Goal: Transaction & Acquisition: Purchase product/service

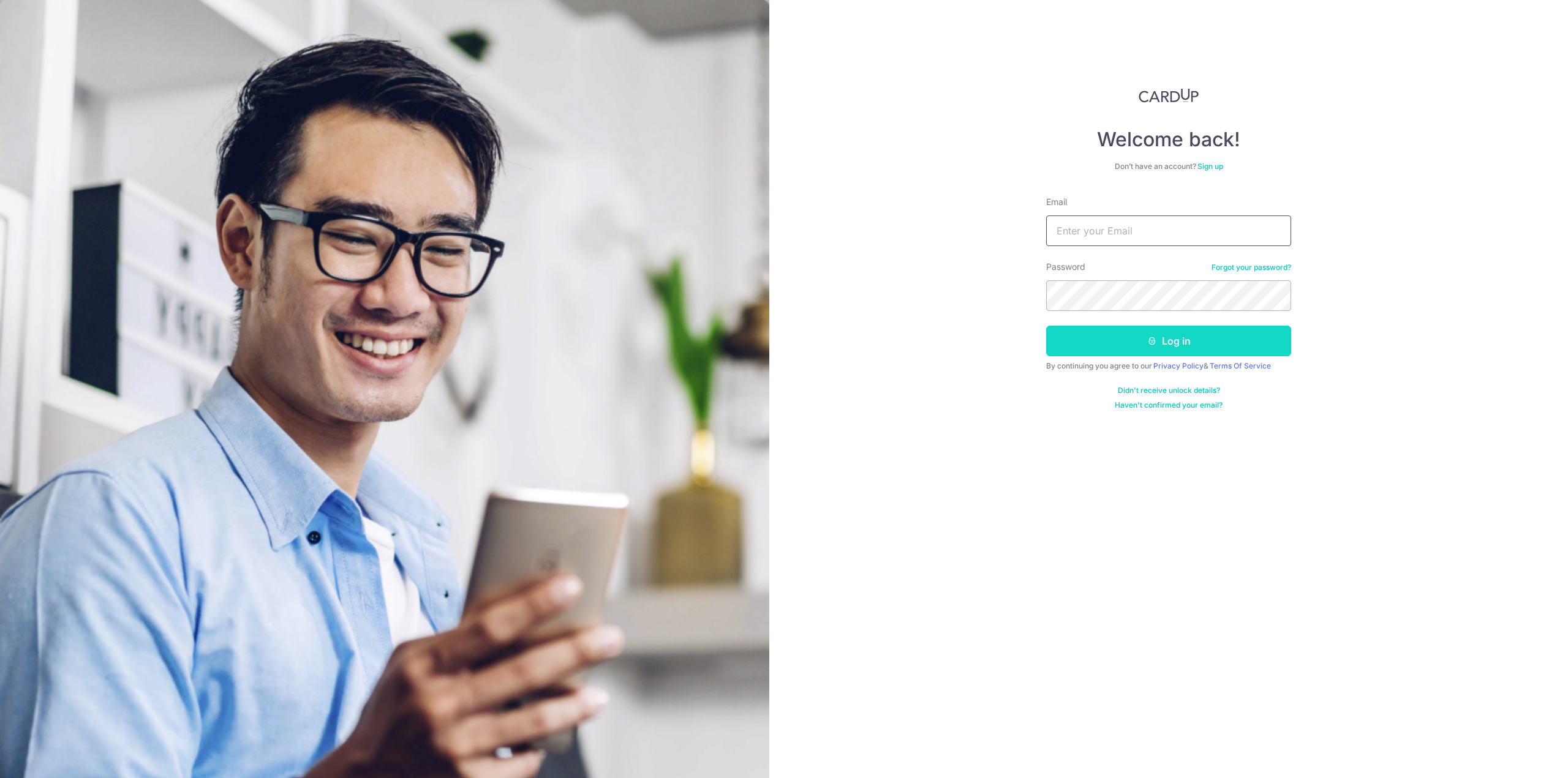
type input "[EMAIL_ADDRESS][DOMAIN_NAME]"
click at [1096, 342] on button "Log in" at bounding box center [1168, 341] width 245 height 31
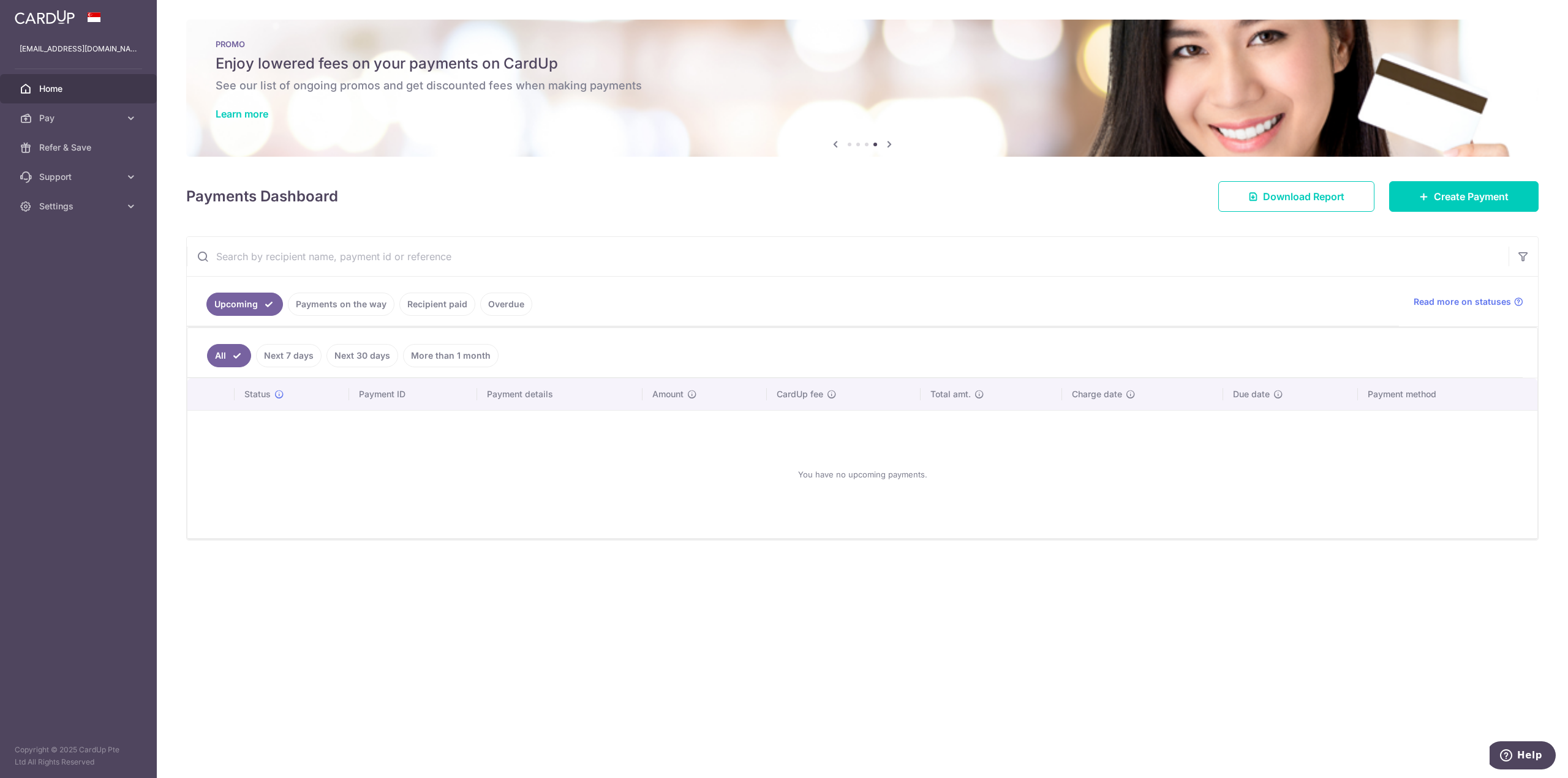
click at [419, 297] on link "Recipient paid" at bounding box center [437, 304] width 76 height 23
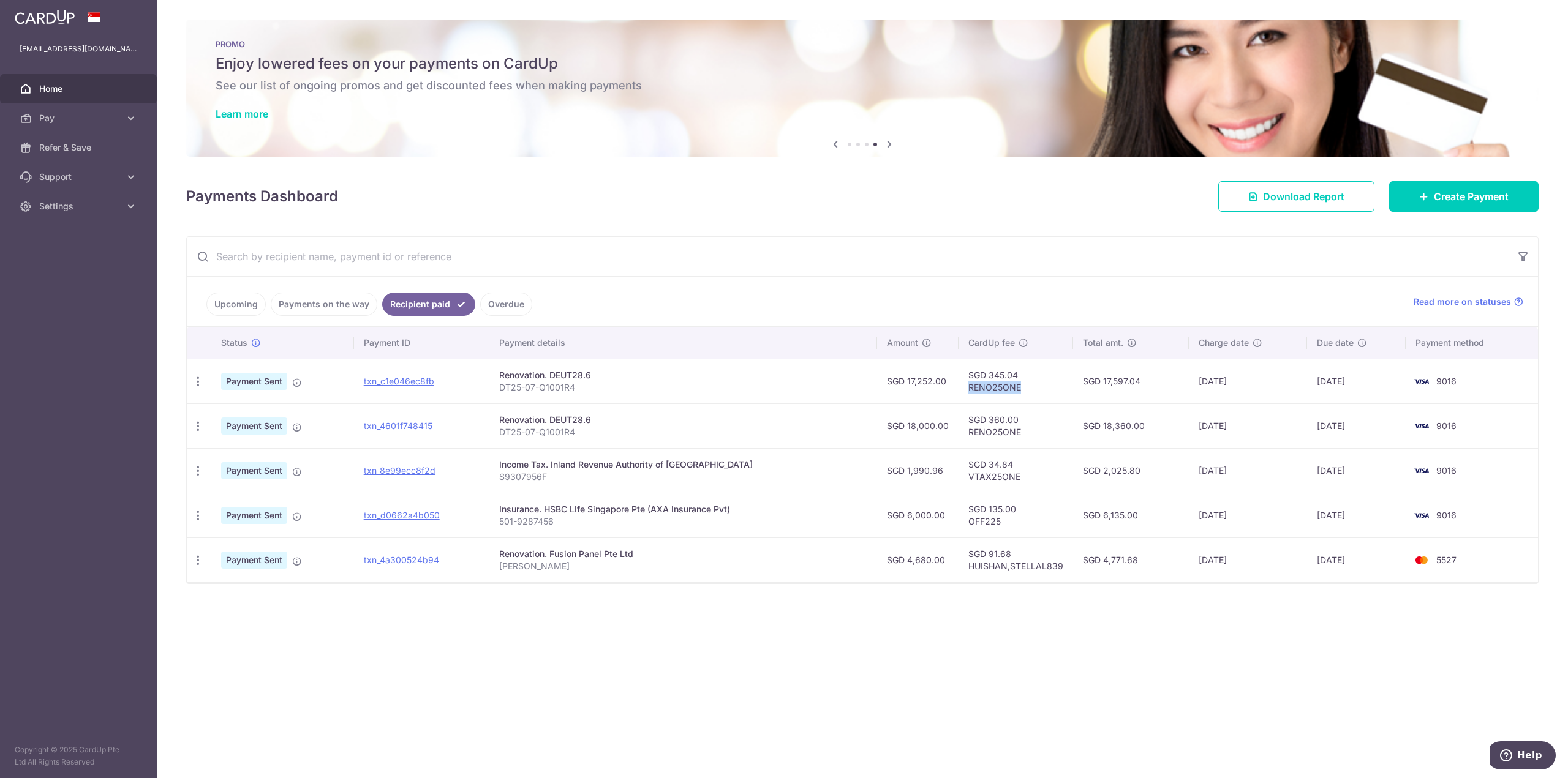
drag, startPoint x: 1012, startPoint y: 385, endPoint x: 958, endPoint y: 387, distance: 54.0
click at [959, 387] on td "SGD 345.04 RENO25ONE" at bounding box center [1015, 381] width 114 height 45
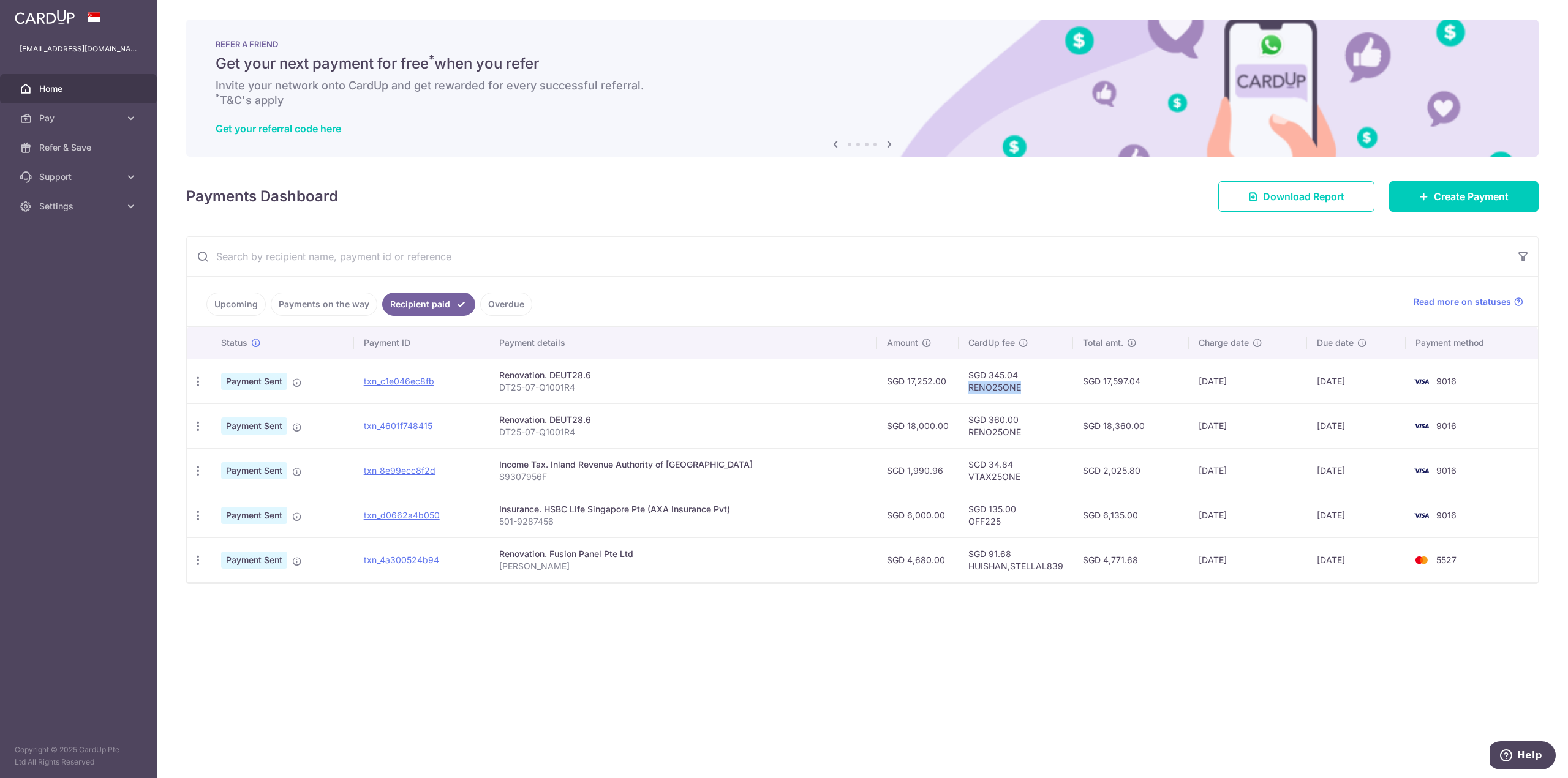
copy td "RENO25ONE"
click at [249, 301] on link "Upcoming" at bounding box center [236, 304] width 59 height 23
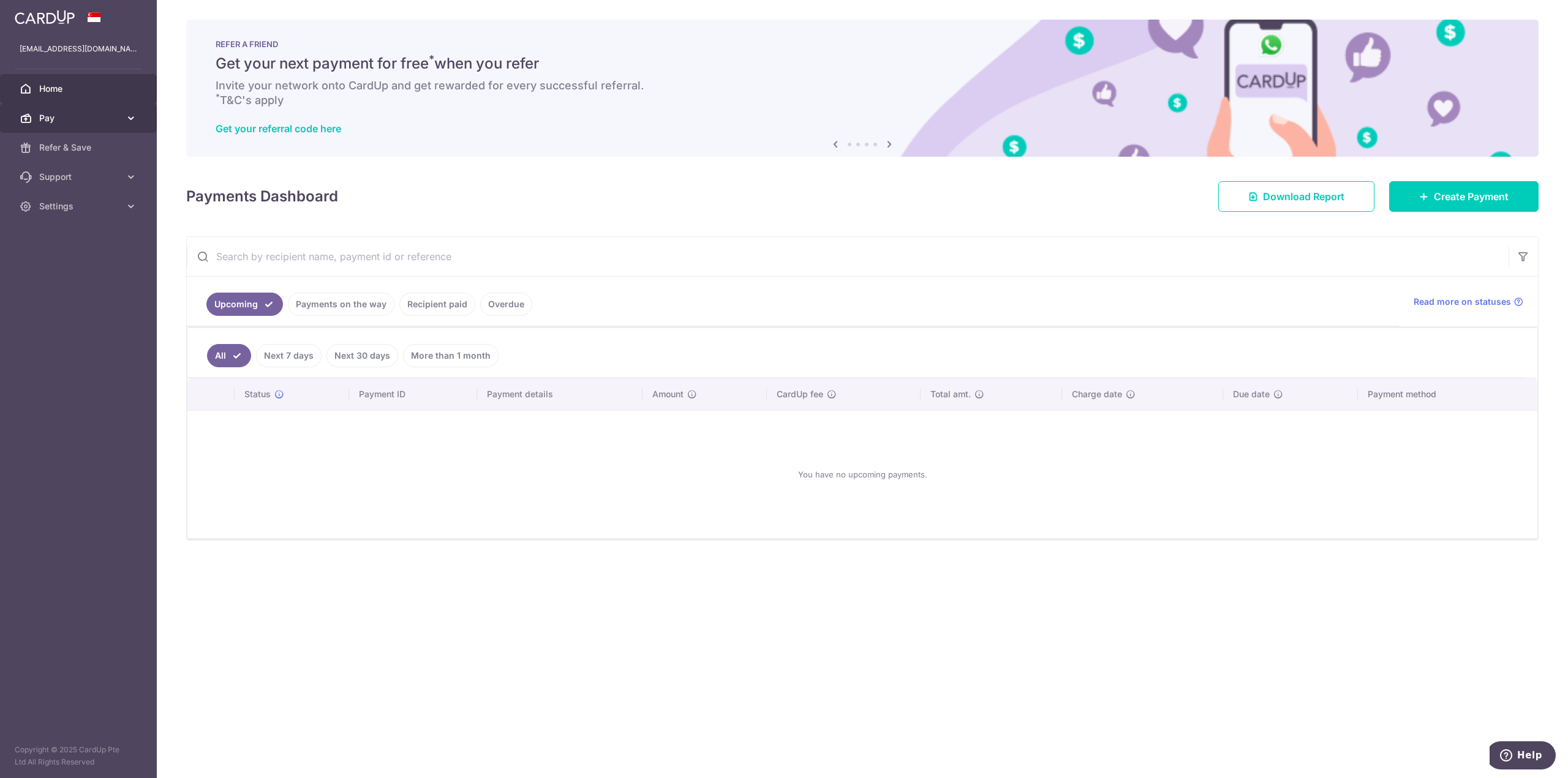
click at [78, 114] on span "Pay" at bounding box center [79, 118] width 81 height 12
click at [81, 150] on span "Payments" at bounding box center [79, 147] width 81 height 12
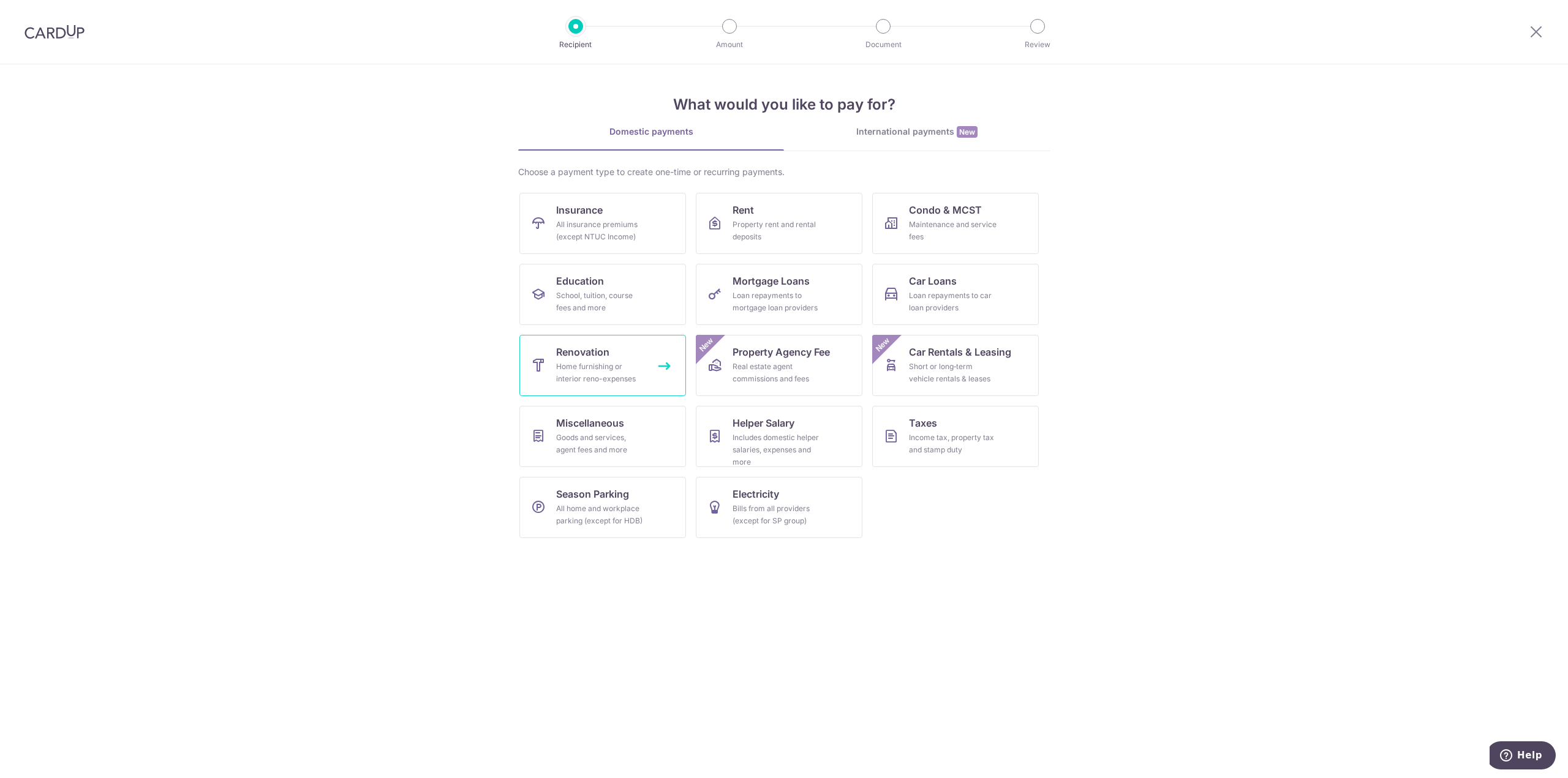
click at [650, 368] on link "Renovation Home furnishing or interior reno-expenses" at bounding box center [602, 365] width 167 height 61
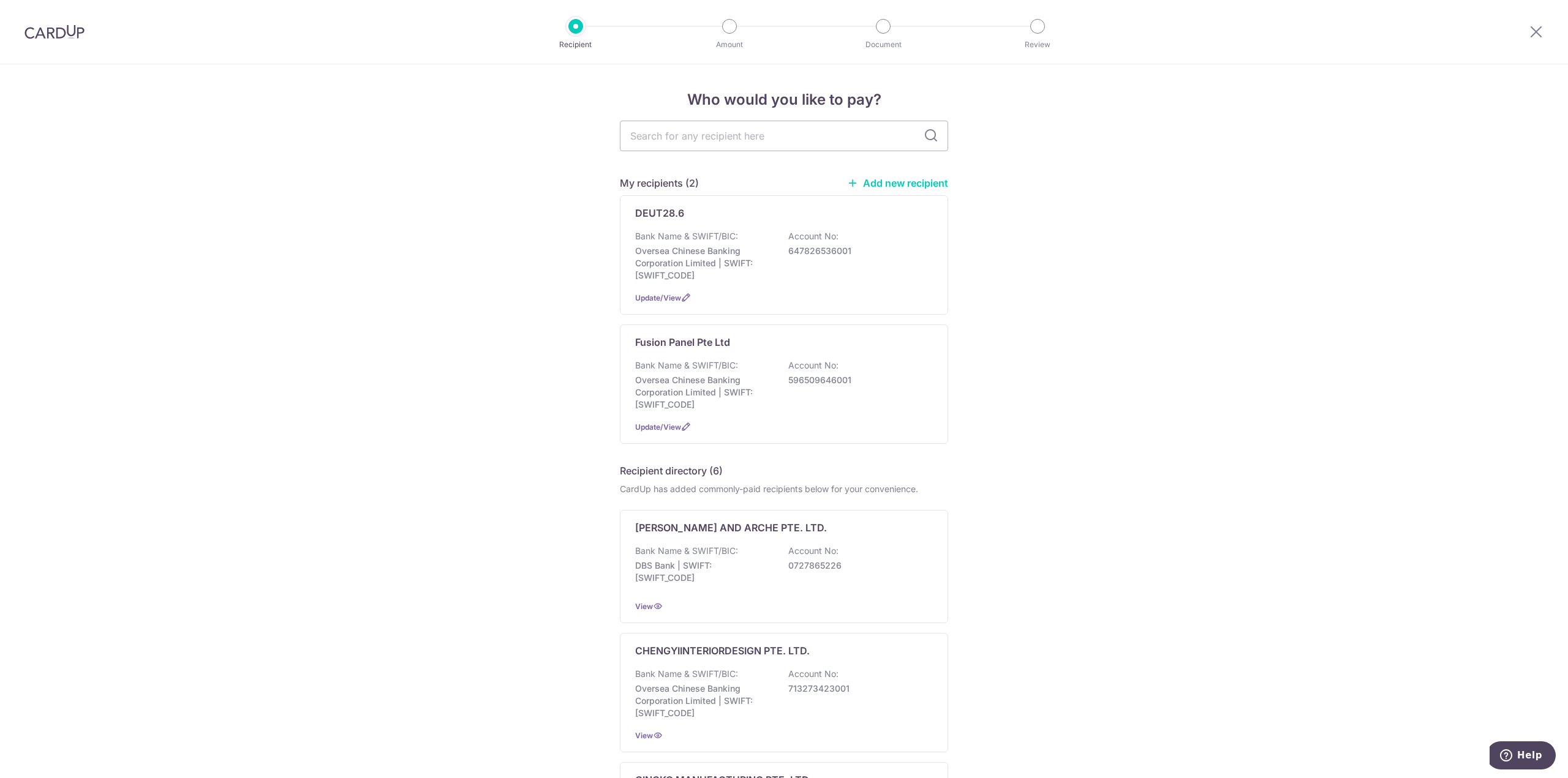
click at [906, 180] on link "Add new recipient" at bounding box center [898, 183] width 101 height 12
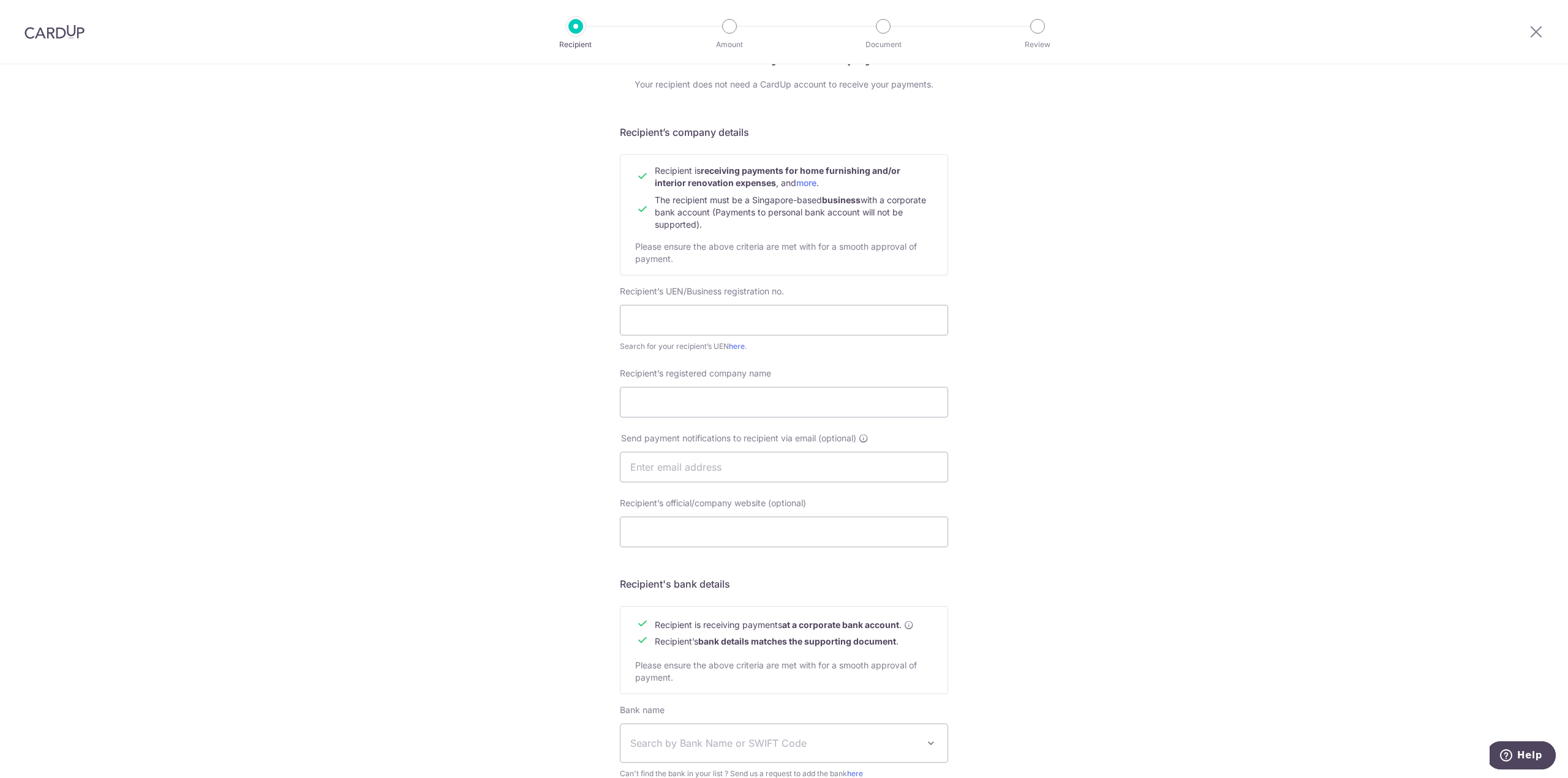
scroll to position [61, 0]
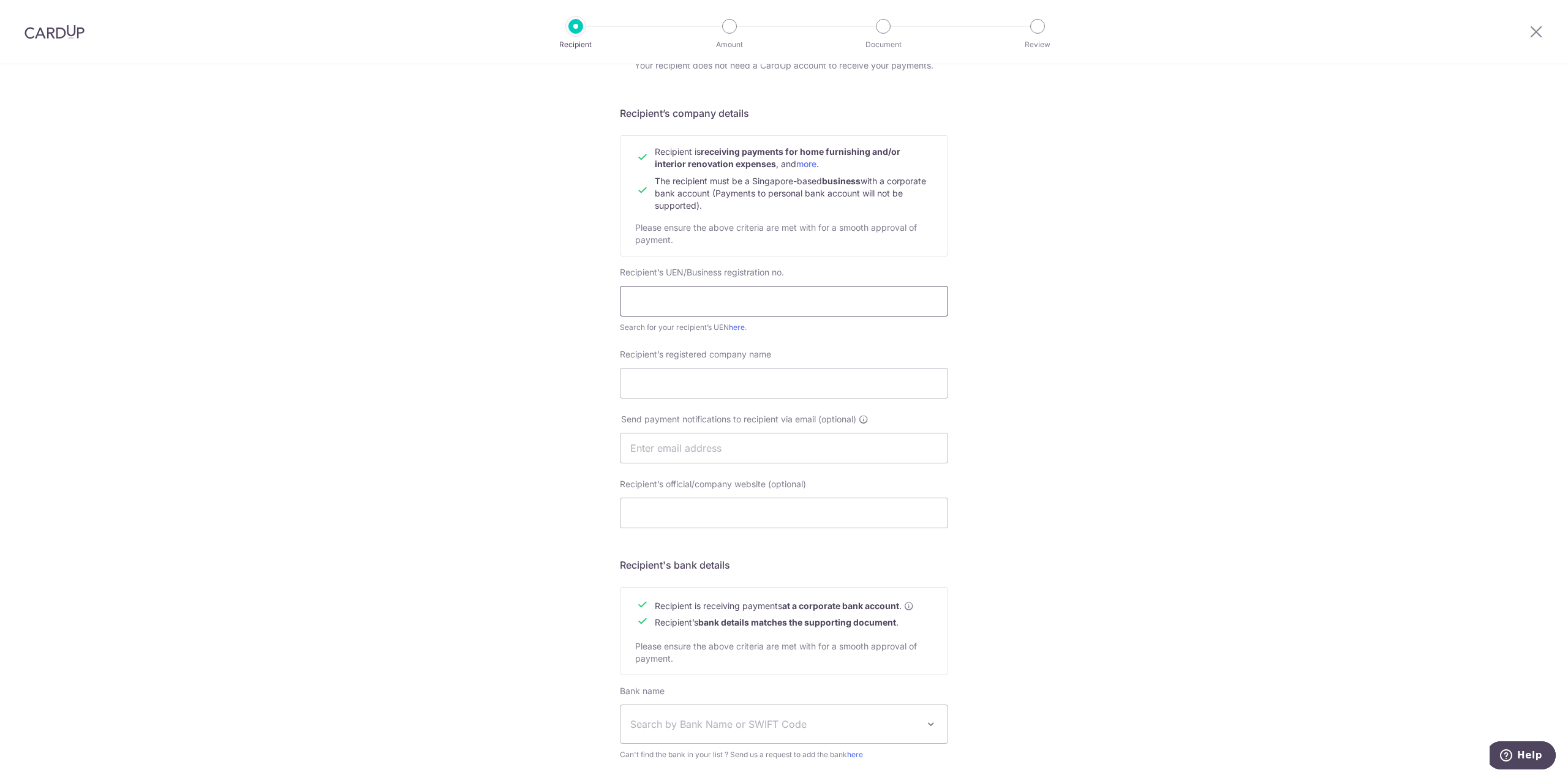
click at [752, 307] on input "text" at bounding box center [784, 302] width 328 height 31
type input "201532720R"
click at [735, 326] on link "here" at bounding box center [737, 328] width 16 height 9
click at [779, 386] on input "Recipient’s registered company name" at bounding box center [784, 384] width 328 height 31
click at [744, 381] on input "Recipient’s registered company name" at bounding box center [784, 384] width 328 height 31
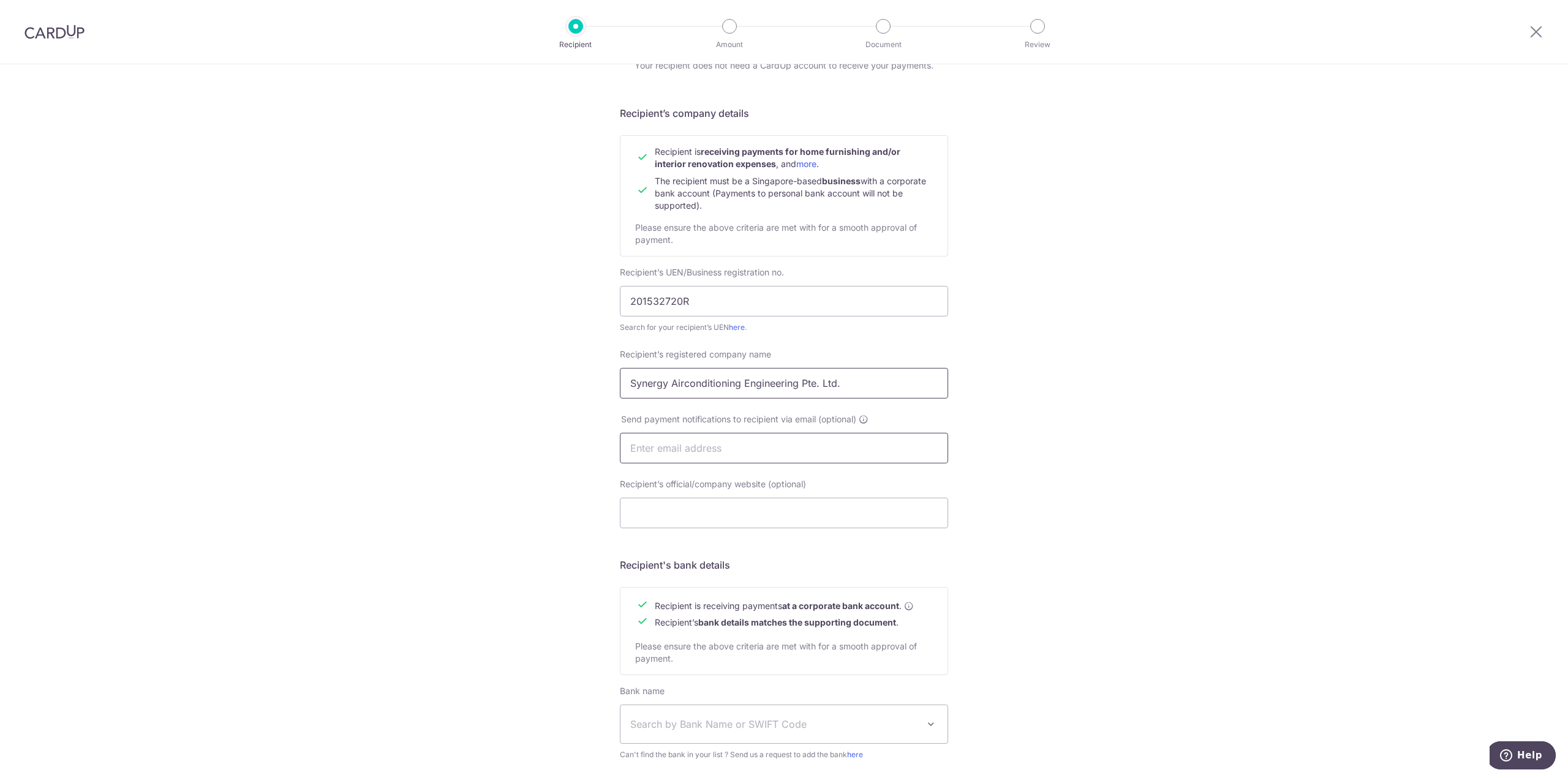
type input "Synergy Airconditioning Engineering Pte. Ltd."
click at [874, 447] on input "text" at bounding box center [784, 448] width 328 height 31
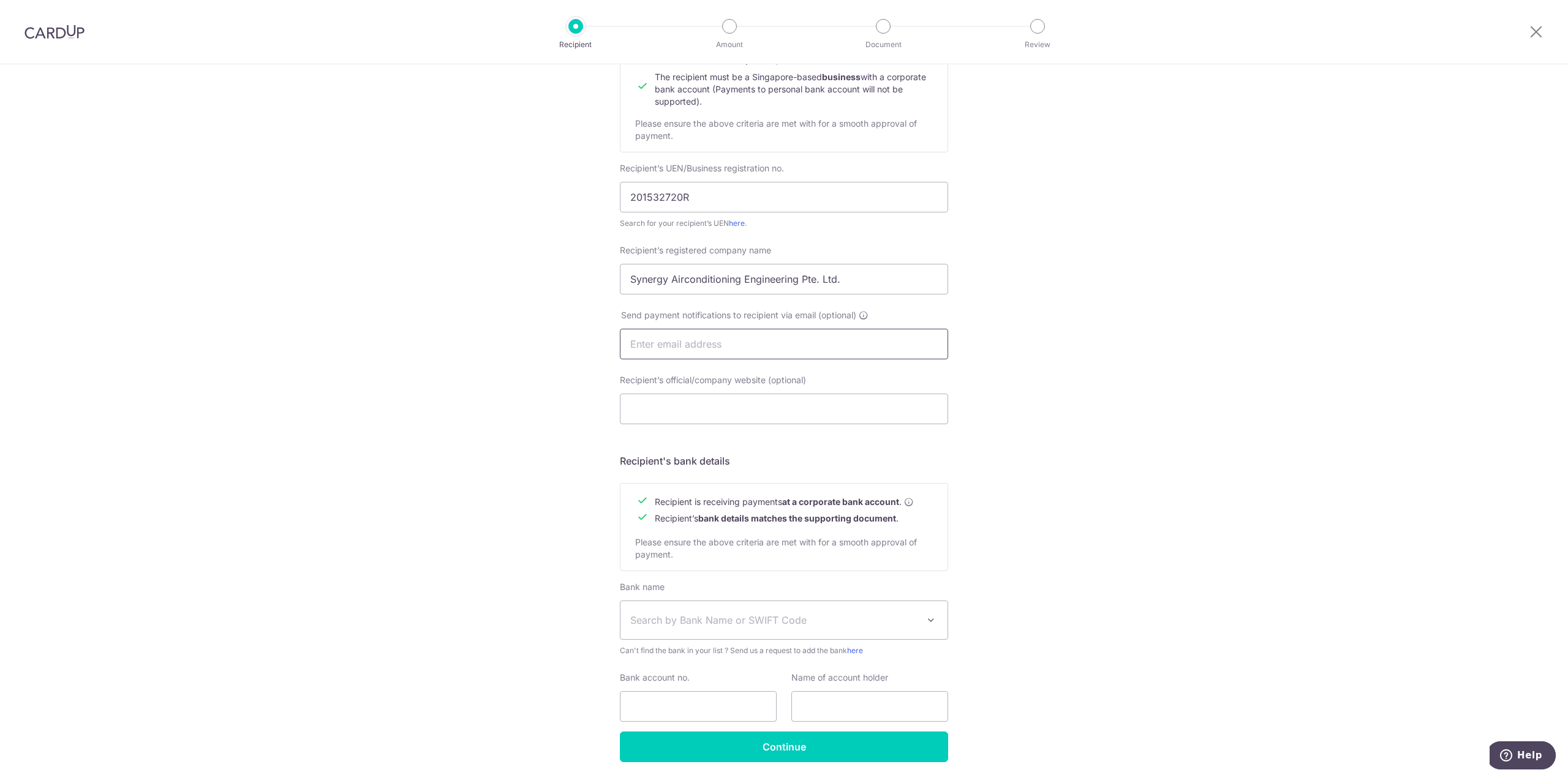
scroll to position [183, 0]
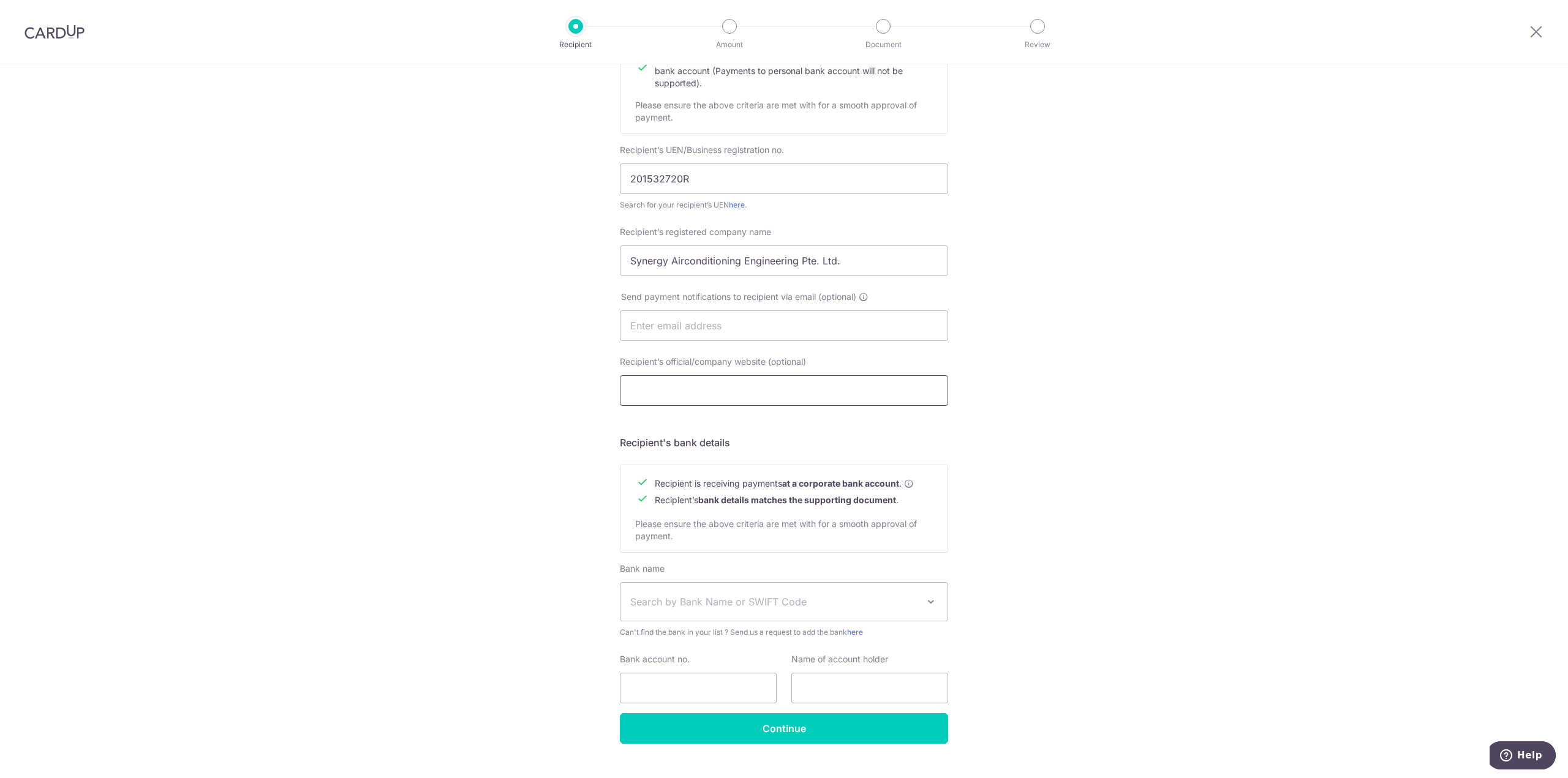
click at [833, 381] on input "Recipient’s official/company website (optional)" at bounding box center [784, 391] width 328 height 31
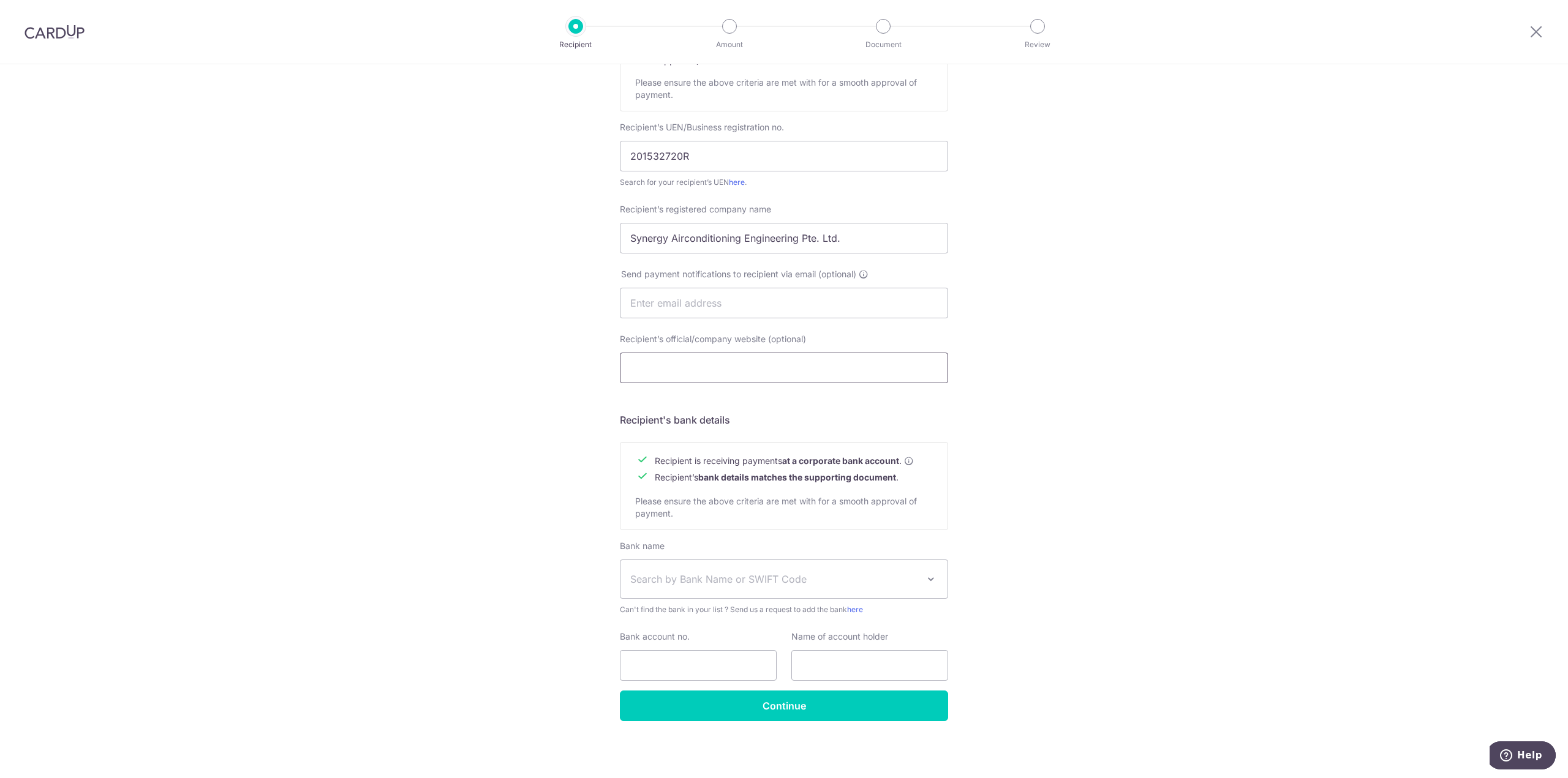
click at [880, 358] on input "Recipient’s official/company website (optional)" at bounding box center [784, 368] width 328 height 31
click at [697, 365] on input "Recipient’s official/company website (optional)" at bounding box center [784, 368] width 328 height 31
paste input "[URL][DOMAIN_NAME]"
type input "[URL][DOMAIN_NAME]"
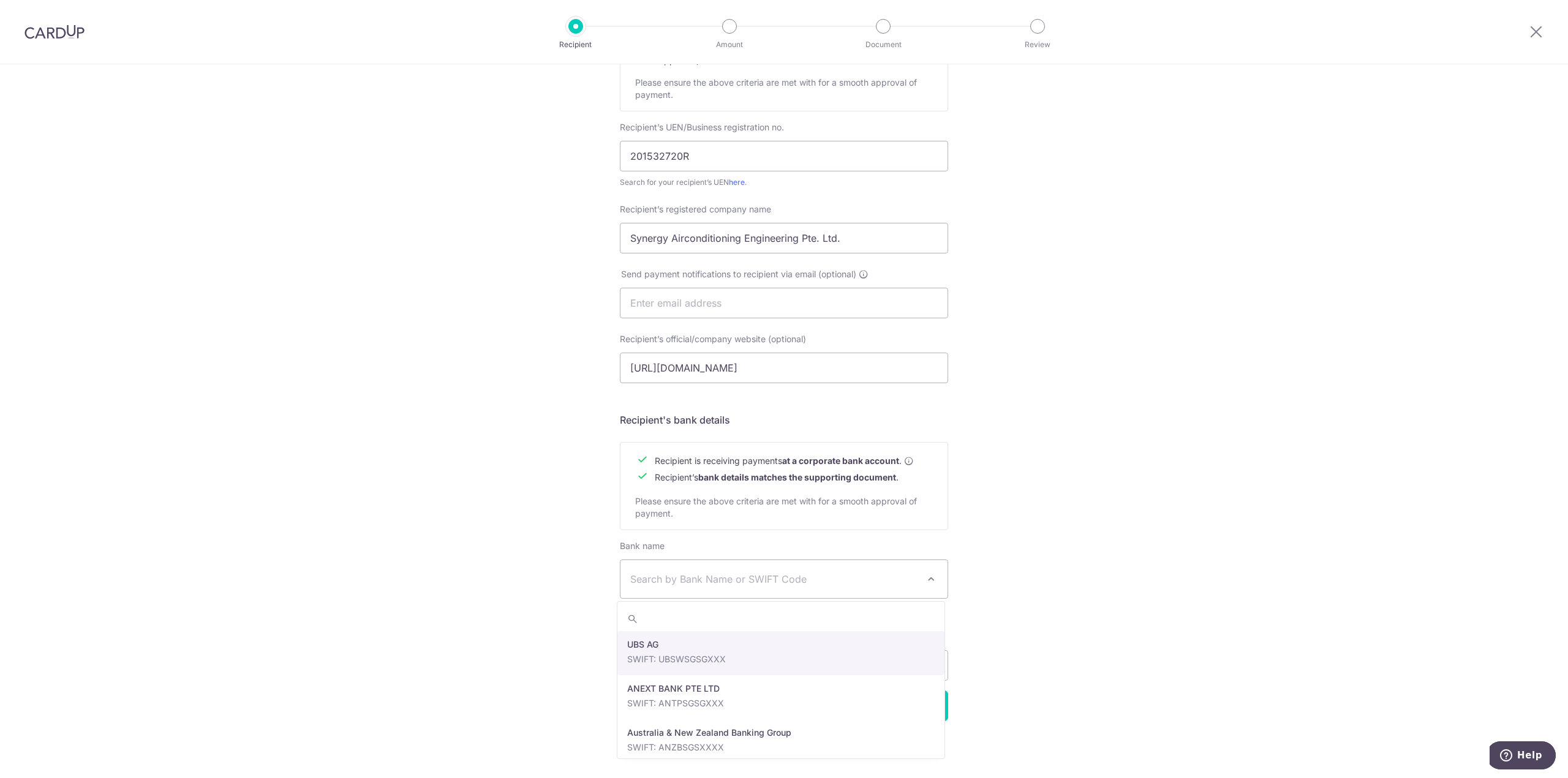
click at [835, 582] on span "Search by Bank Name or SWIFT Code" at bounding box center [774, 579] width 288 height 15
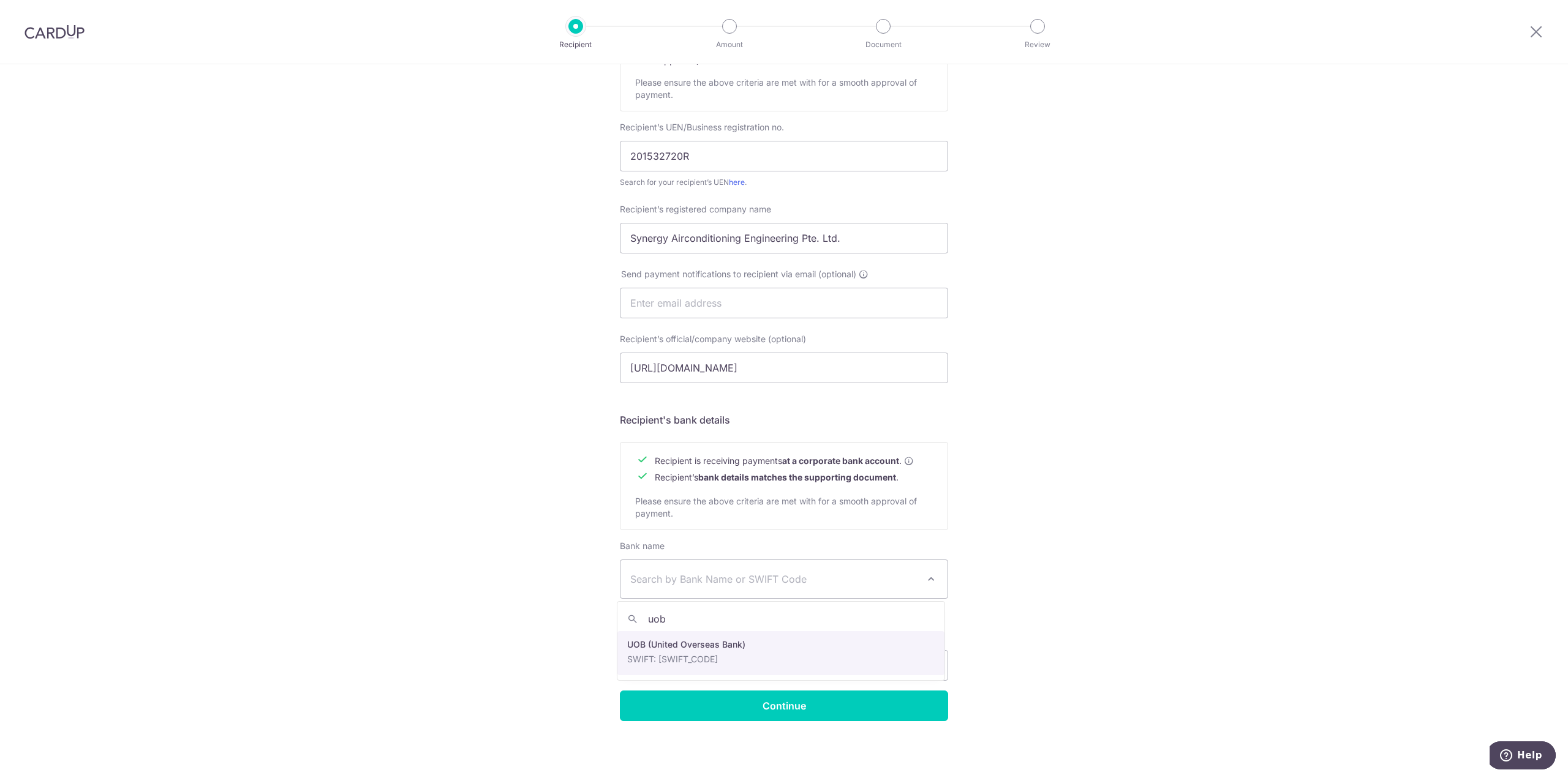
type input "uob"
select select "18"
click at [737, 671] on input "Bank account no." at bounding box center [698, 665] width 157 height 31
type input "3783050623"
click at [839, 661] on input "text" at bounding box center [870, 665] width 157 height 31
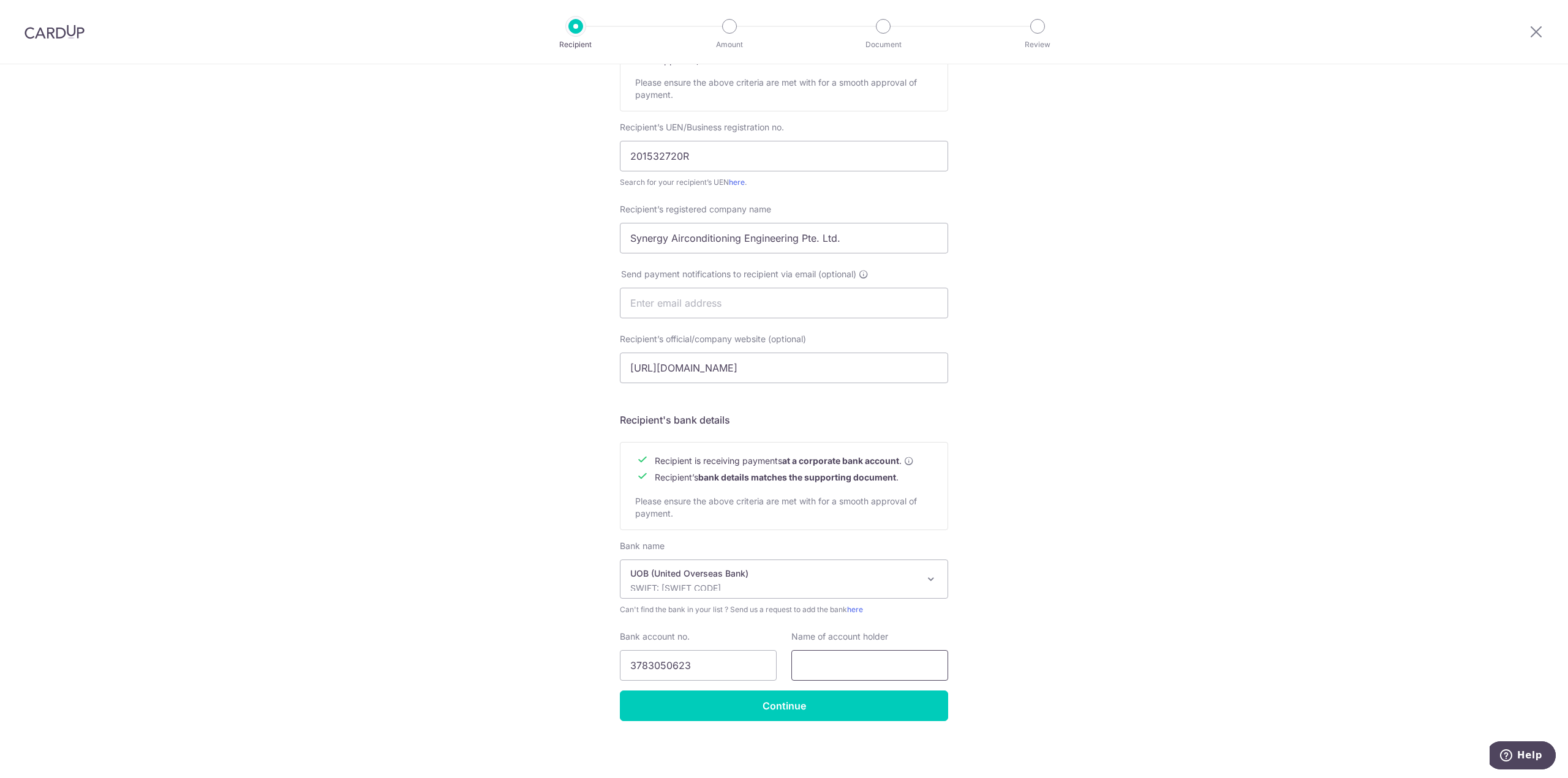
click at [875, 658] on input "text" at bounding box center [870, 665] width 157 height 31
type input "Synergy Airconditioning Engineering Pte Ltd"
click at [797, 700] on input "Continue" at bounding box center [784, 706] width 328 height 31
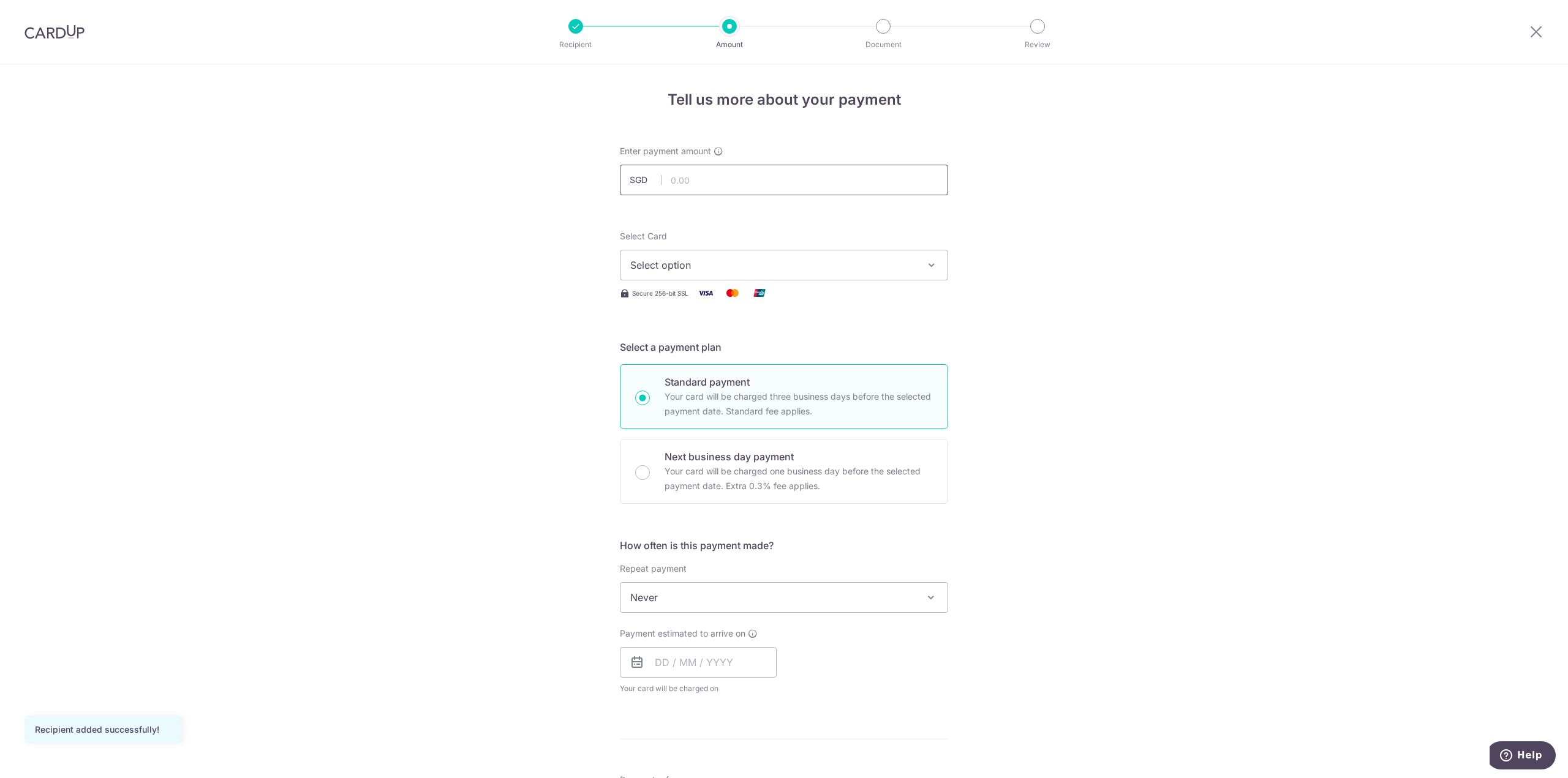
click at [756, 182] on input "text" at bounding box center [784, 180] width 328 height 31
type input "6,400.00"
click at [1013, 184] on div "Tell us more about your payment Enter payment amount SGD 6,400.00 6400.00 Recip…" at bounding box center [784, 659] width 1568 height 1189
click at [895, 247] on div "Select Card Select option Add credit card Your Cards **** 5527 **** 9016" at bounding box center [784, 255] width 328 height 50
click at [876, 268] on span "Select option" at bounding box center [773, 265] width 286 height 15
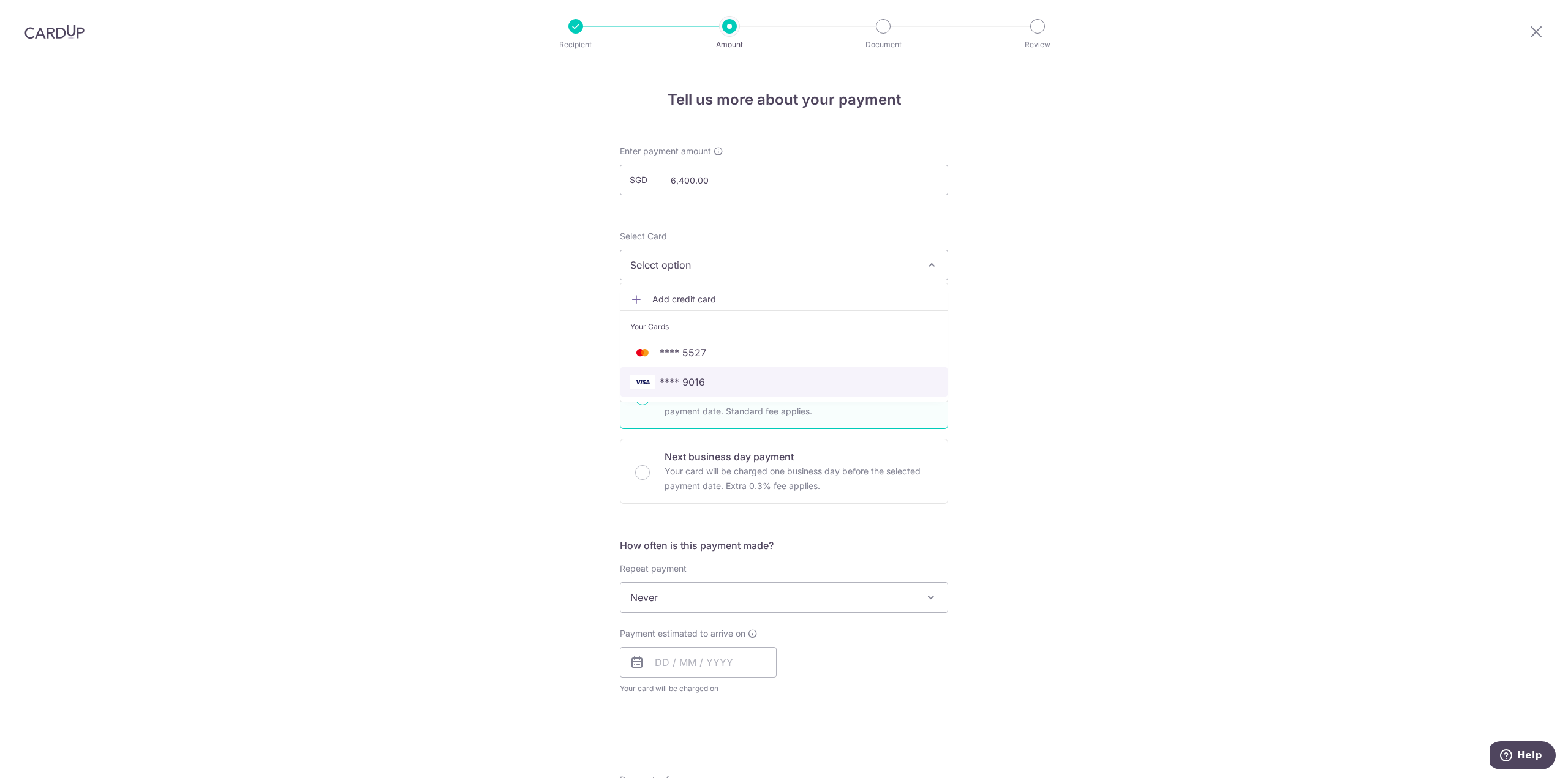
click at [758, 381] on span "**** 9016" at bounding box center [784, 381] width 308 height 15
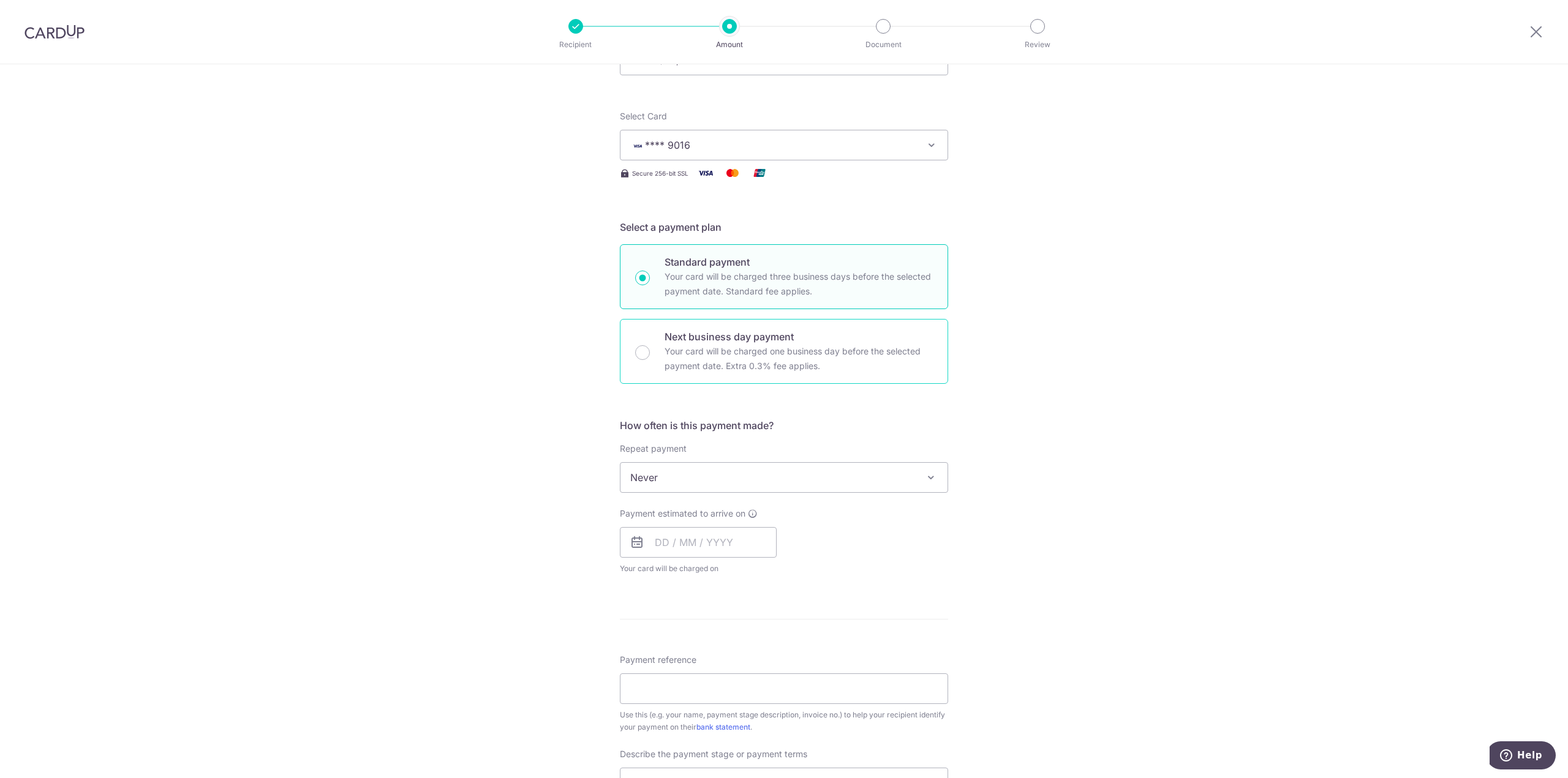
scroll to position [123, 0]
click at [707, 541] on input "text" at bounding box center [698, 540] width 157 height 31
click at [664, 677] on link "15" at bounding box center [669, 676] width 20 height 20
type input "15/09/2025"
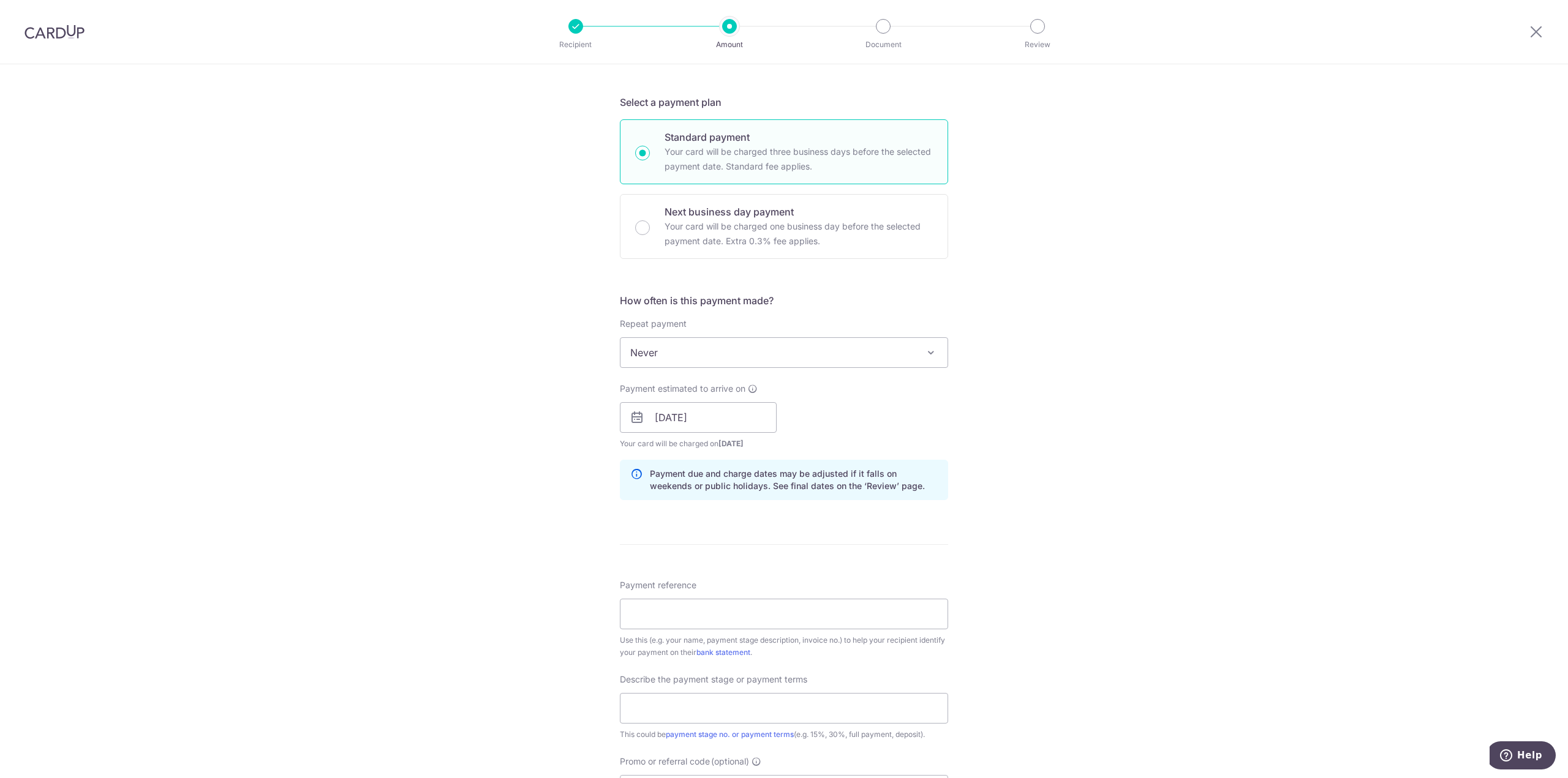
scroll to position [306, 0]
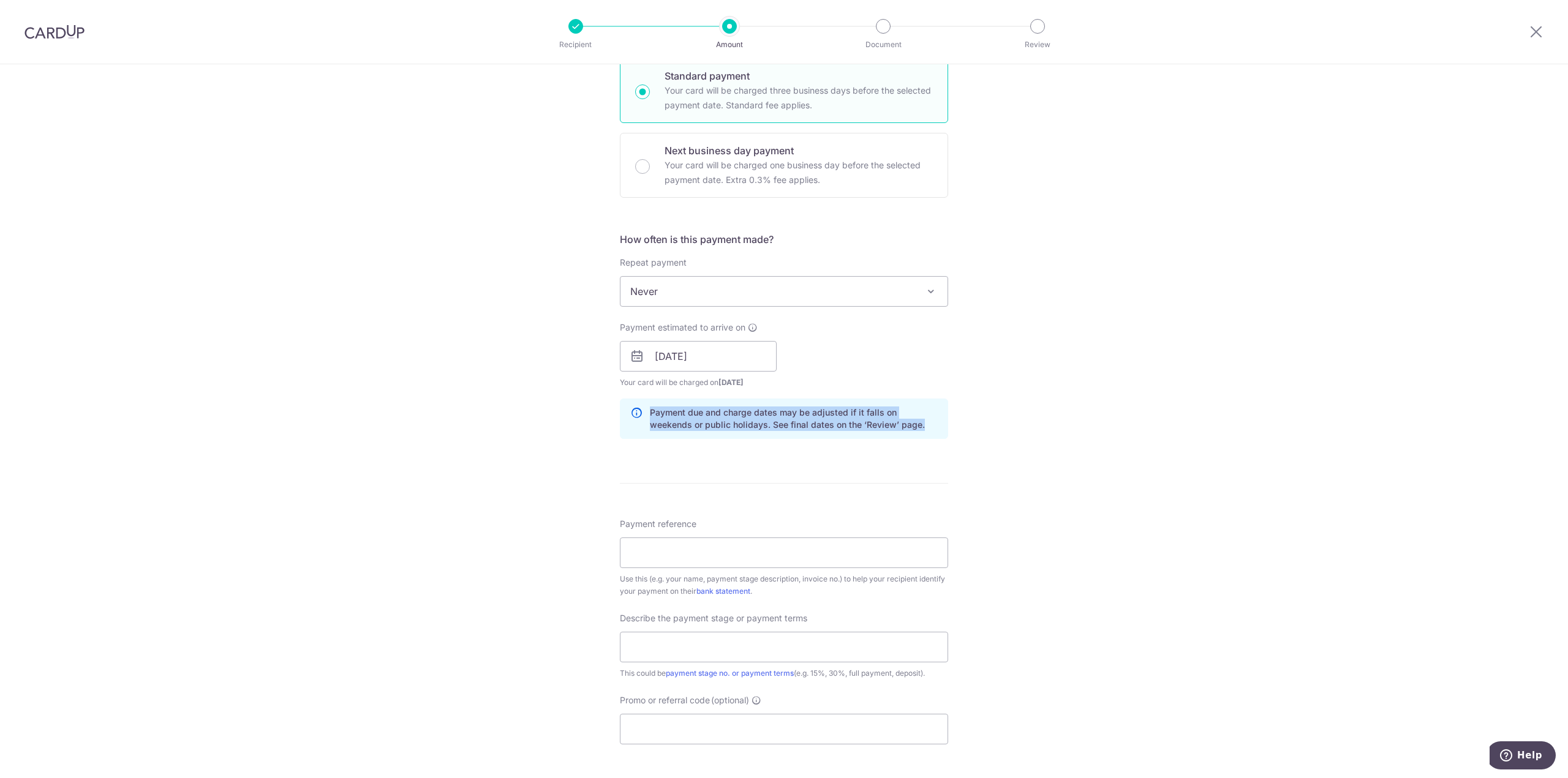
drag, startPoint x: 880, startPoint y: 430, endPoint x: 624, endPoint y: 410, distance: 256.8
click at [624, 410] on div "Payment due and charge dates may be adjusted if it falls on weekends or public …" at bounding box center [784, 418] width 328 height 41
drag, startPoint x: 629, startPoint y: 408, endPoint x: 912, endPoint y: 427, distance: 283.6
click at [912, 427] on div "Payment due and charge dates may be adjusted if it falls on weekends or public …" at bounding box center [784, 418] width 328 height 41
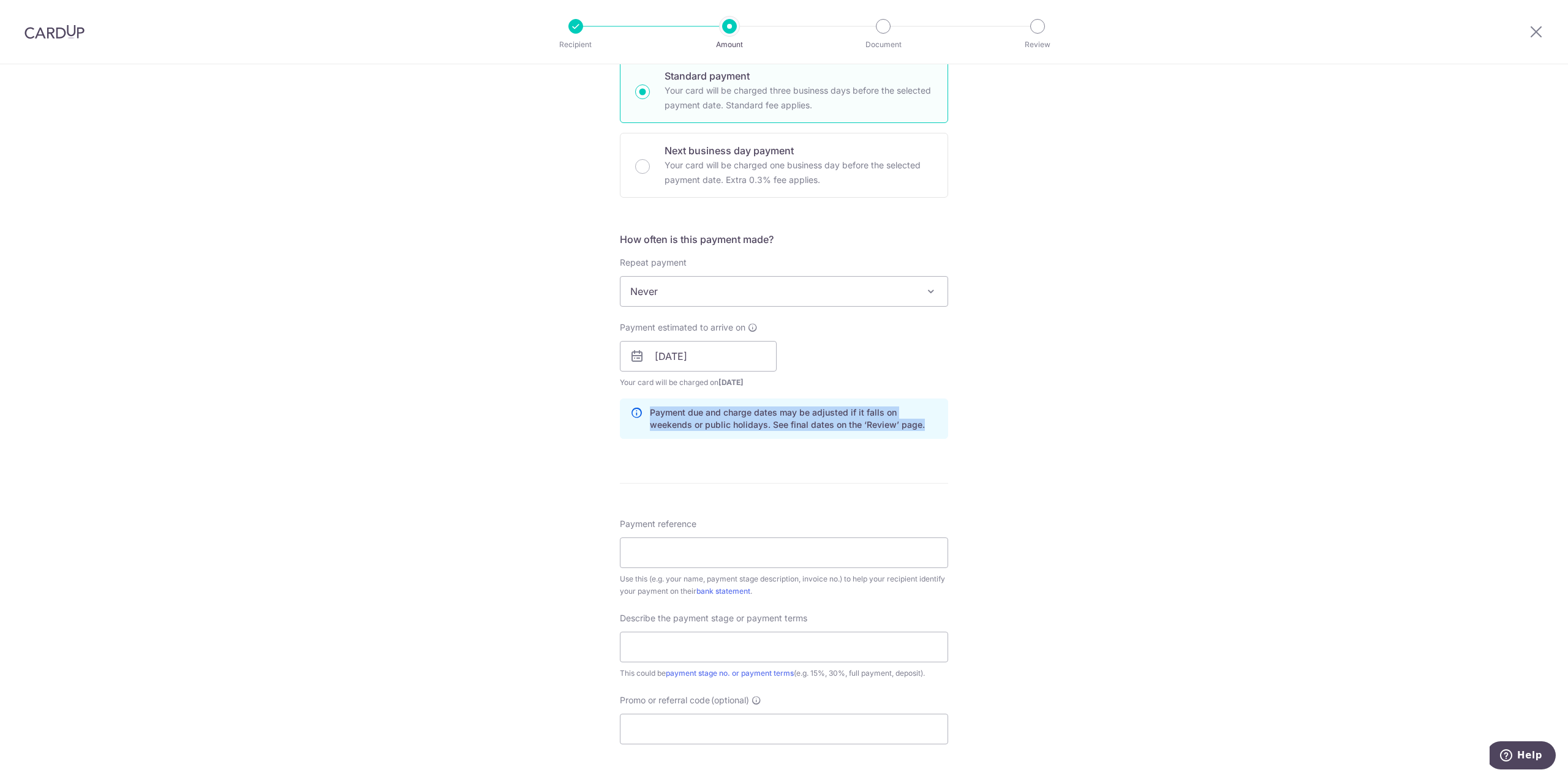
click at [912, 427] on p "Payment due and charge dates may be adjusted if it falls on weekends or public …" at bounding box center [794, 419] width 288 height 25
click at [729, 351] on input "15/09/2025" at bounding box center [698, 356] width 157 height 31
click at [666, 486] on link "15" at bounding box center [669, 493] width 20 height 20
click at [646, 490] on form "Enter payment amount SGD 6,400.00 6400.00 Recipient added successfully! Select …" at bounding box center [784, 390] width 328 height 1102
click at [696, 356] on input "[DATE]" at bounding box center [698, 356] width 157 height 31
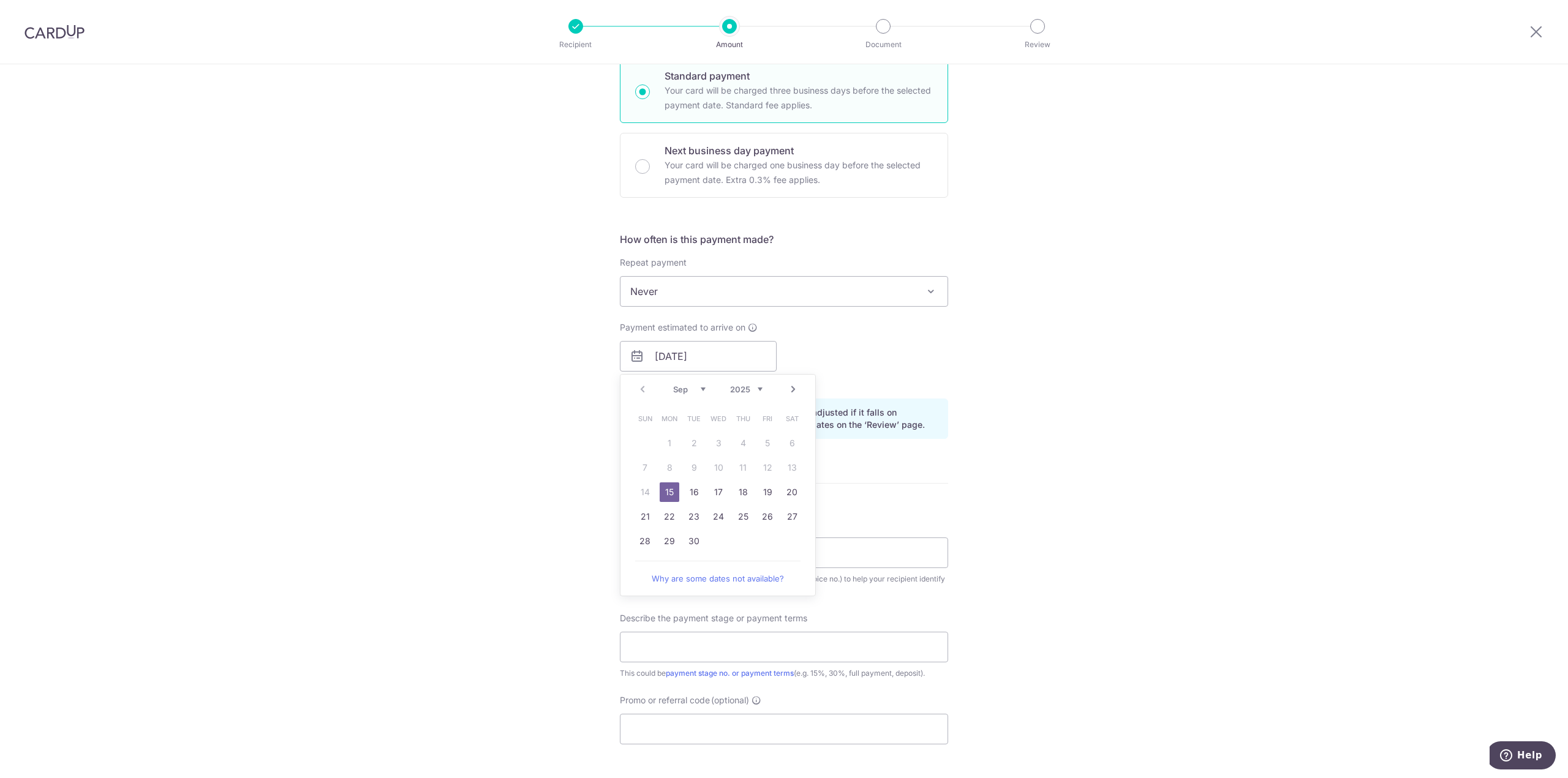
click at [637, 494] on table "Sun Mon Tue Wed Thu Fri Sat 1 2 3 4 5 6 7 8 9 10 11 12 13 14 15 16 17 18 19 20 …" at bounding box center [718, 480] width 171 height 147
click at [670, 493] on link "15" at bounding box center [669, 493] width 20 height 20
click at [1099, 353] on div "Tell us more about your payment Enter payment amount SGD 6,400.00 6400.00 Recip…" at bounding box center [784, 378] width 1568 height 1240
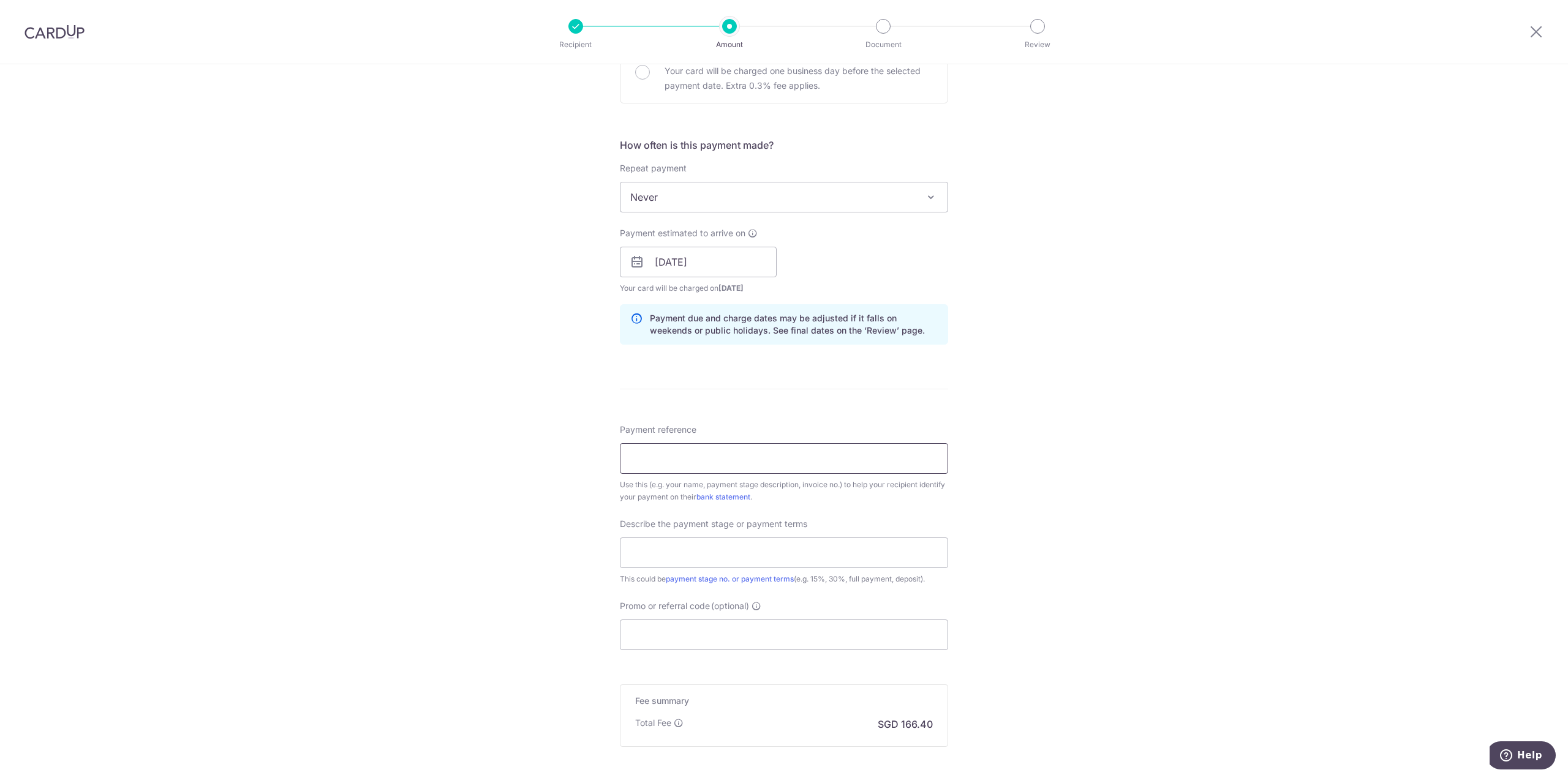
scroll to position [429, 0]
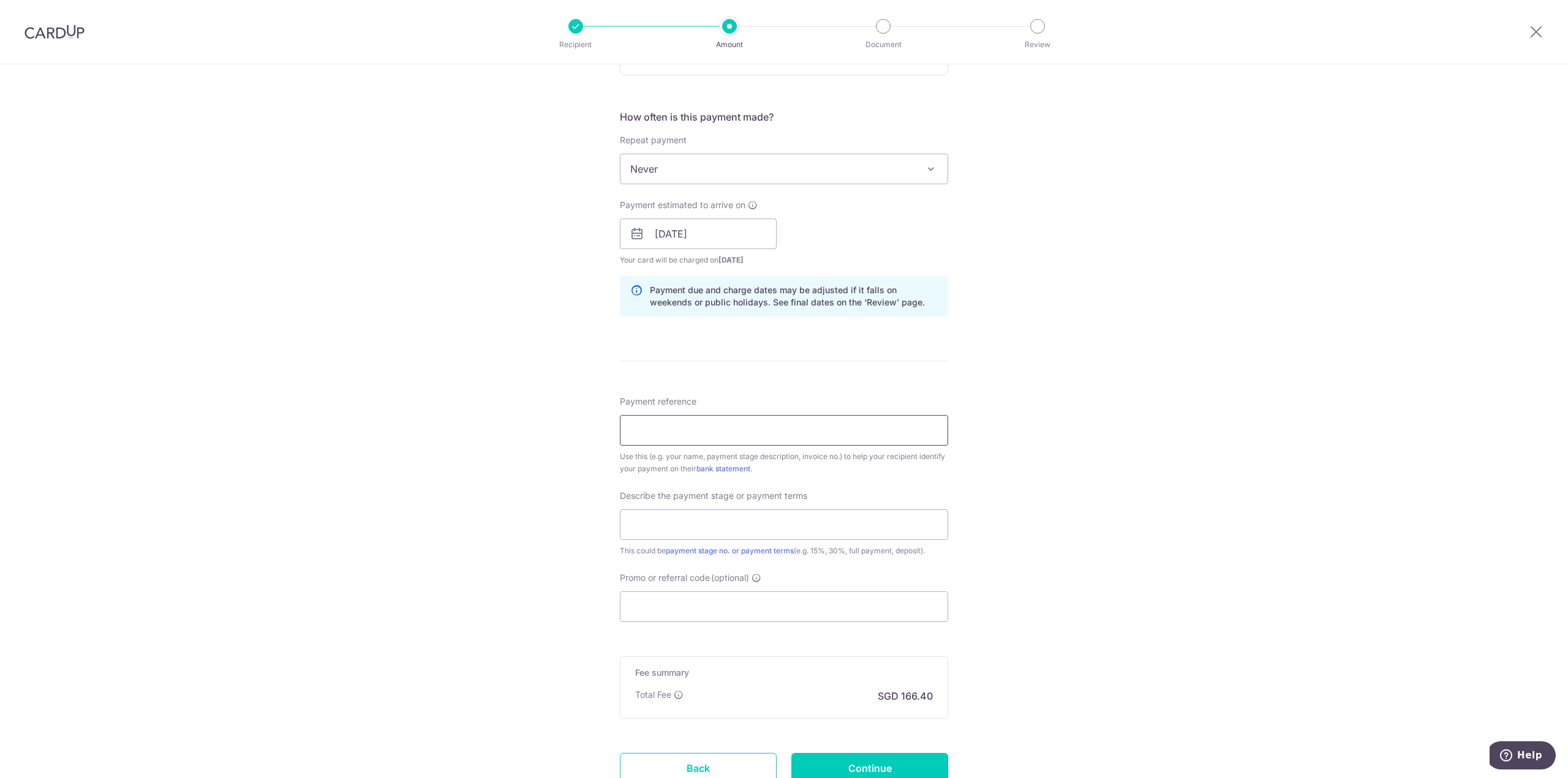
click at [834, 435] on input "Payment reference" at bounding box center [784, 430] width 328 height 31
click at [802, 433] on input "Payment reference" at bounding box center [784, 430] width 328 height 31
type input "INV/9924/25"
click at [817, 532] on input "text" at bounding box center [784, 525] width 328 height 31
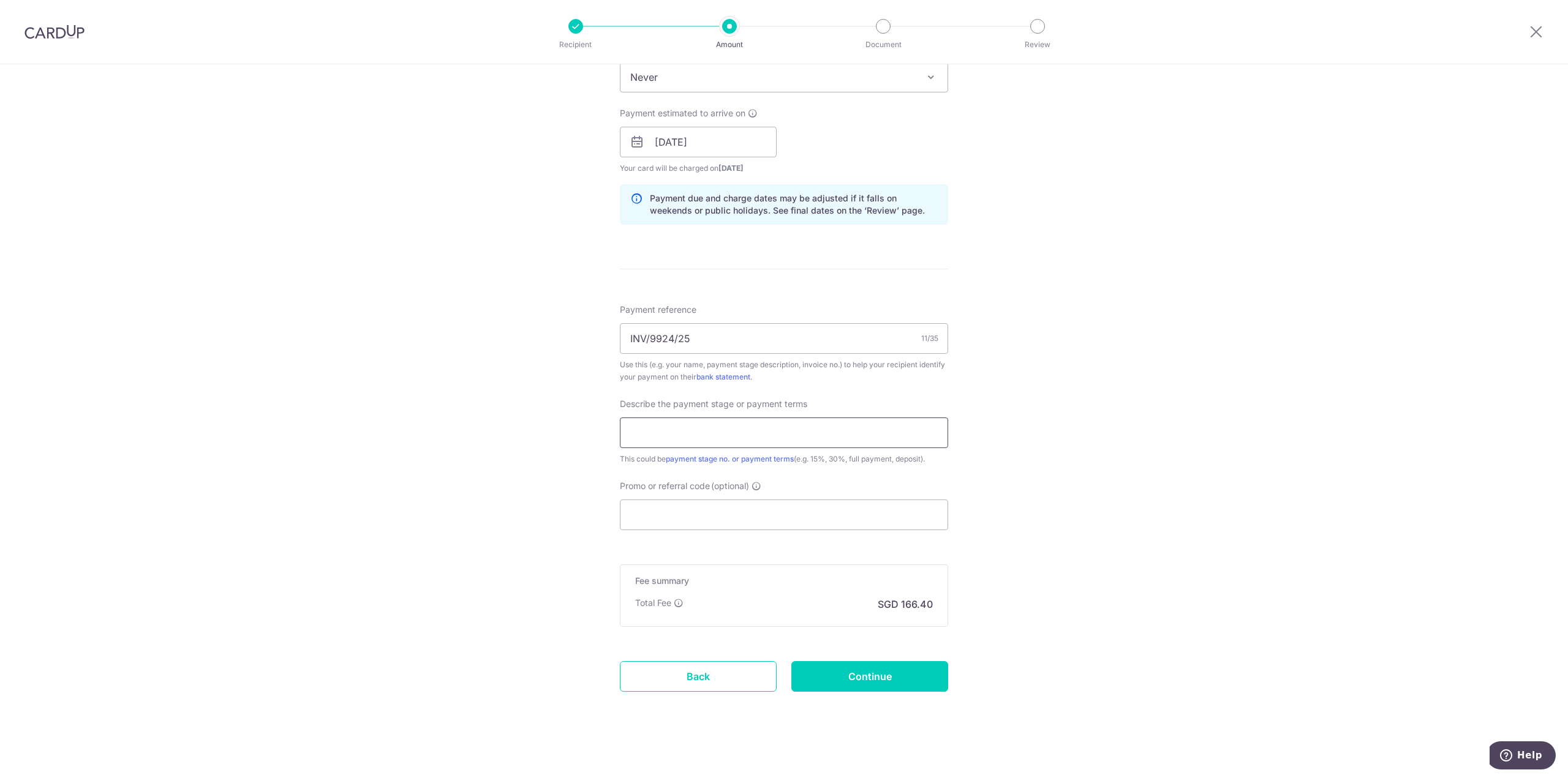
scroll to position [523, 0]
click at [899, 416] on input "text" at bounding box center [784, 430] width 328 height 31
click at [1045, 395] on div "Tell us more about your payment Enter payment amount SGD 6,400.00 6400.00 Recip…" at bounding box center [784, 161] width 1568 height 1240
click at [885, 432] on input "text" at bounding box center [784, 430] width 328 height 31
type input "full payment"
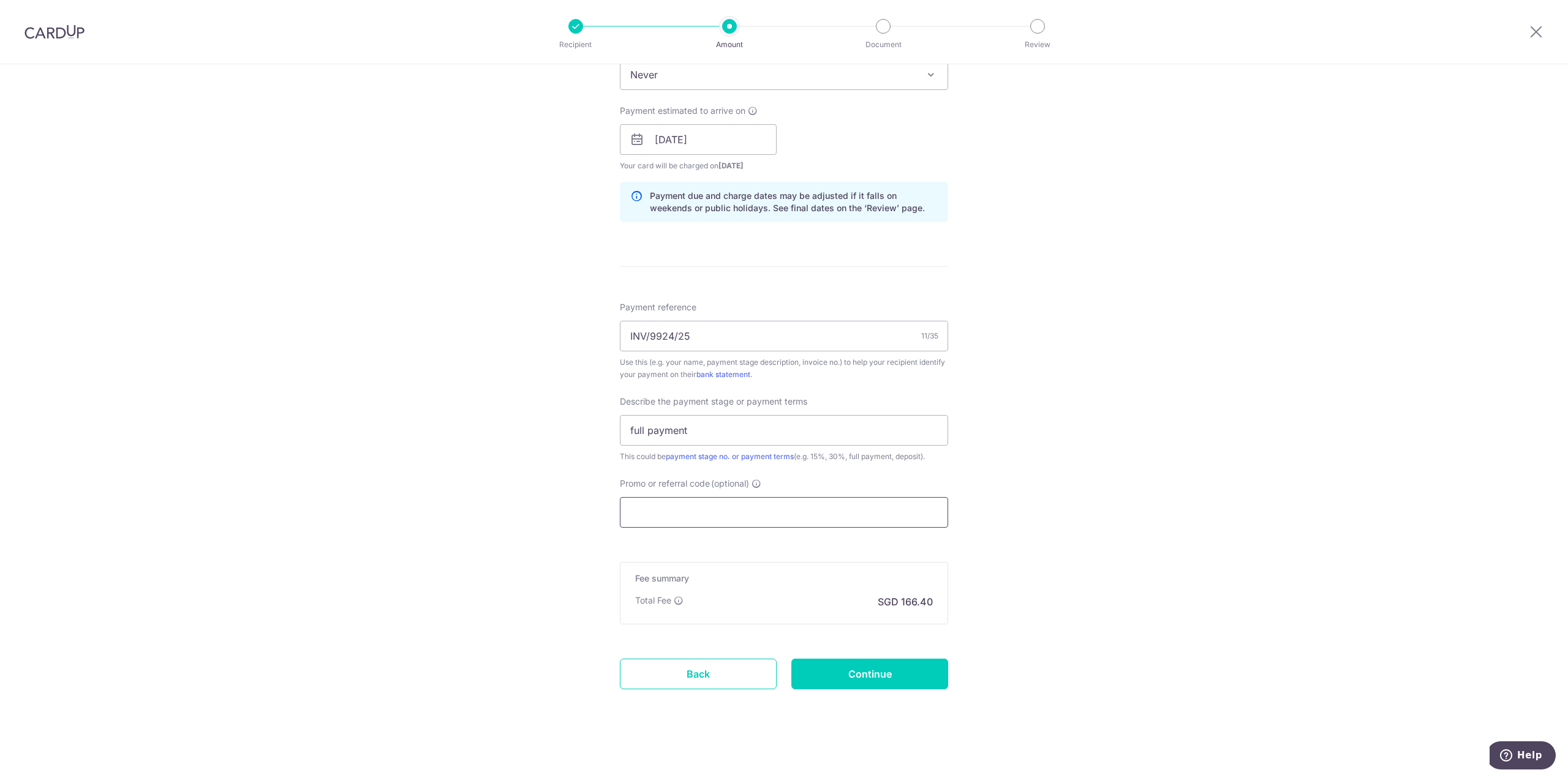
click at [827, 508] on input "Promo or referral code (optional)" at bounding box center [784, 513] width 328 height 31
paste input "https://www.synergyaircon.com.sg/"
type input "https://www.synergyaircon.com.sg/"
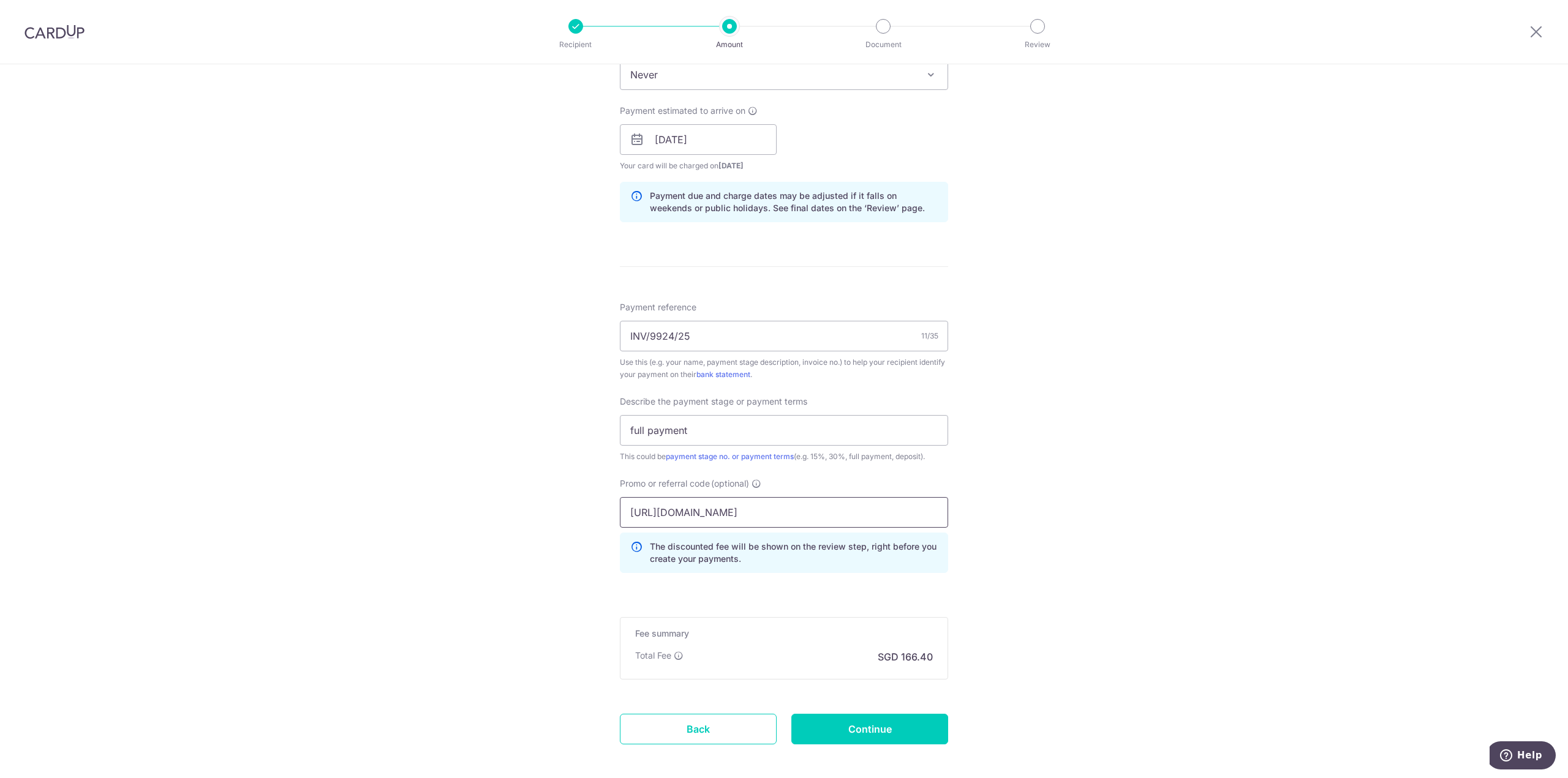
drag, startPoint x: 830, startPoint y: 517, endPoint x: 465, endPoint y: 490, distance: 366.0
click at [465, 490] on div "Tell us more about your payment Enter payment amount SGD 6,400.00 6400.00 Recip…" at bounding box center [784, 189] width 1568 height 1295
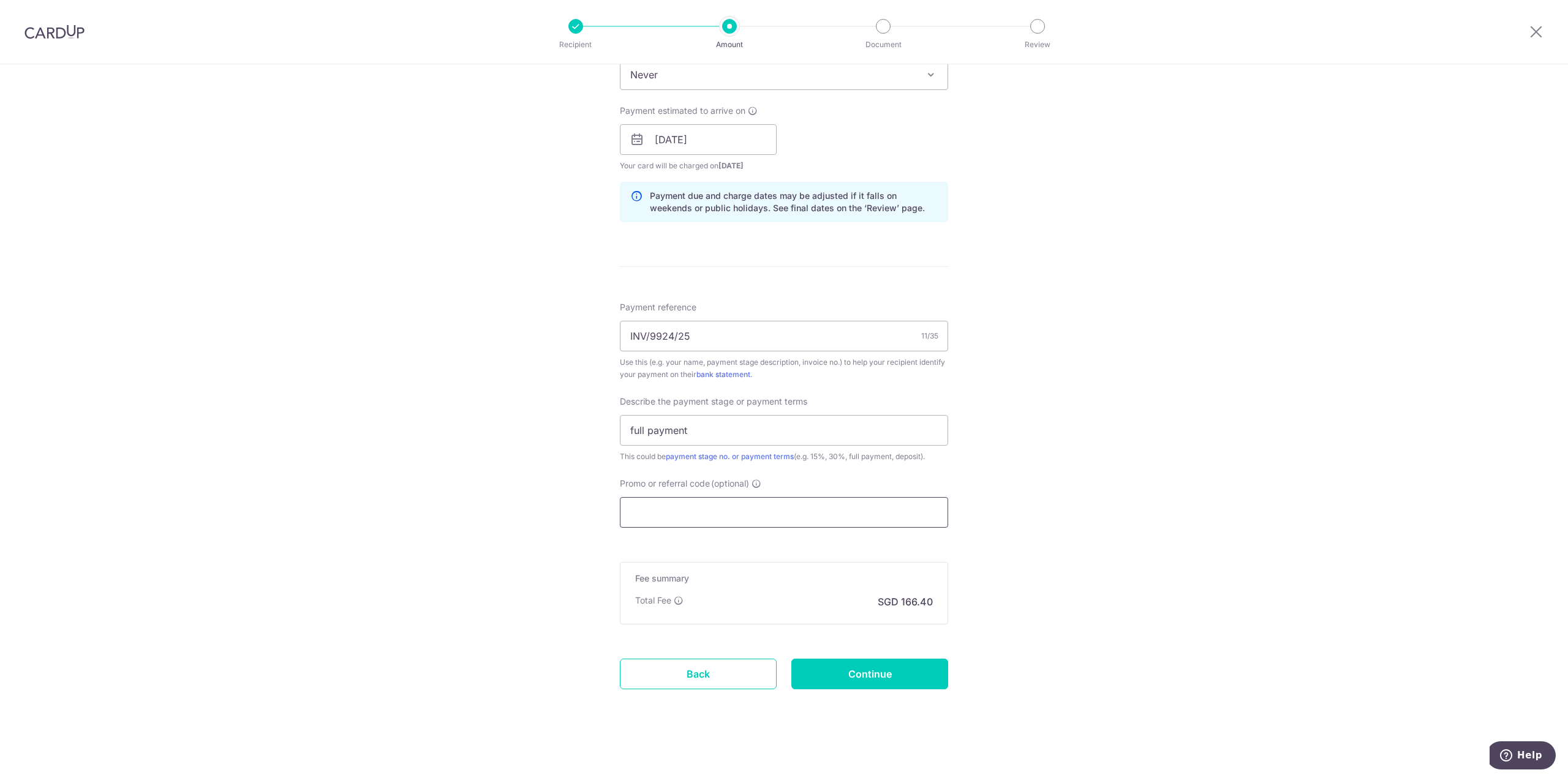
click at [754, 509] on input "Promo or referral code (optional)" at bounding box center [784, 513] width 328 height 31
paste input "RENO25ONE"
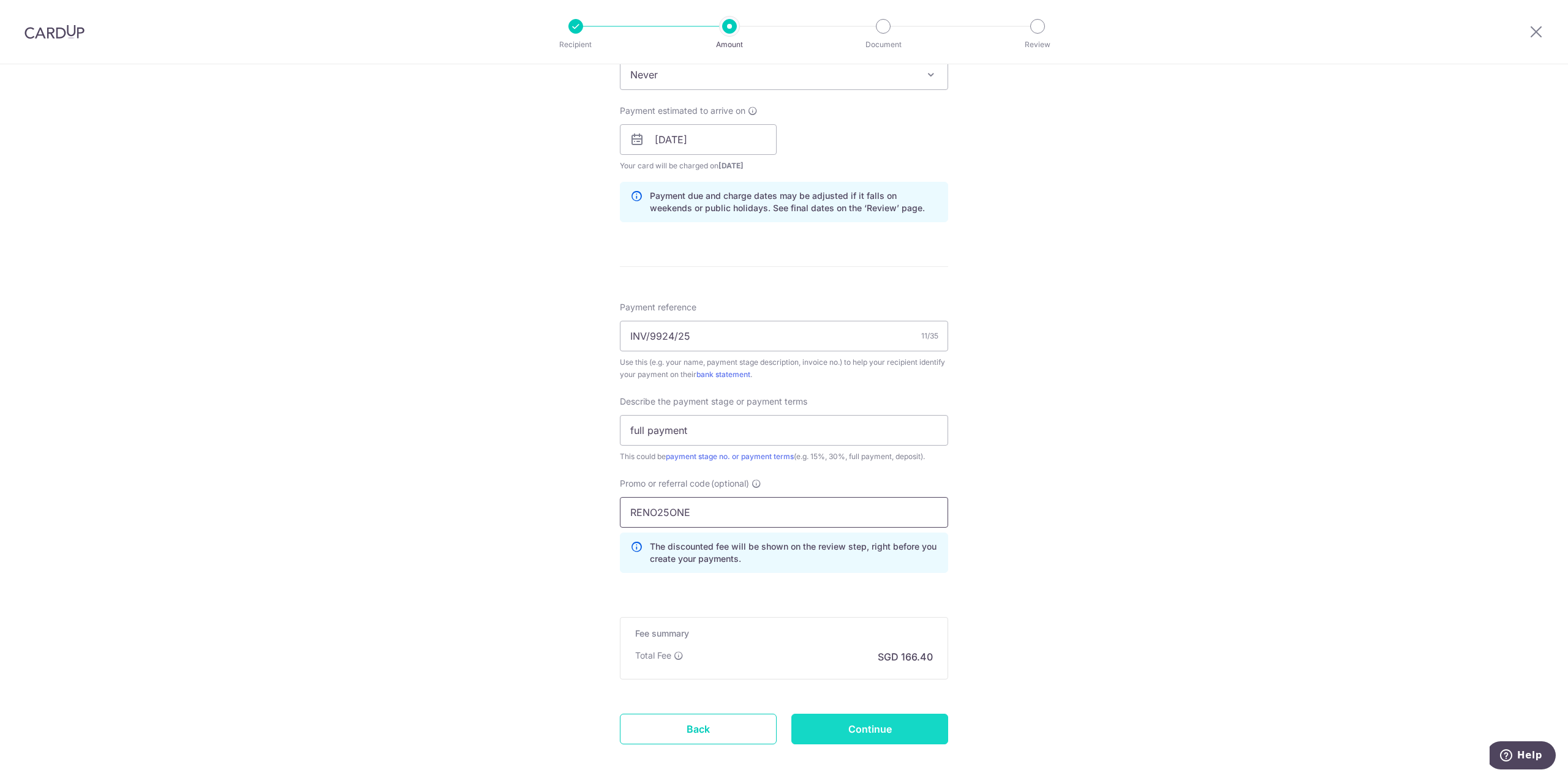
type input "RENO25ONE"
click at [890, 721] on input "Continue" at bounding box center [870, 729] width 157 height 31
type input "Create Schedule"
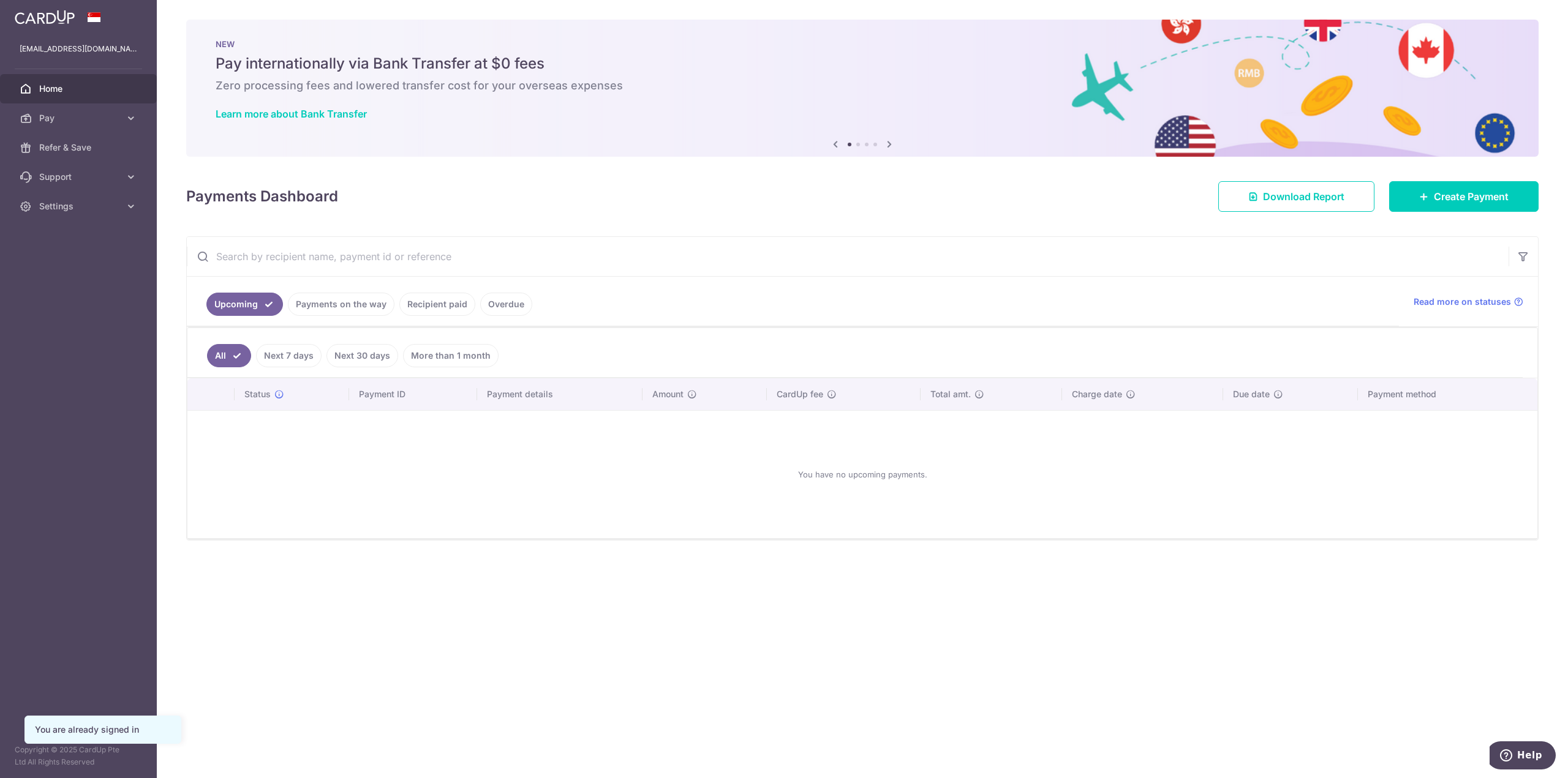
click at [374, 307] on link "Payments on the way" at bounding box center [341, 304] width 107 height 23
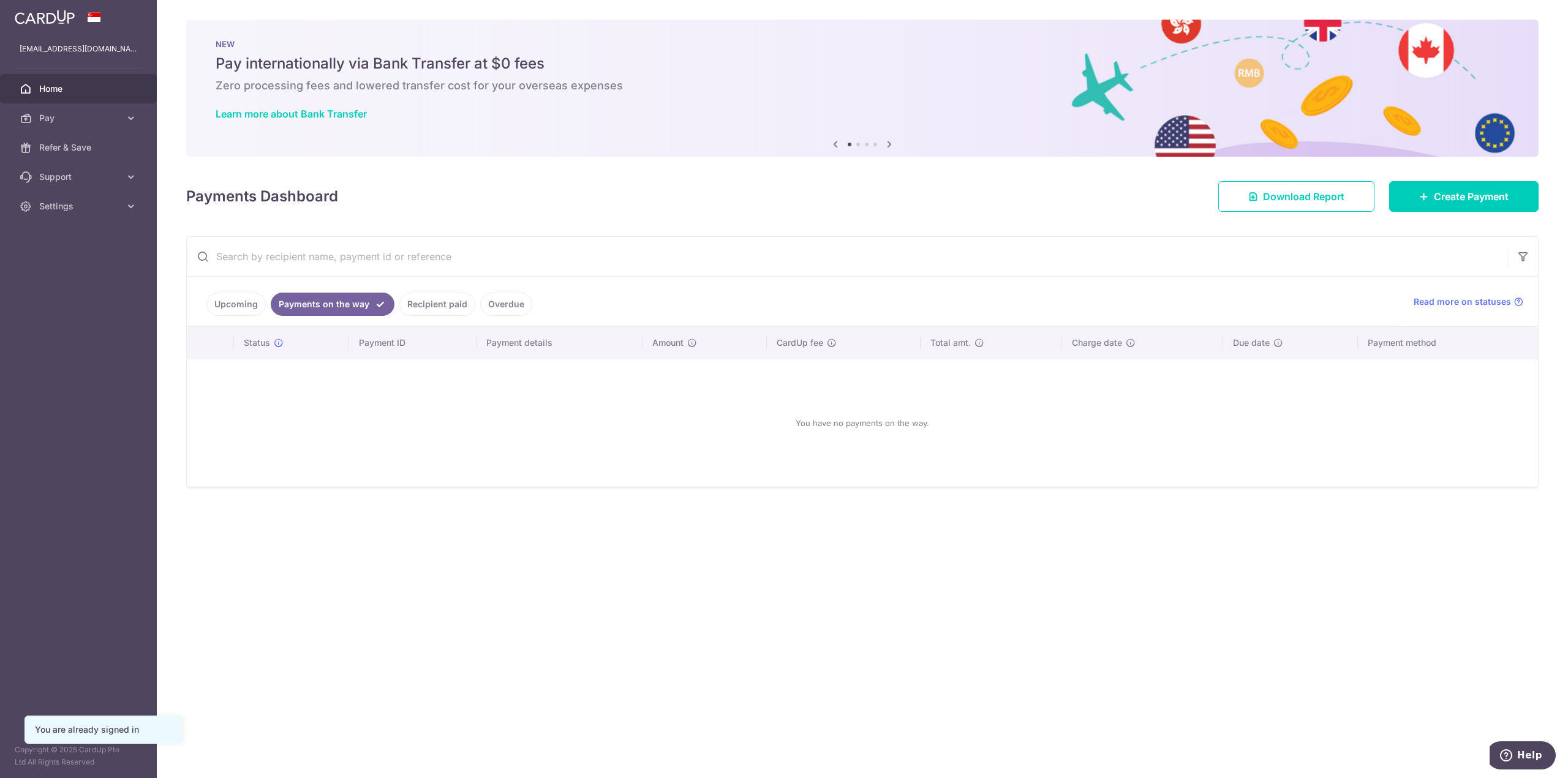
click at [423, 304] on link "Recipient paid" at bounding box center [437, 304] width 76 height 23
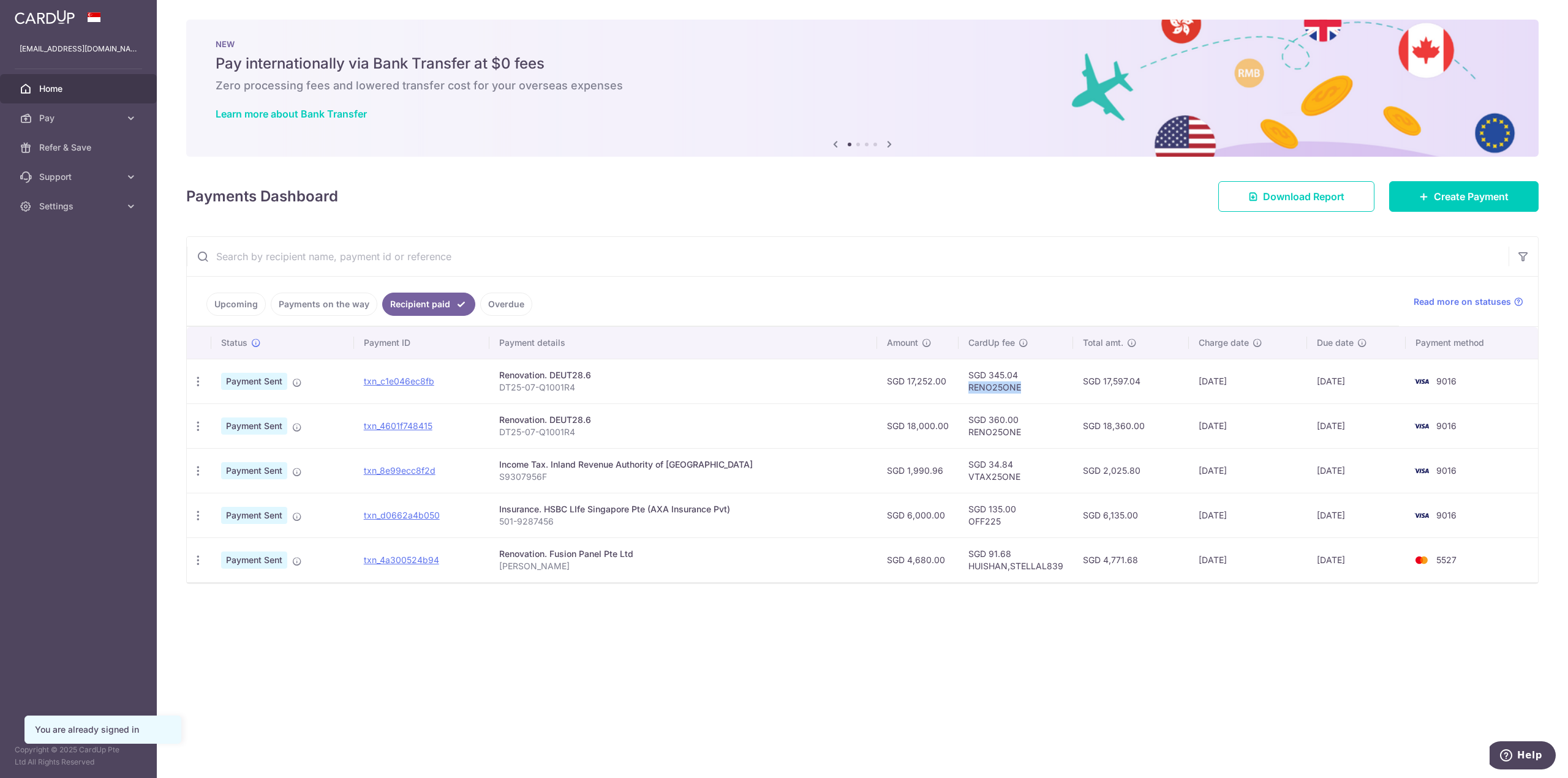
drag, startPoint x: 1014, startPoint y: 383, endPoint x: 959, endPoint y: 389, distance: 55.3
click at [959, 389] on td "SGD 345.04 RENO25ONE" at bounding box center [1015, 381] width 114 height 45
copy td "RENO25ONE"
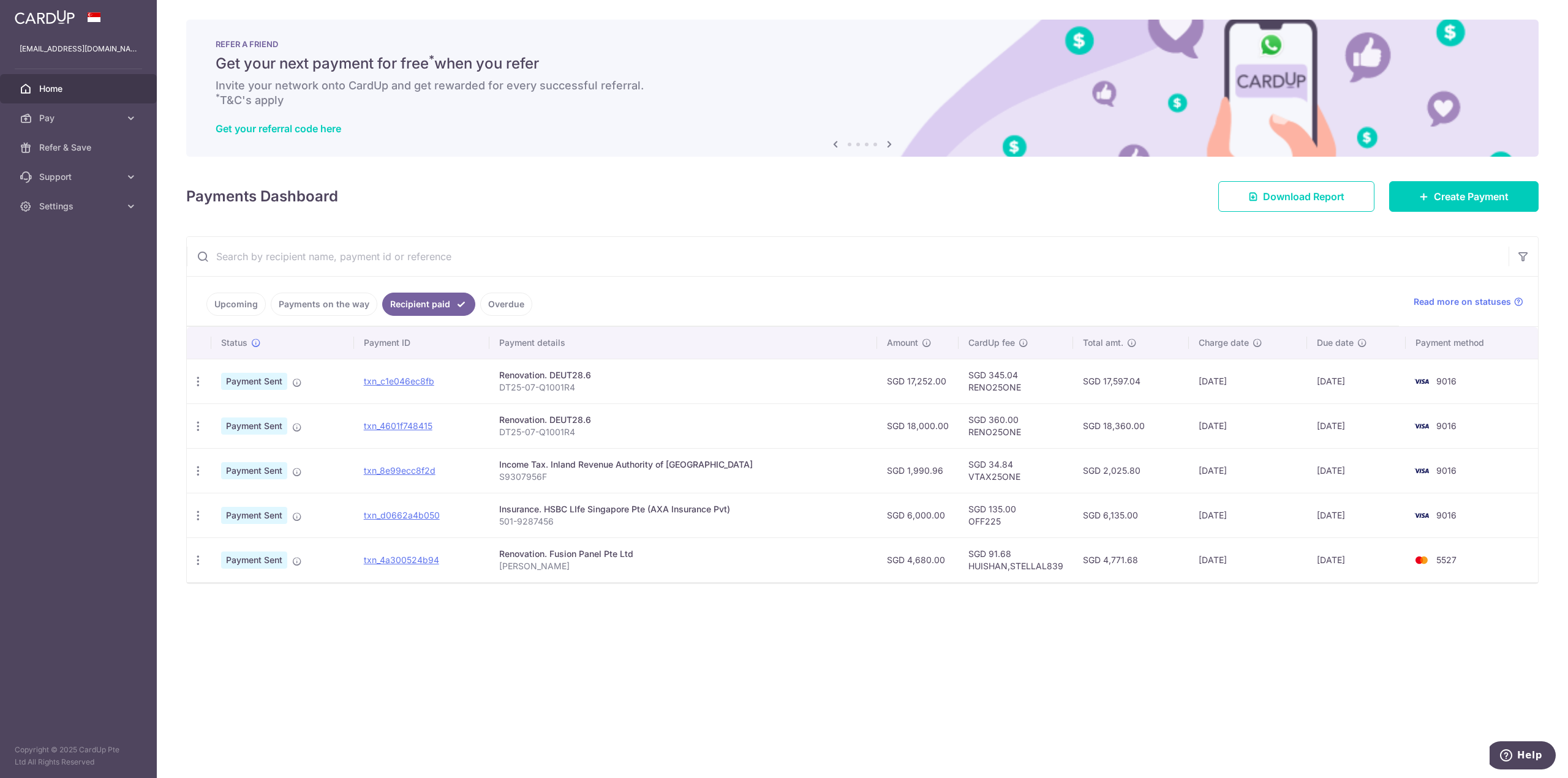
click at [247, 305] on link "Upcoming" at bounding box center [236, 304] width 59 height 23
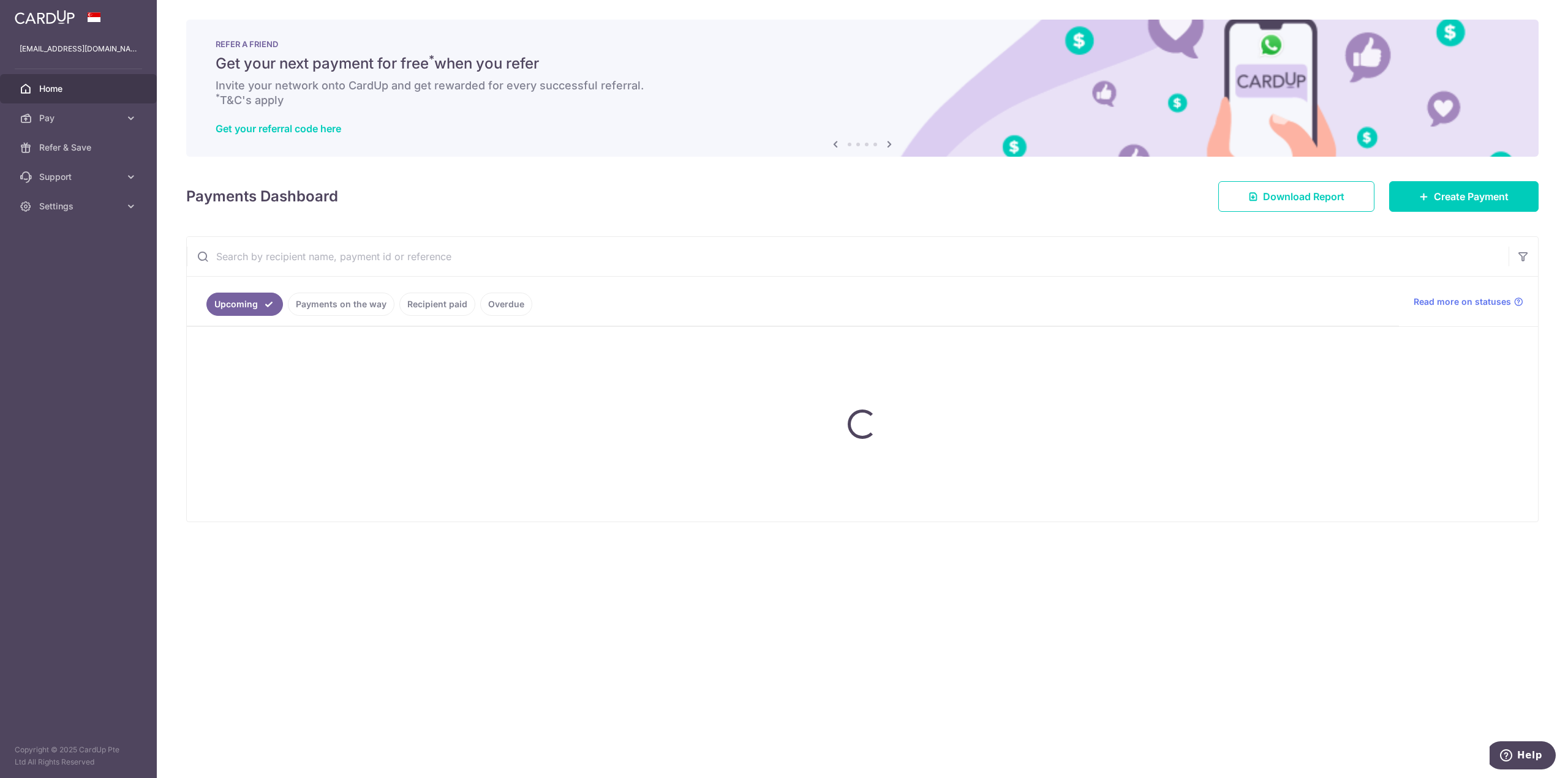
click at [310, 302] on ul "Upcoming Payments on the way Recipient paid Overdue" at bounding box center [792, 302] width 1212 height 50
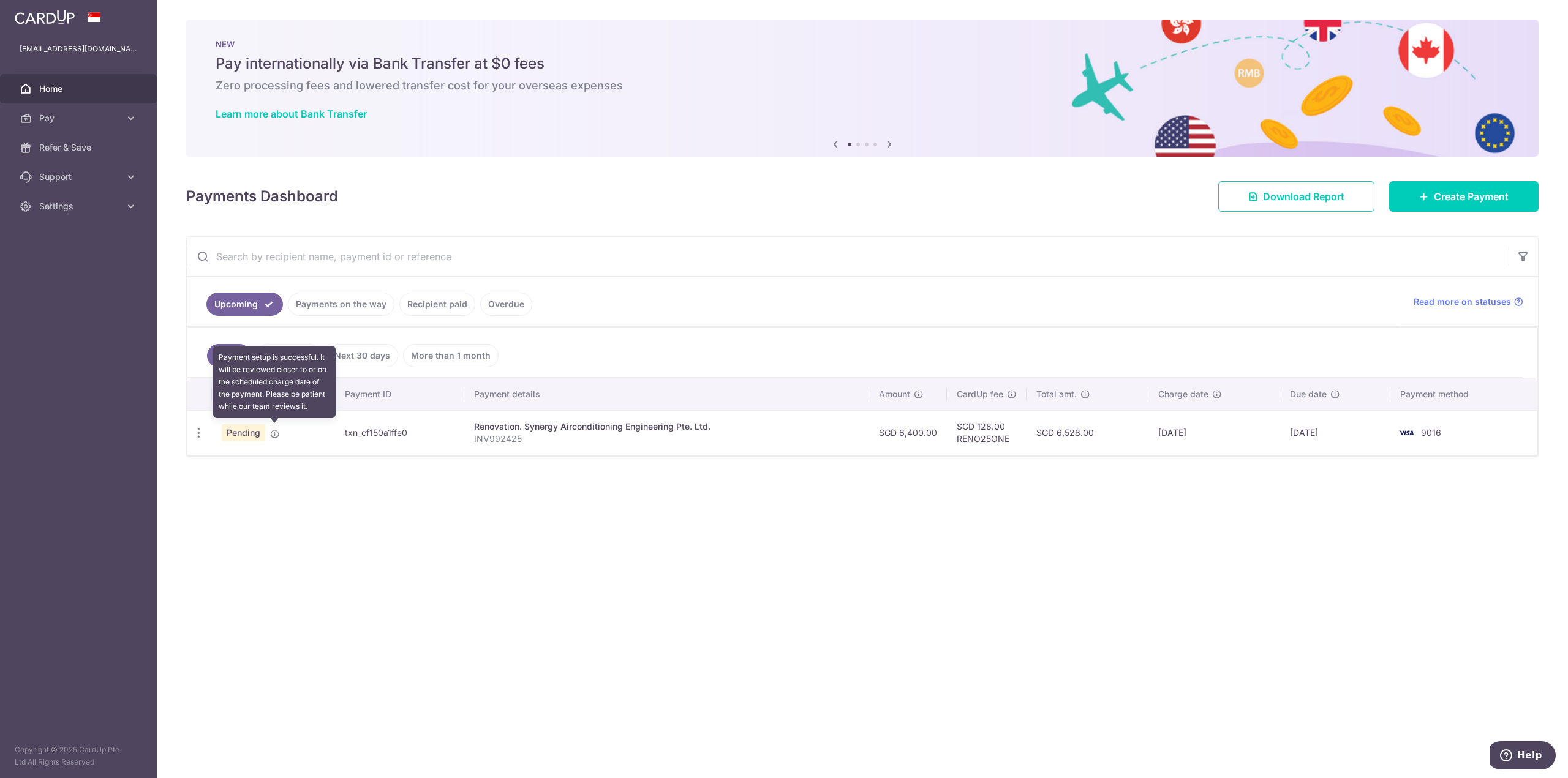
click at [277, 432] on icon at bounding box center [275, 434] width 10 height 10
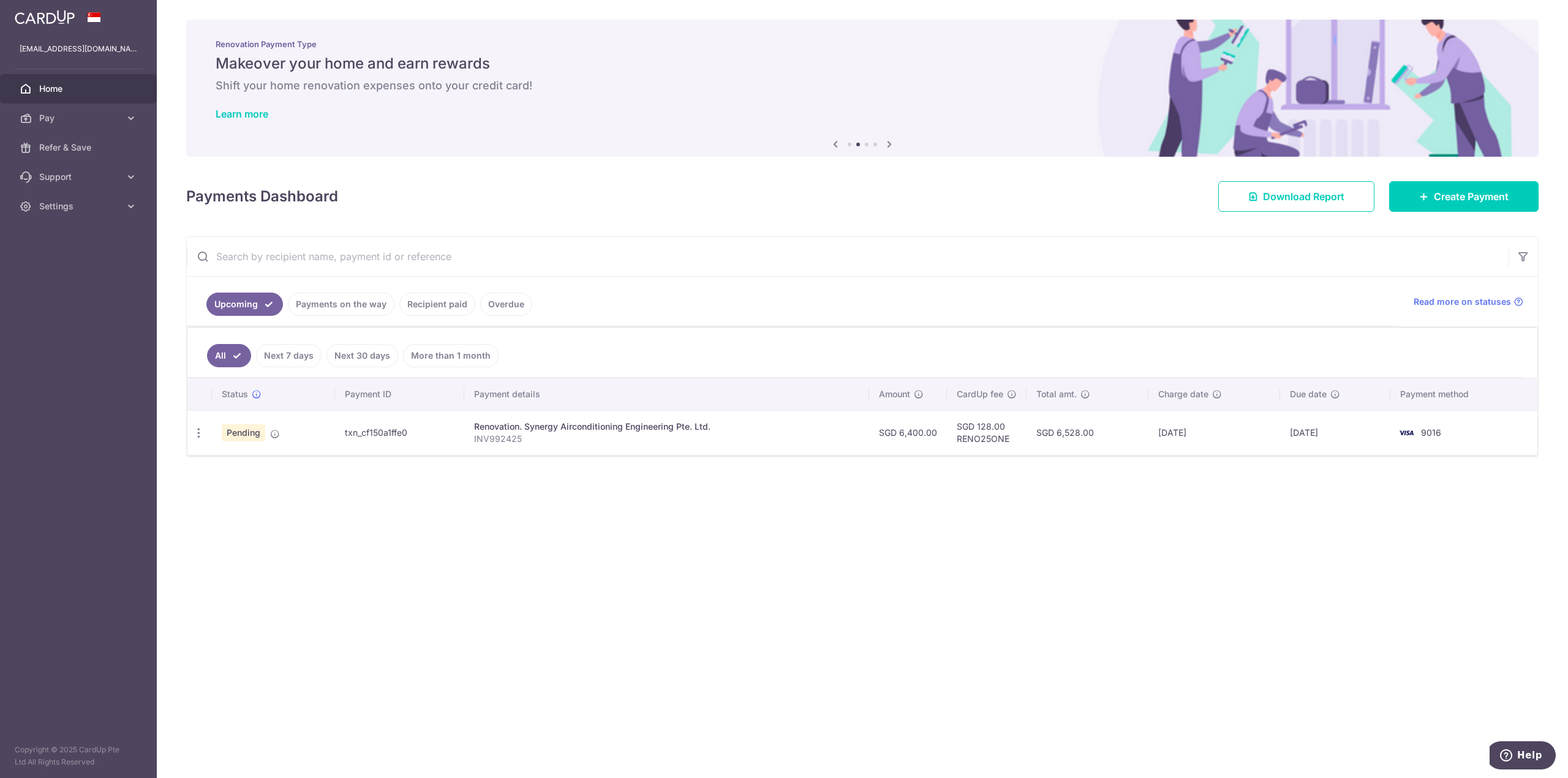
click at [368, 439] on td "txn_cf150a1ffe0" at bounding box center [399, 433] width 130 height 45
click at [507, 438] on p "INV992425" at bounding box center [666, 439] width 385 height 12
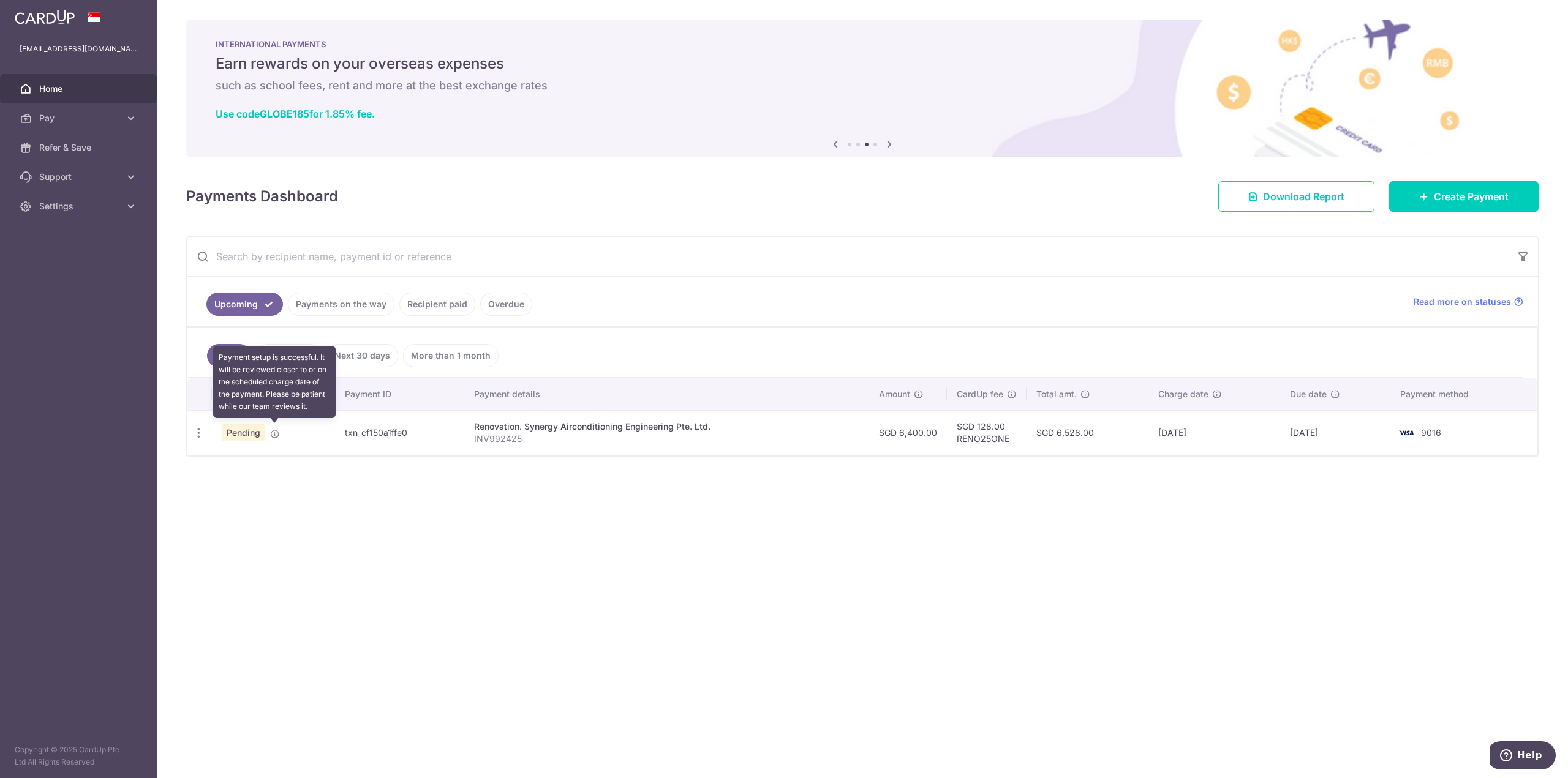
drag, startPoint x: 279, startPoint y: 432, endPoint x: 261, endPoint y: 437, distance: 18.7
click at [279, 432] on icon at bounding box center [275, 434] width 10 height 10
click at [201, 437] on div "Update payment Cancel payment" at bounding box center [199, 434] width 23 height 23
click at [193, 429] on icon "button" at bounding box center [199, 433] width 13 height 13
click at [266, 459] on span "Update payment" at bounding box center [264, 466] width 84 height 15
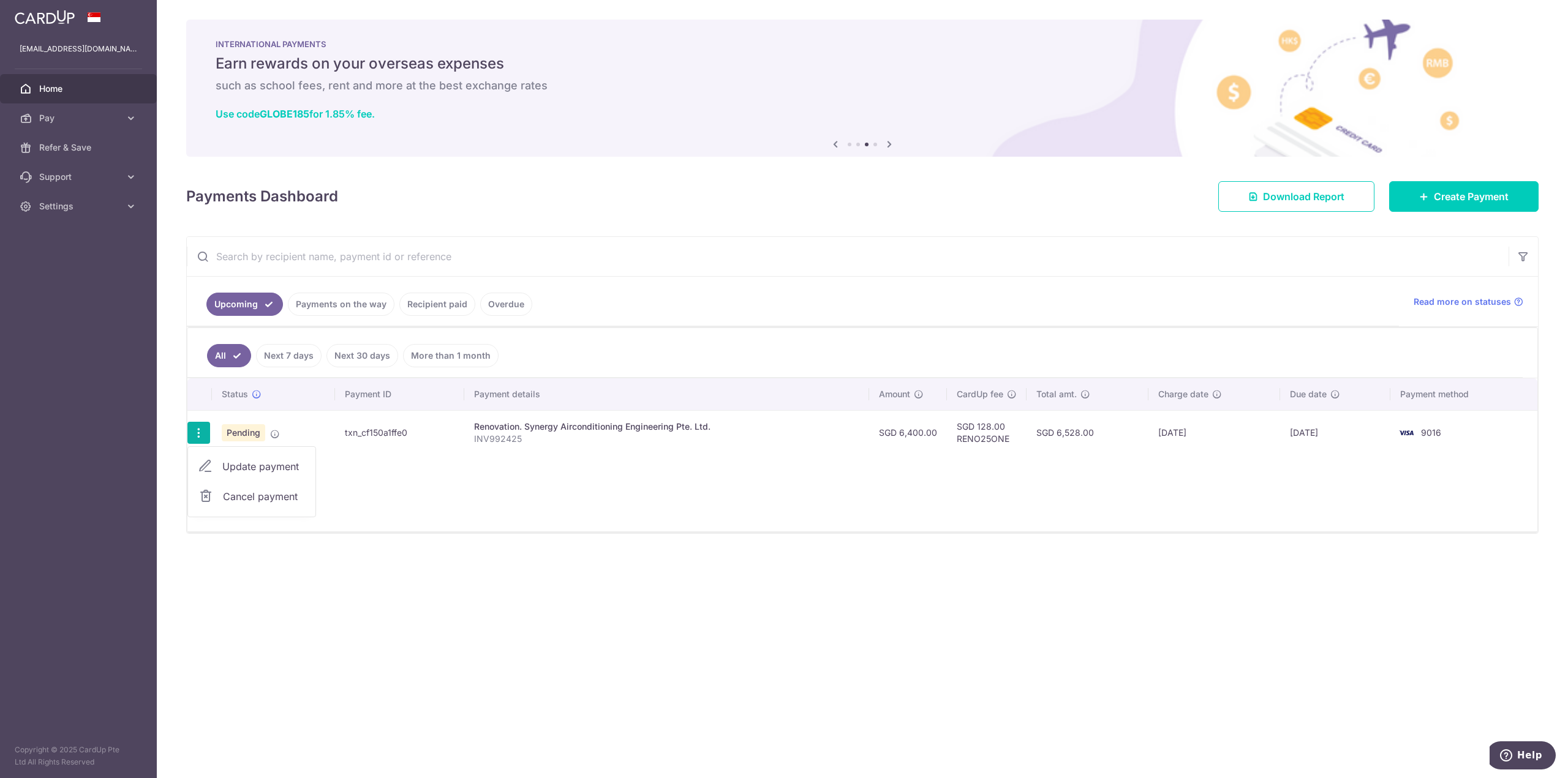
radio input "true"
type input "6,400.00"
type input "15/09/2025"
type input "INV992425"
type input "full payment"
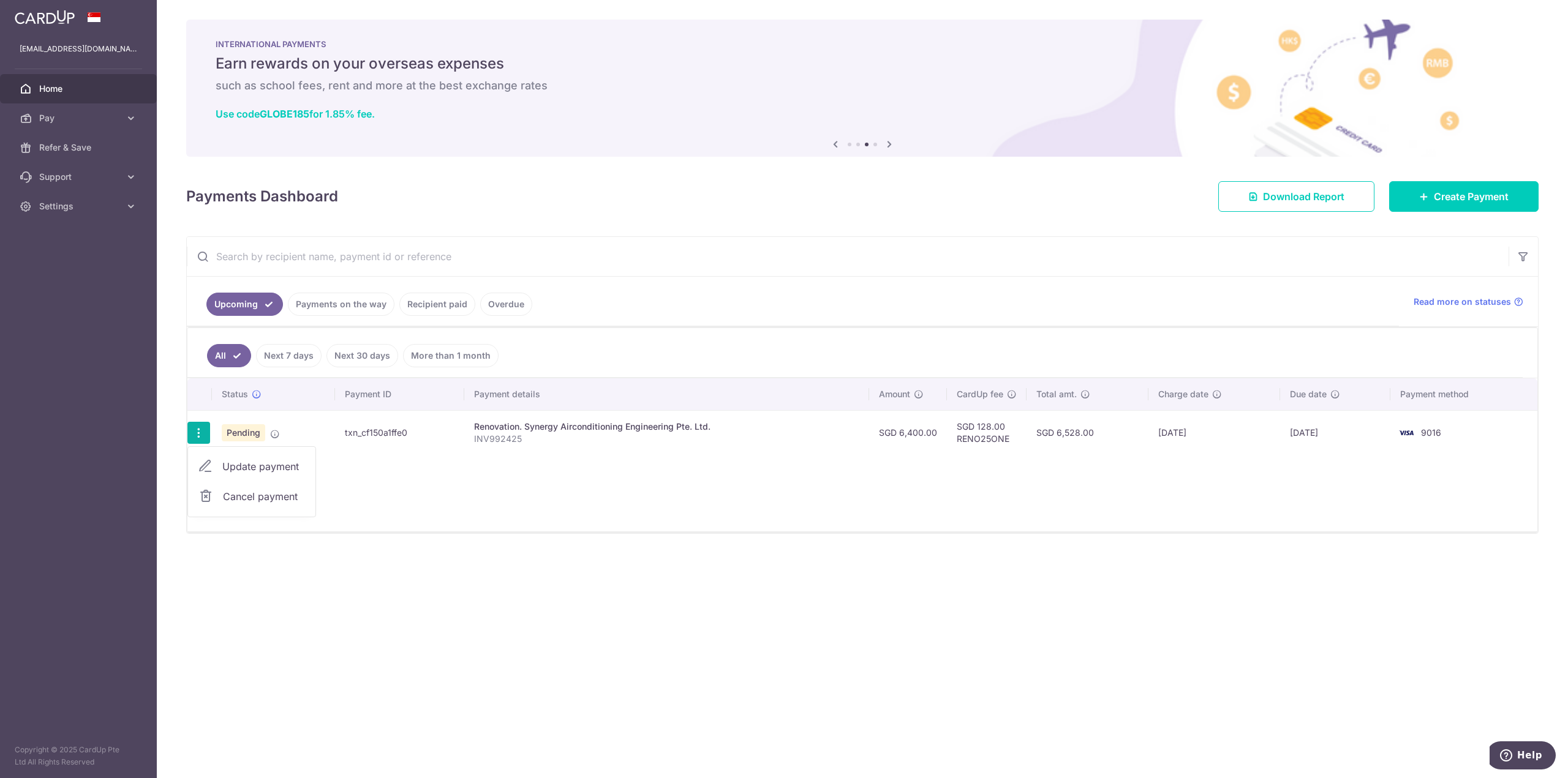
type input "RENO25ONE"
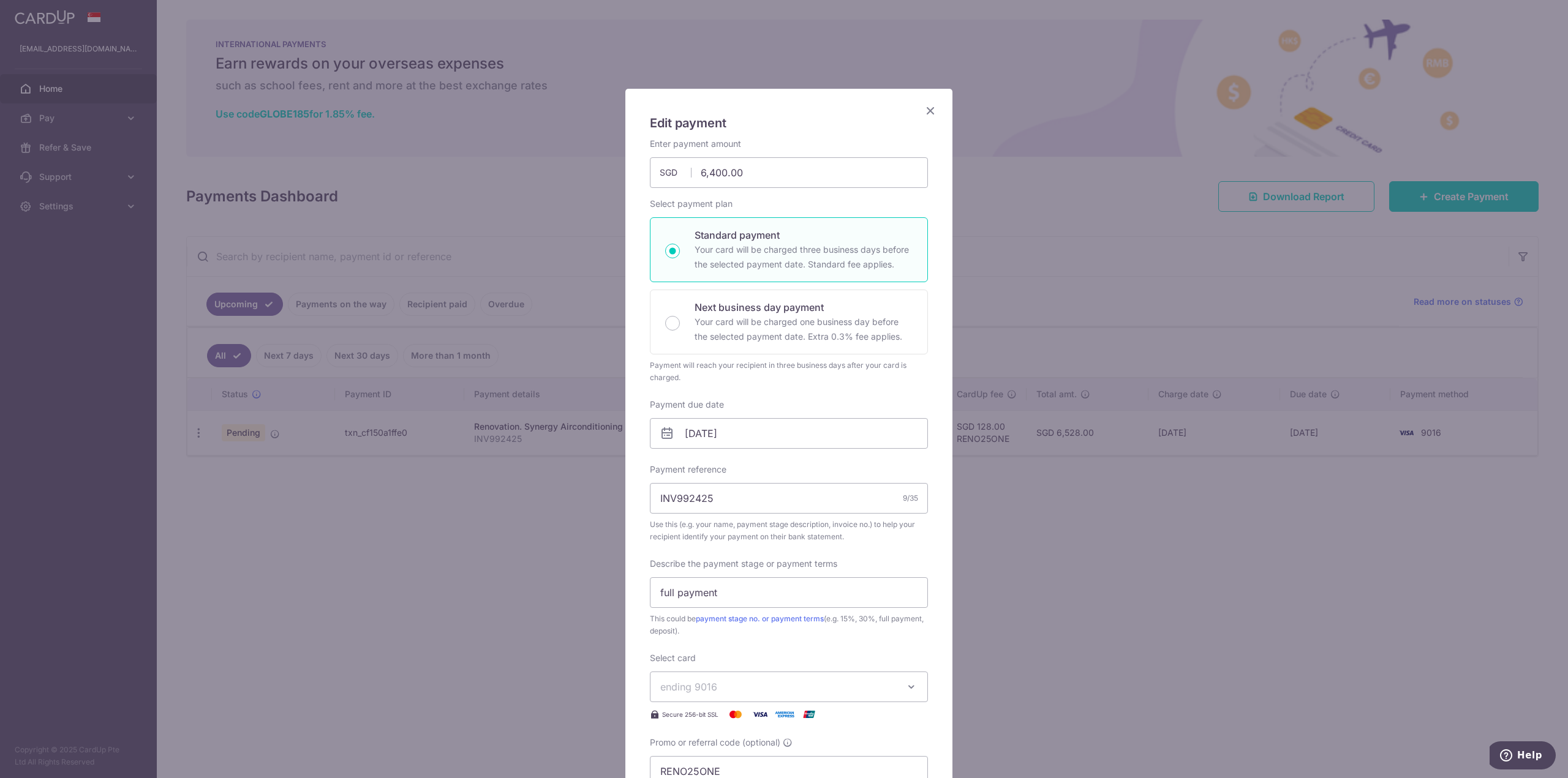
click at [928, 107] on icon "Close" at bounding box center [930, 110] width 15 height 15
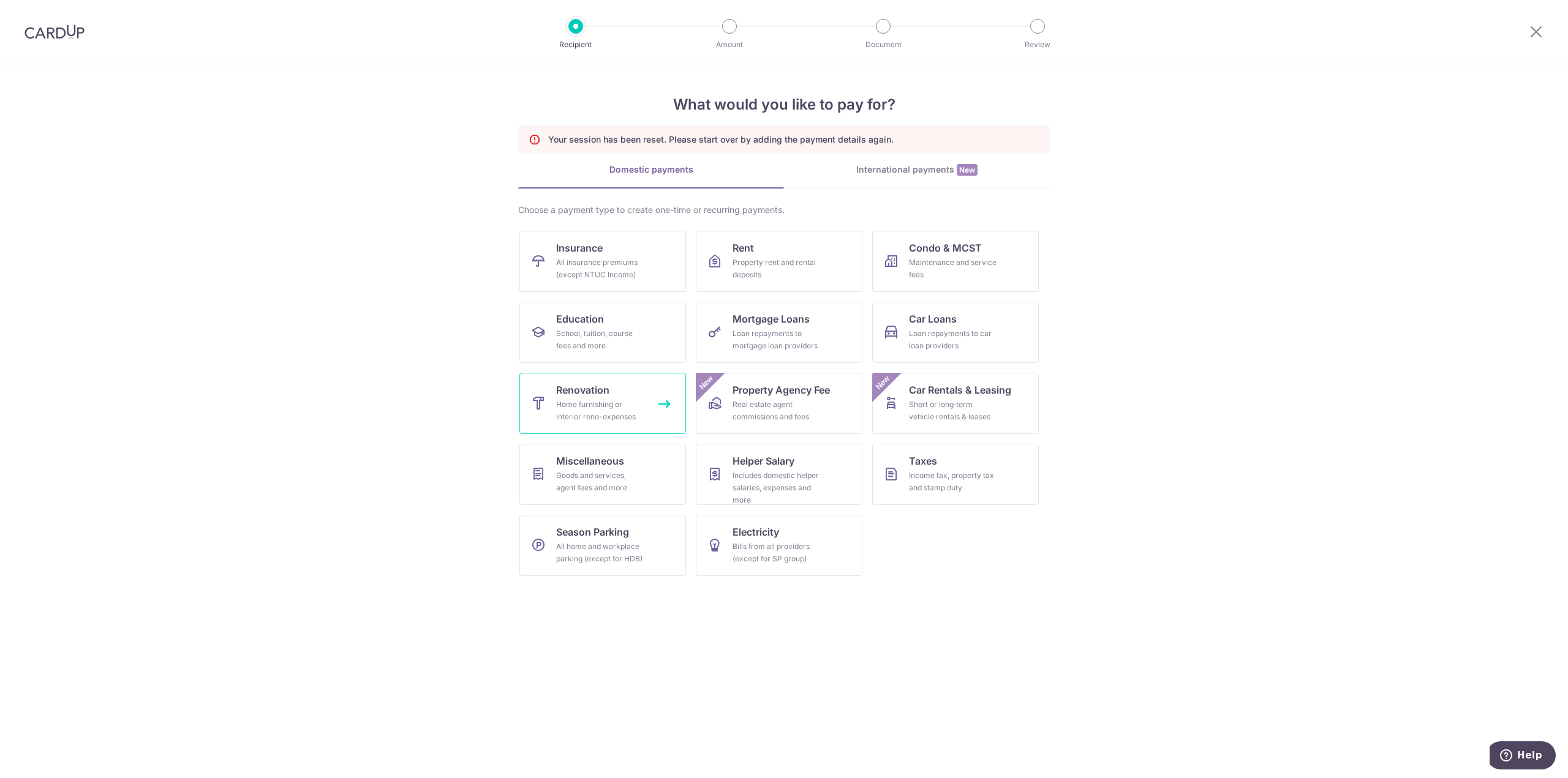
click at [601, 393] on span "Renovation" at bounding box center [583, 390] width 53 height 15
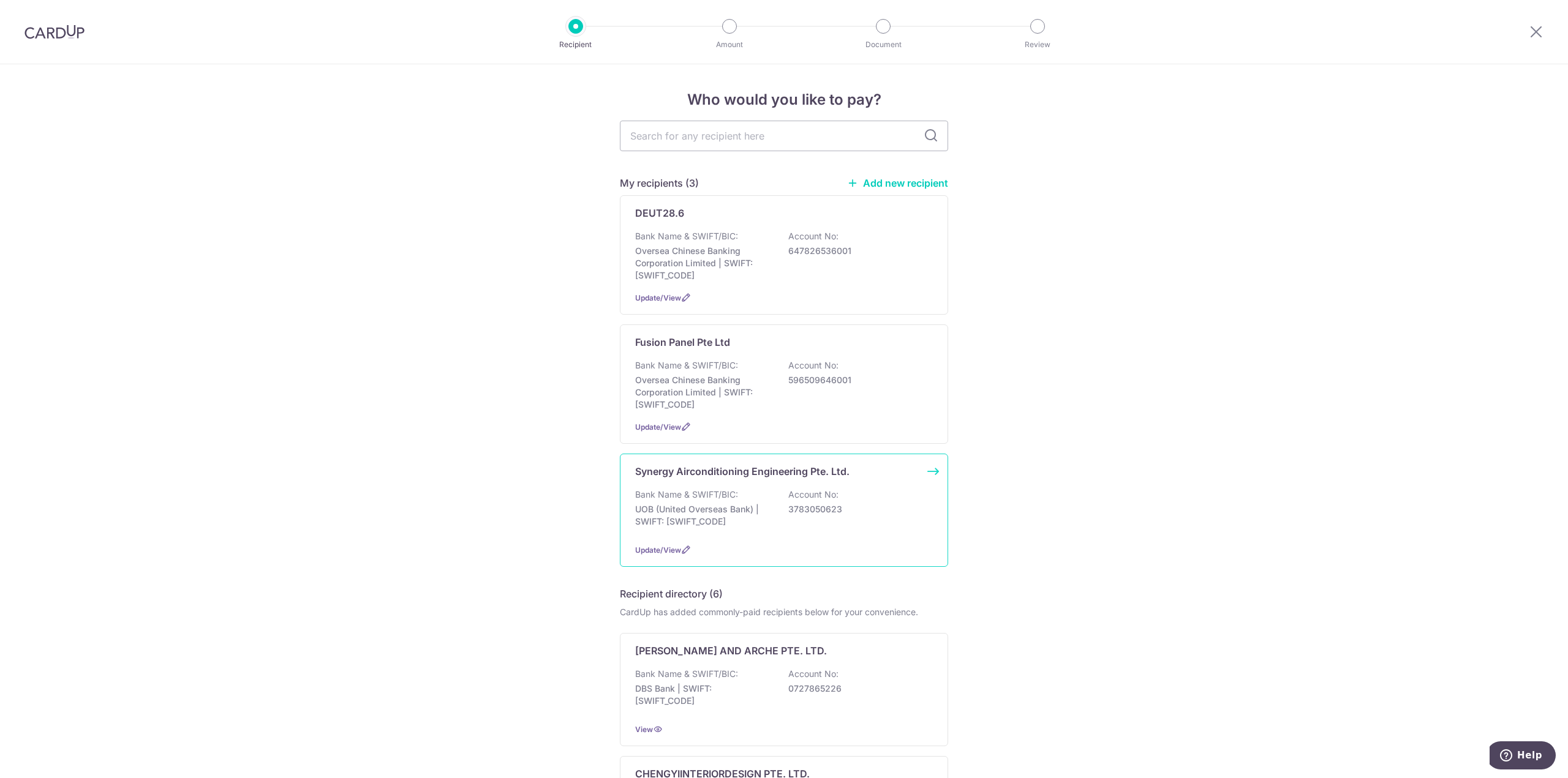
click at [811, 504] on p "3783050623" at bounding box center [857, 509] width 137 height 12
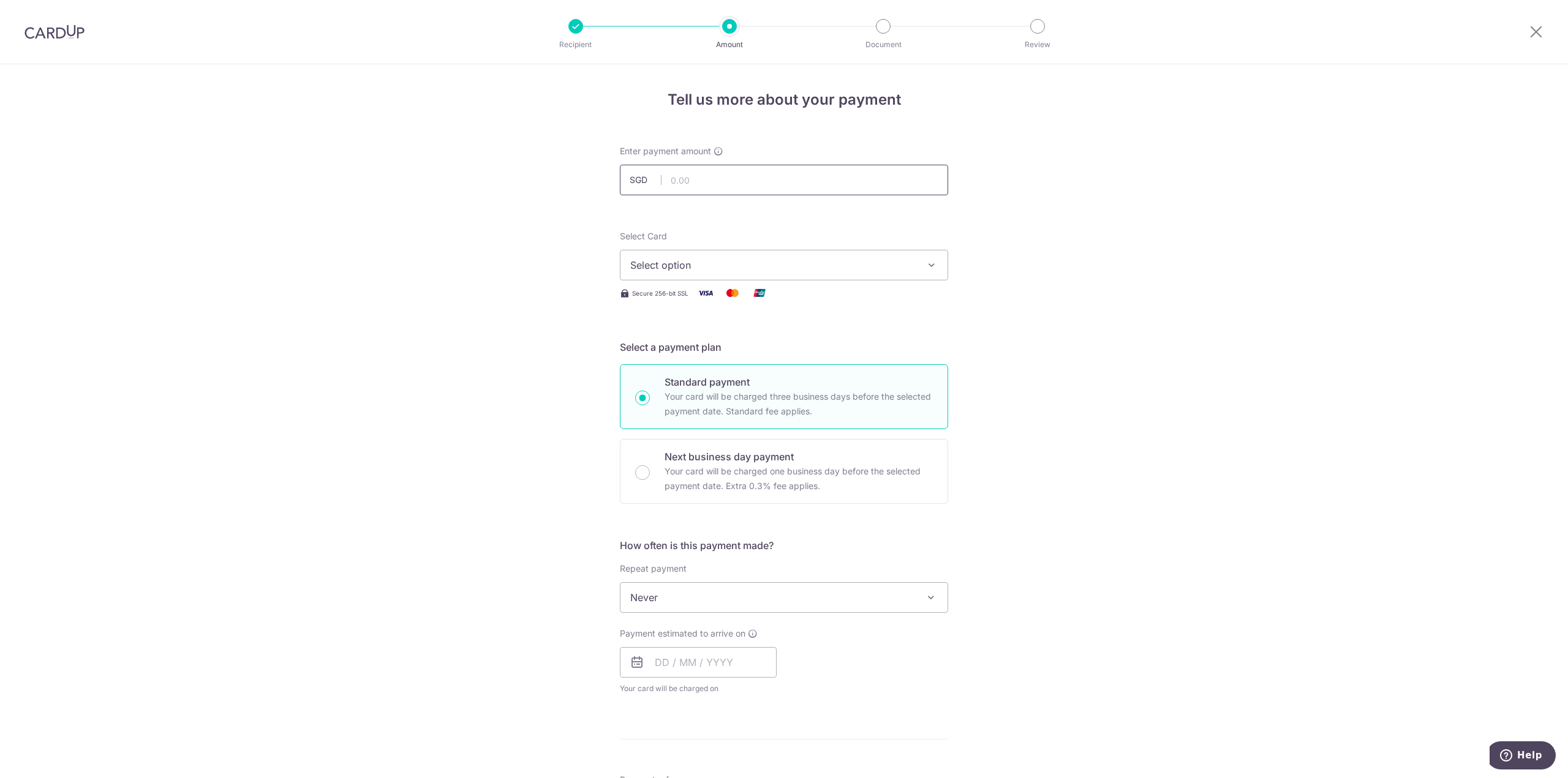
click at [825, 180] on input "text" at bounding box center [784, 180] width 328 height 31
type input "6,400.00"
click at [788, 283] on div "Select Card Select option Add credit card Your Cards **** 5527 **** 9016 Secure…" at bounding box center [784, 265] width 328 height 71
click at [805, 270] on span "Select option" at bounding box center [773, 265] width 286 height 15
click at [774, 379] on span "**** 9016" at bounding box center [784, 381] width 308 height 15
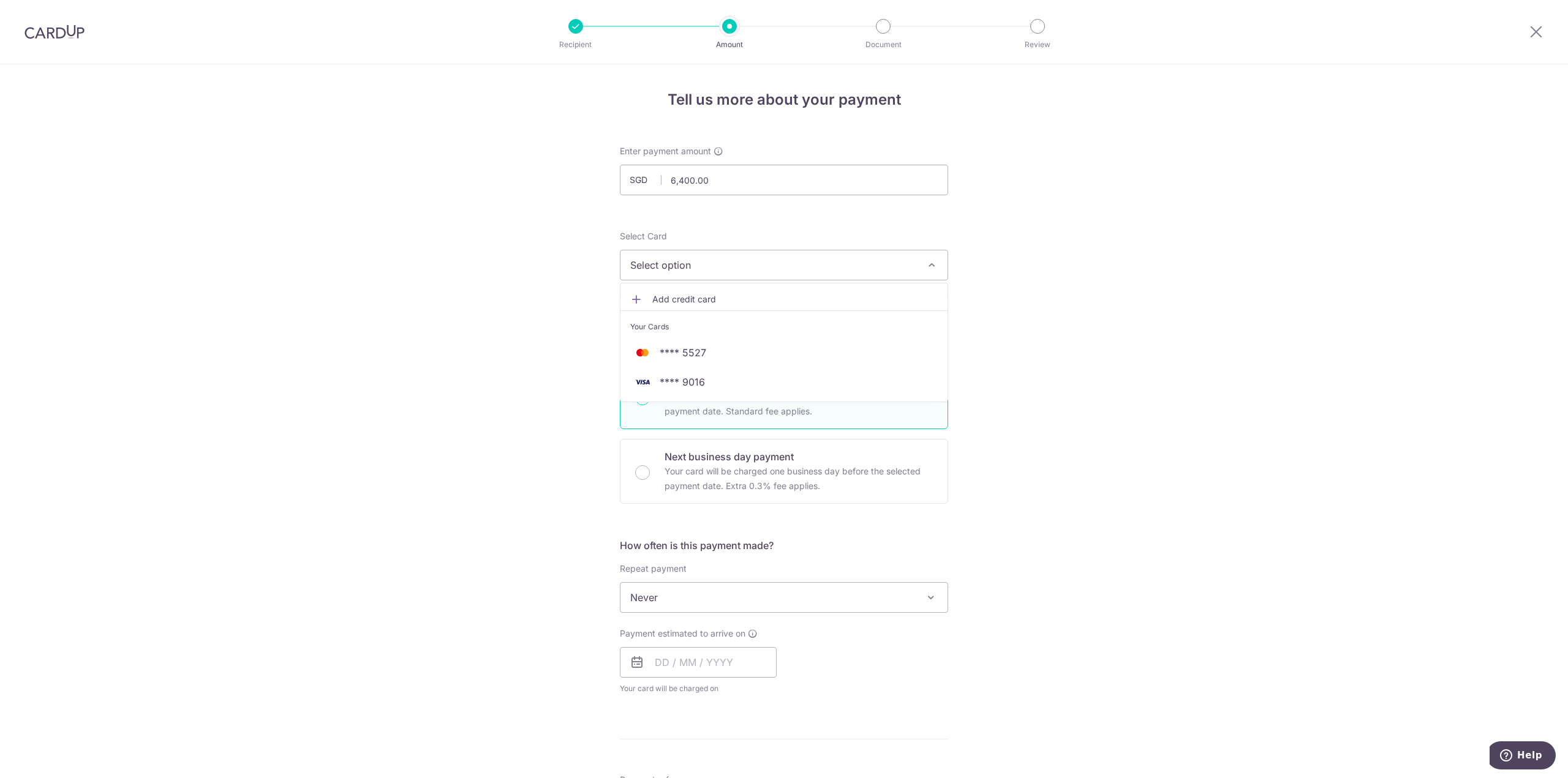
click at [1134, 338] on div "Tell us more about your payment Enter payment amount SGD 6,400.00 6400.00 Selec…" at bounding box center [784, 659] width 1568 height 1189
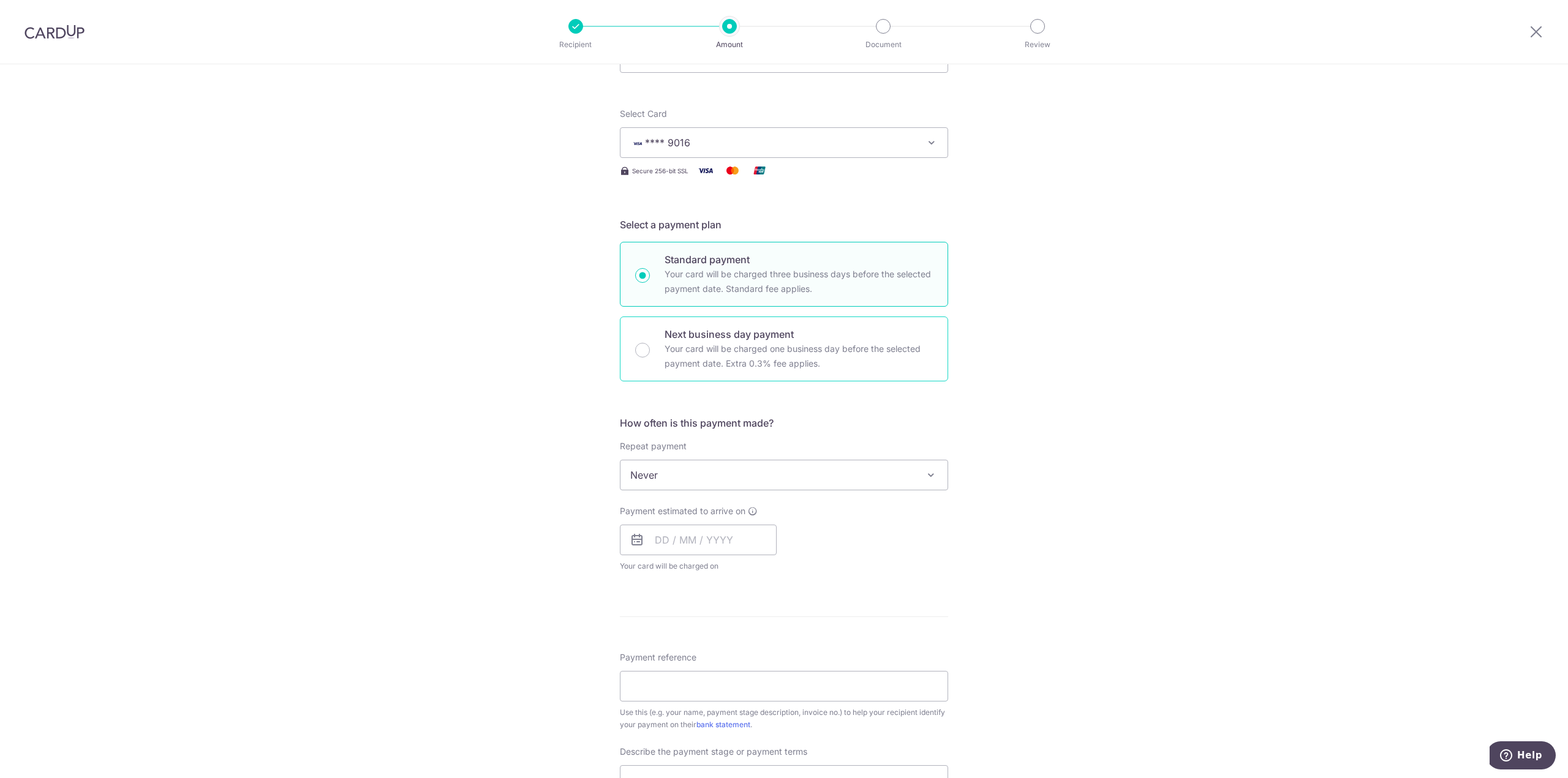
scroll to position [183, 0]
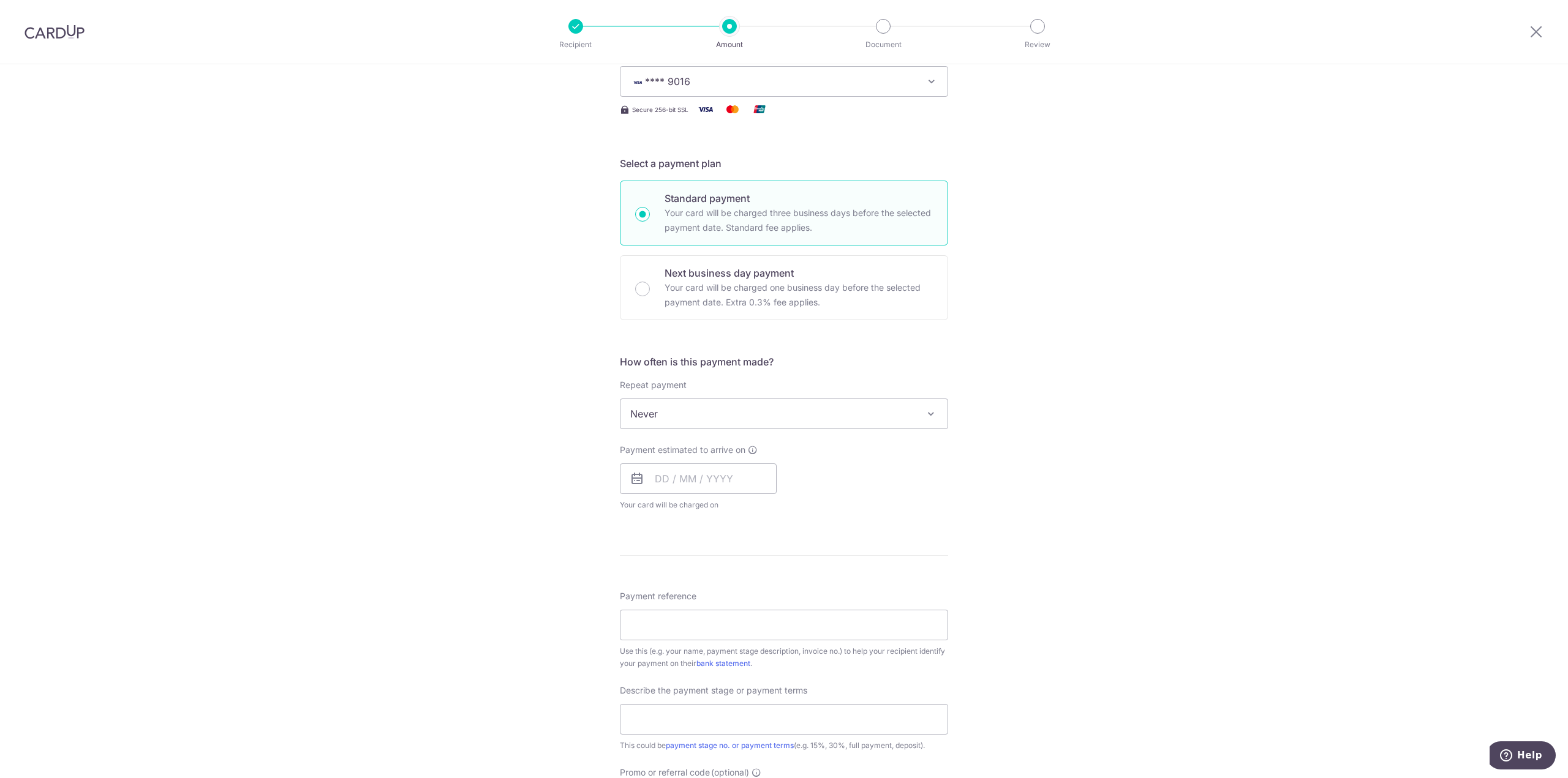
click at [820, 423] on span "Never" at bounding box center [784, 414] width 327 height 29
click at [854, 407] on span "Never" at bounding box center [784, 414] width 327 height 29
click at [735, 469] on input "text" at bounding box center [698, 479] width 157 height 31
click at [667, 618] on link "15" at bounding box center [669, 615] width 20 height 20
type input "[DATE]"
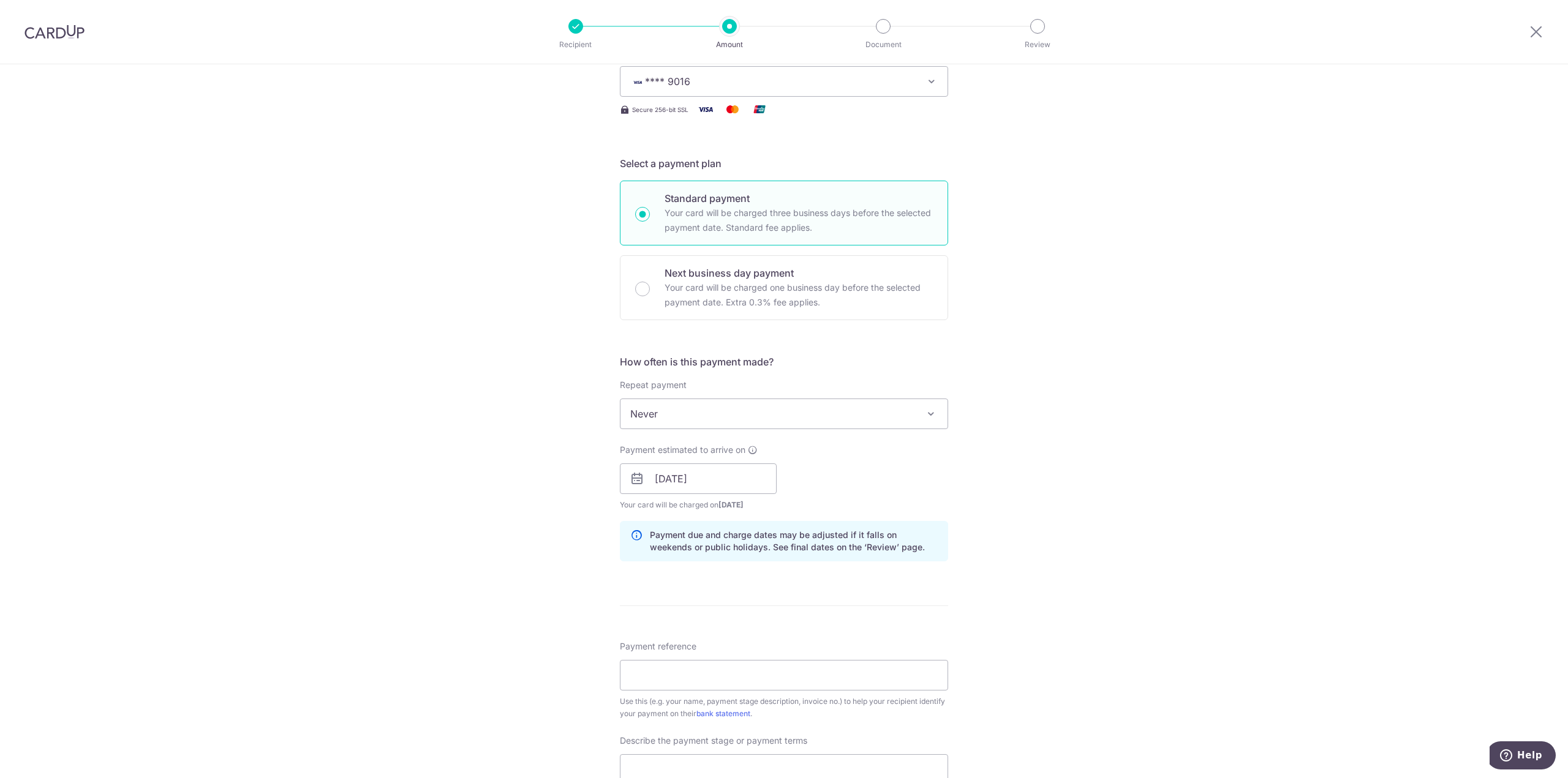
click at [952, 542] on div "Tell us more about your payment Enter payment amount SGD 6,400.00 6400.00 Selec…" at bounding box center [784, 500] width 1568 height 1240
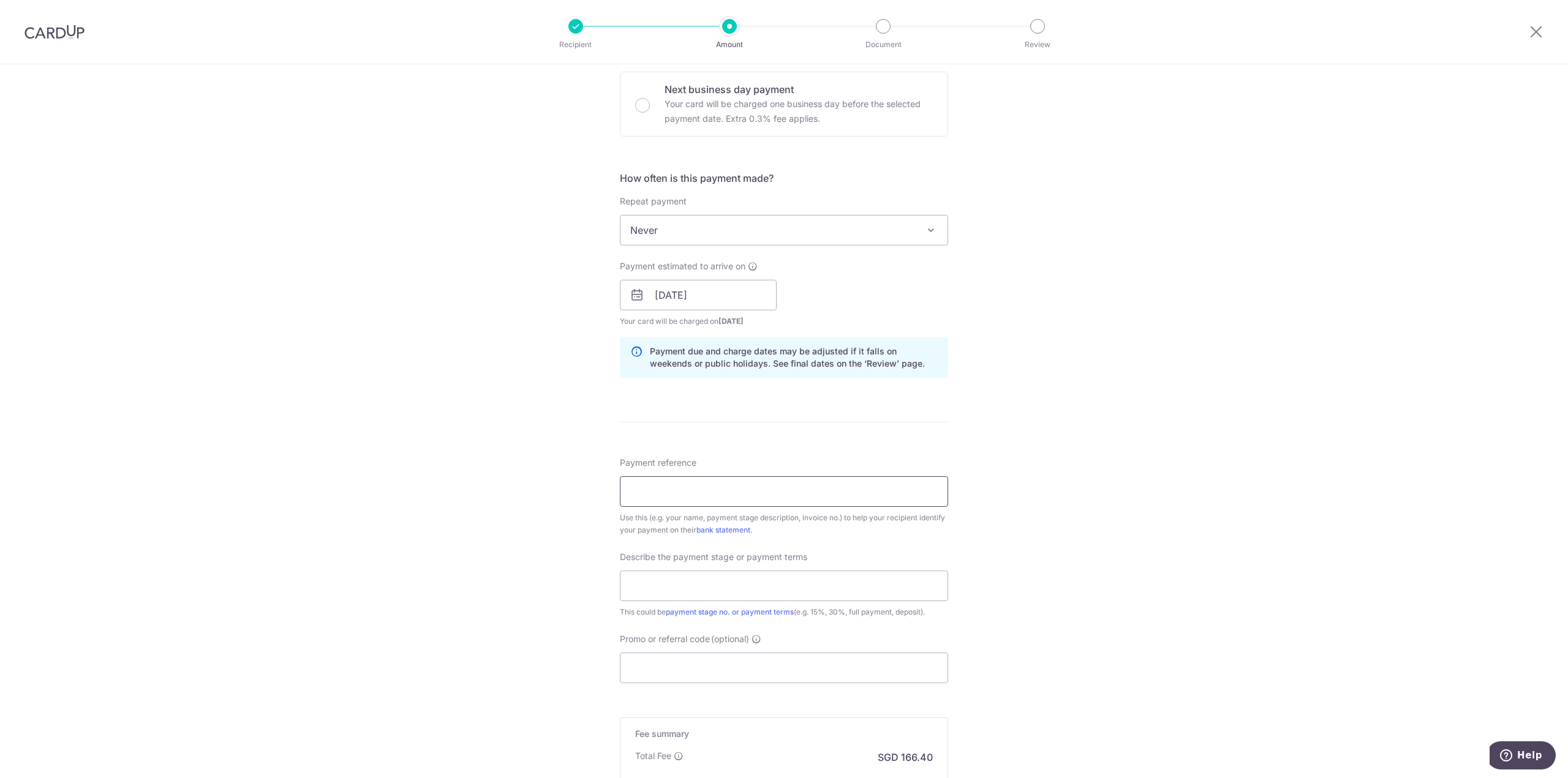
click at [764, 483] on input "Payment reference" at bounding box center [784, 492] width 328 height 31
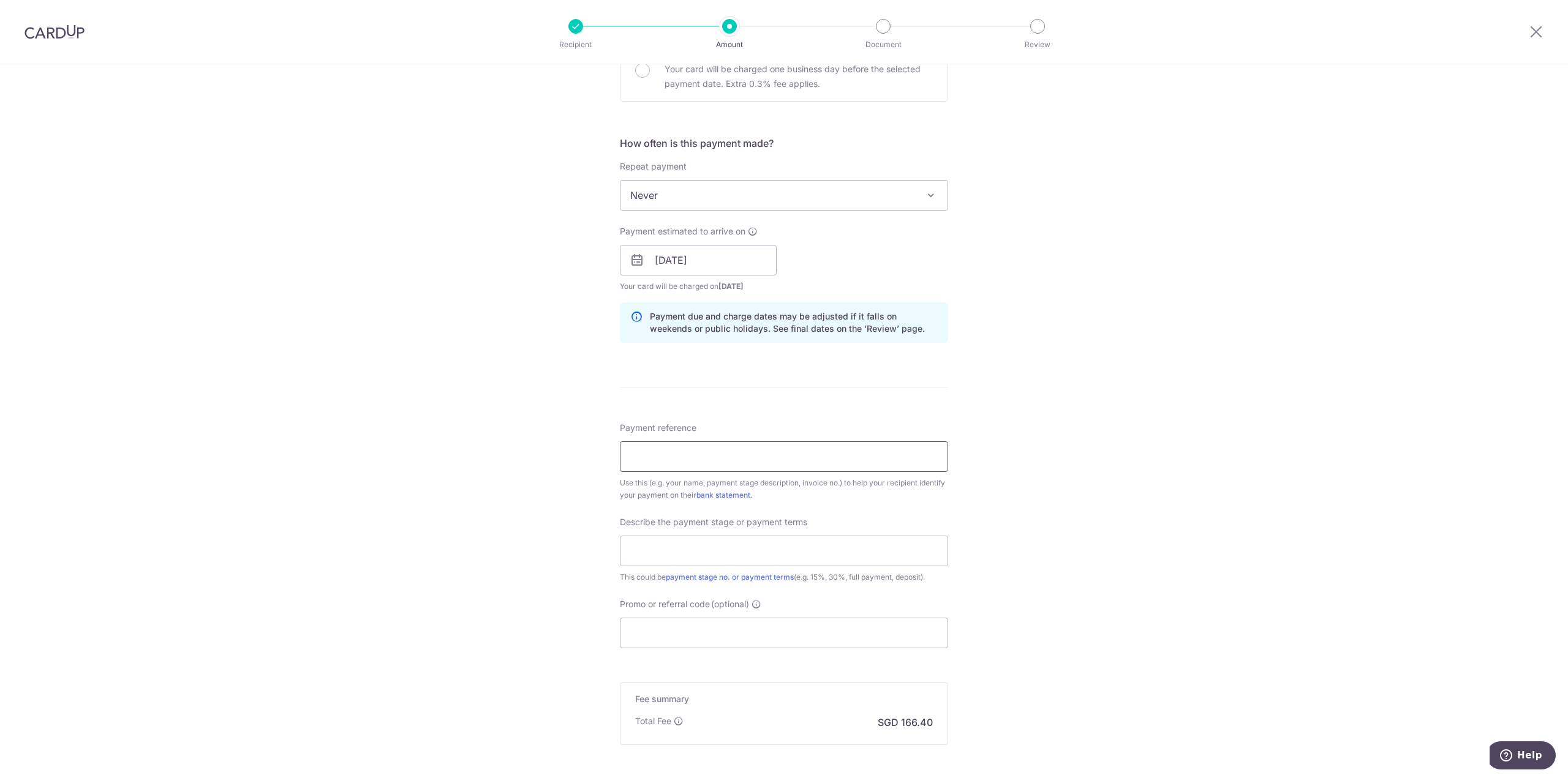
scroll to position [429, 0]
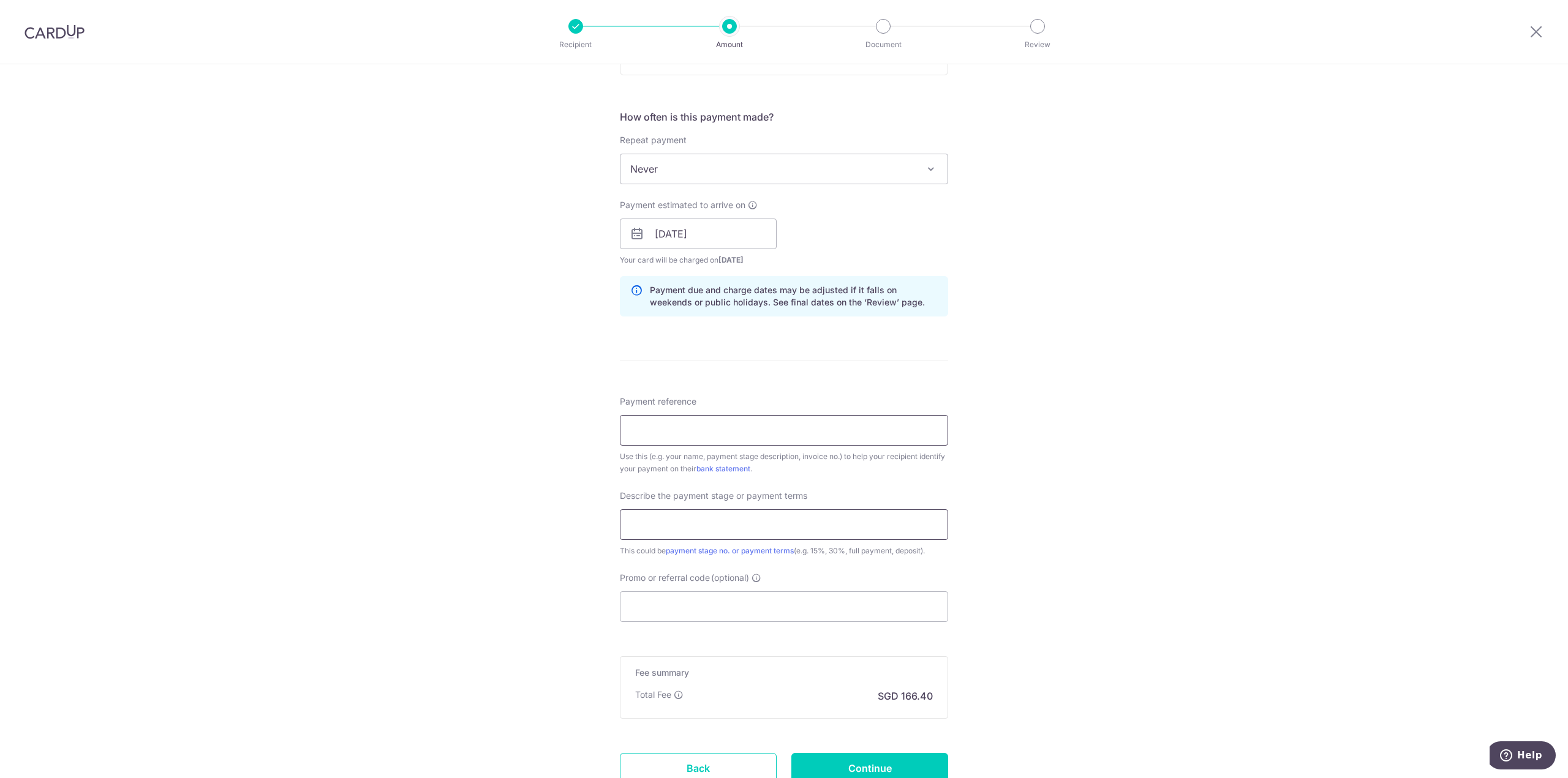
type input "INV/9924/25"
click at [799, 530] on input "text" at bounding box center [784, 525] width 328 height 31
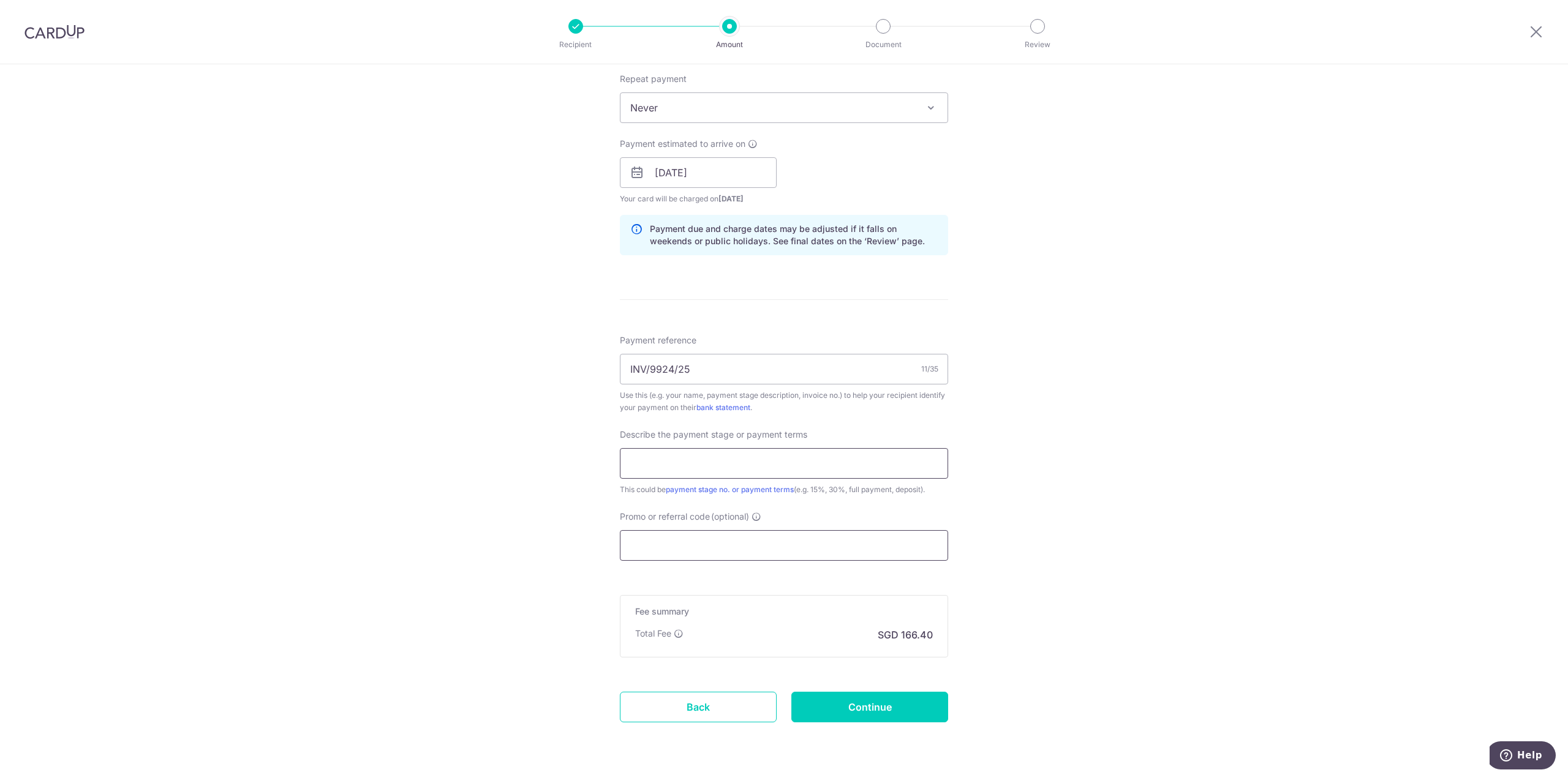
type input "full payment"
click at [707, 541] on input "Promo or referral code (optional)" at bounding box center [784, 546] width 328 height 31
paste input "RENO25ONE"
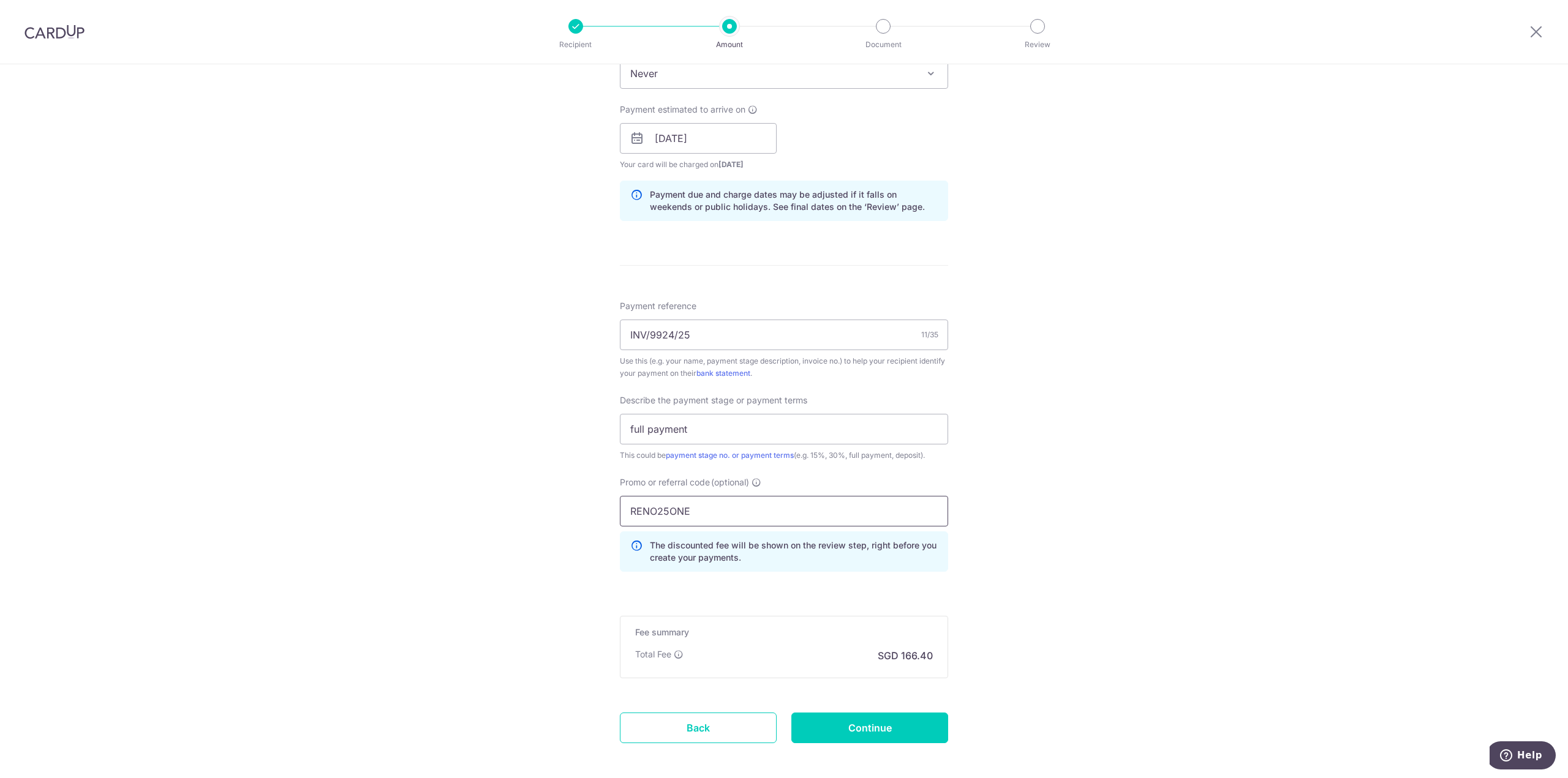
scroll to position [551, 0]
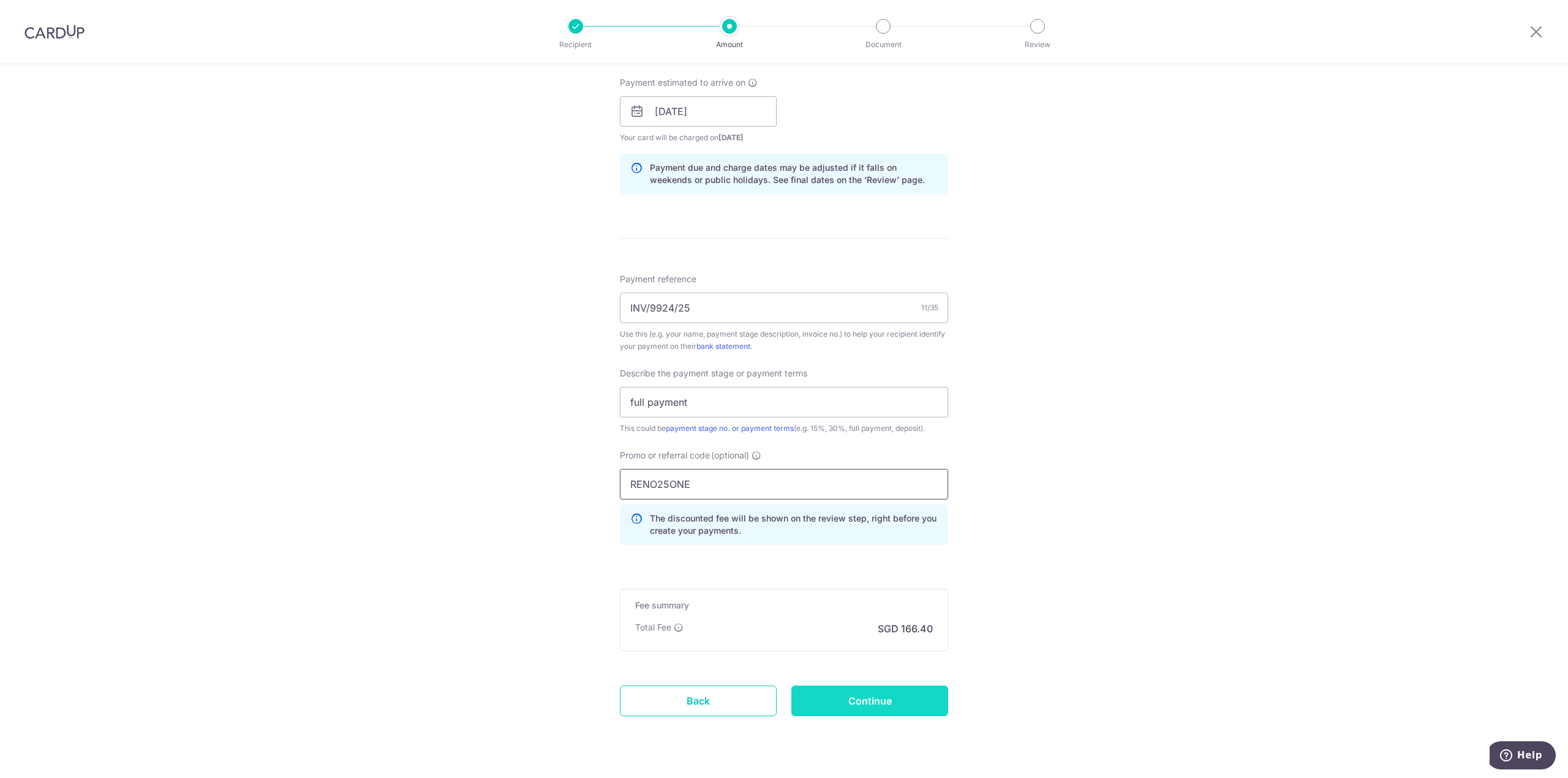
type input "RENO25ONE"
click at [873, 696] on input "Continue" at bounding box center [870, 701] width 157 height 31
type input "Create Schedule"
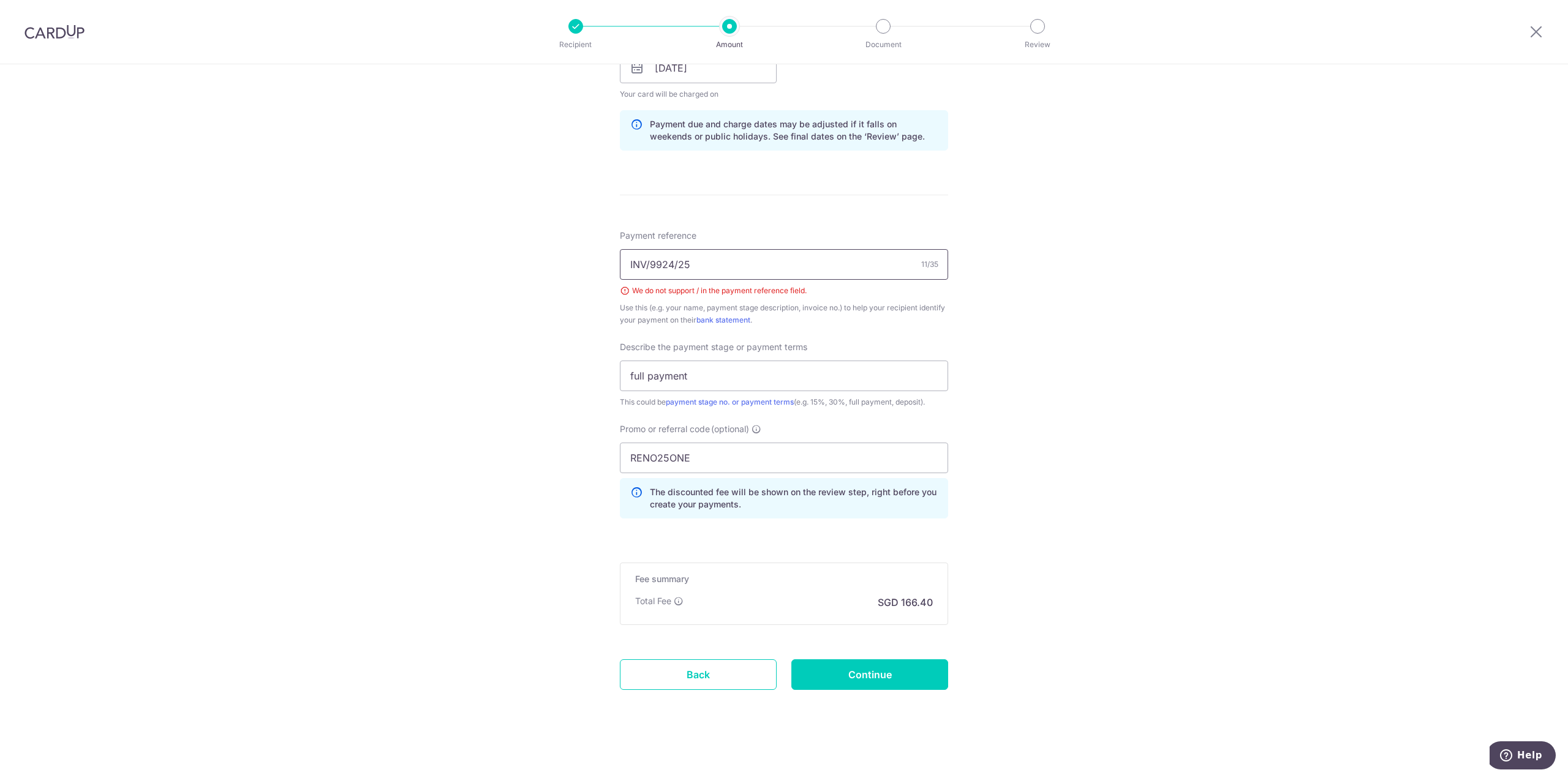
click at [647, 262] on input "INV/9924/25" at bounding box center [784, 265] width 328 height 31
click at [672, 260] on input "INV9924/25" at bounding box center [784, 265] width 328 height 31
type input "INV992425"
click at [896, 668] on input "Continue" at bounding box center [870, 674] width 157 height 31
type input "Create Schedule"
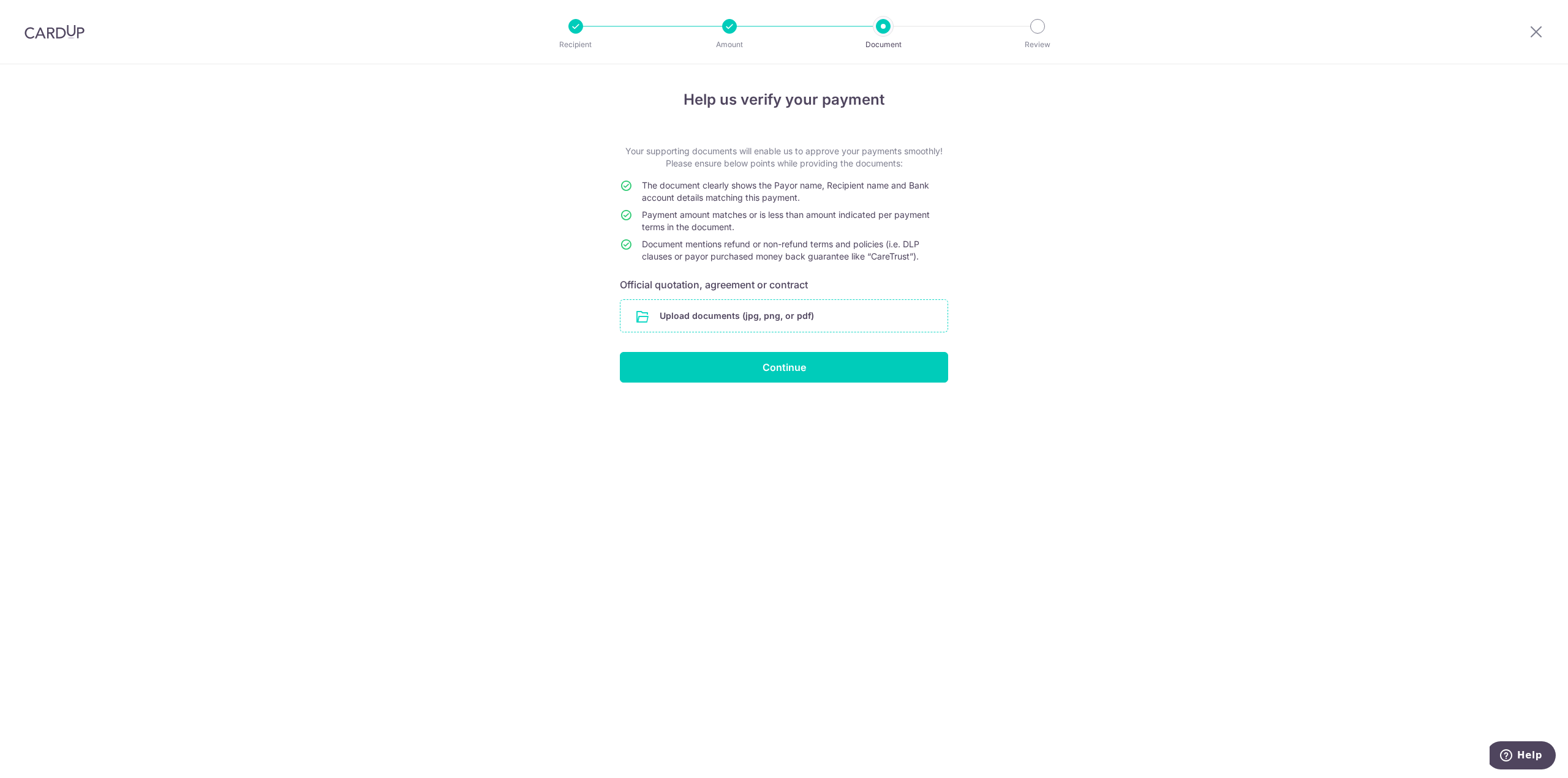
click at [726, 318] on input "file" at bounding box center [784, 315] width 327 height 31
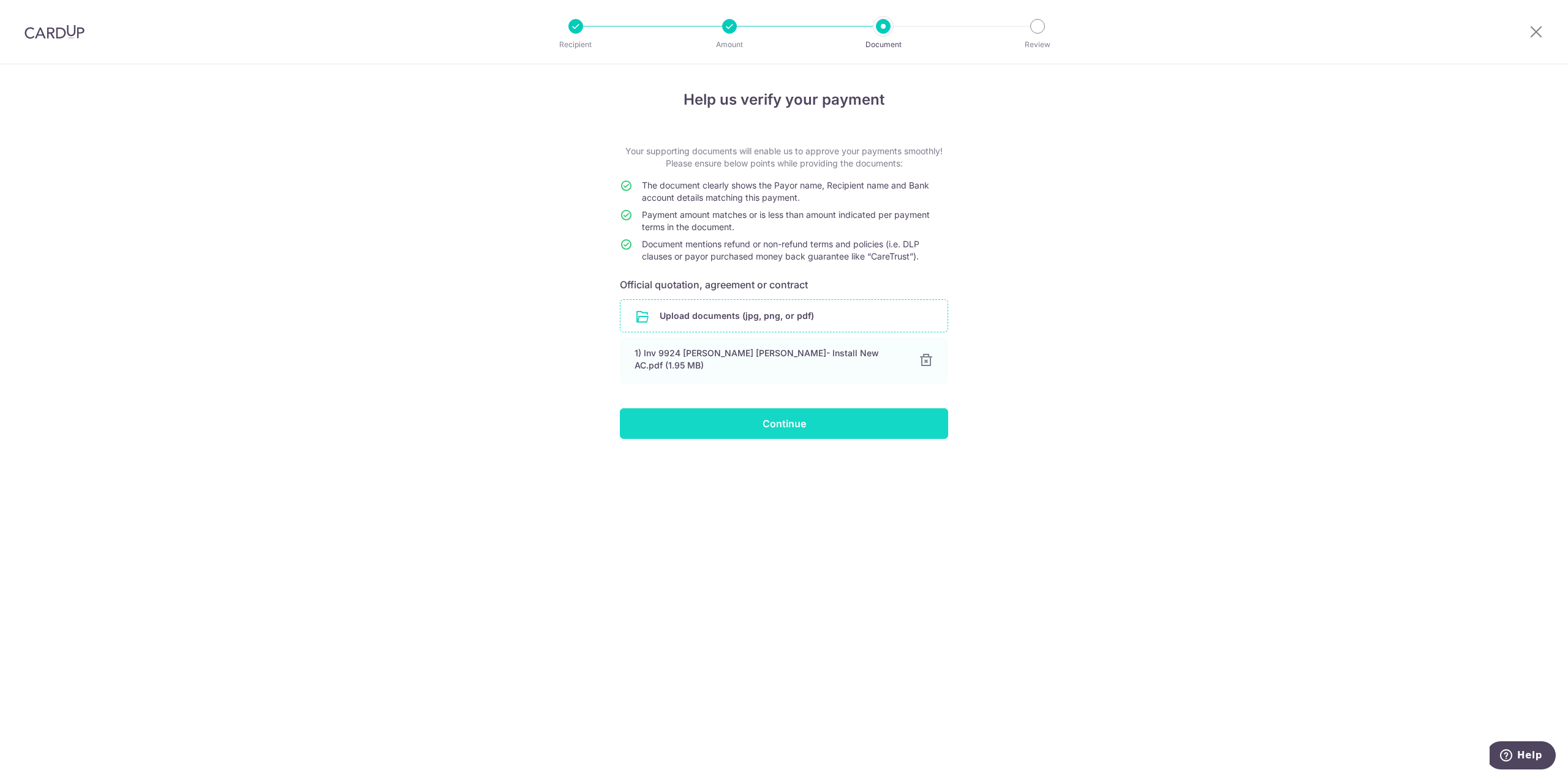
click at [847, 416] on input "Continue" at bounding box center [784, 424] width 328 height 31
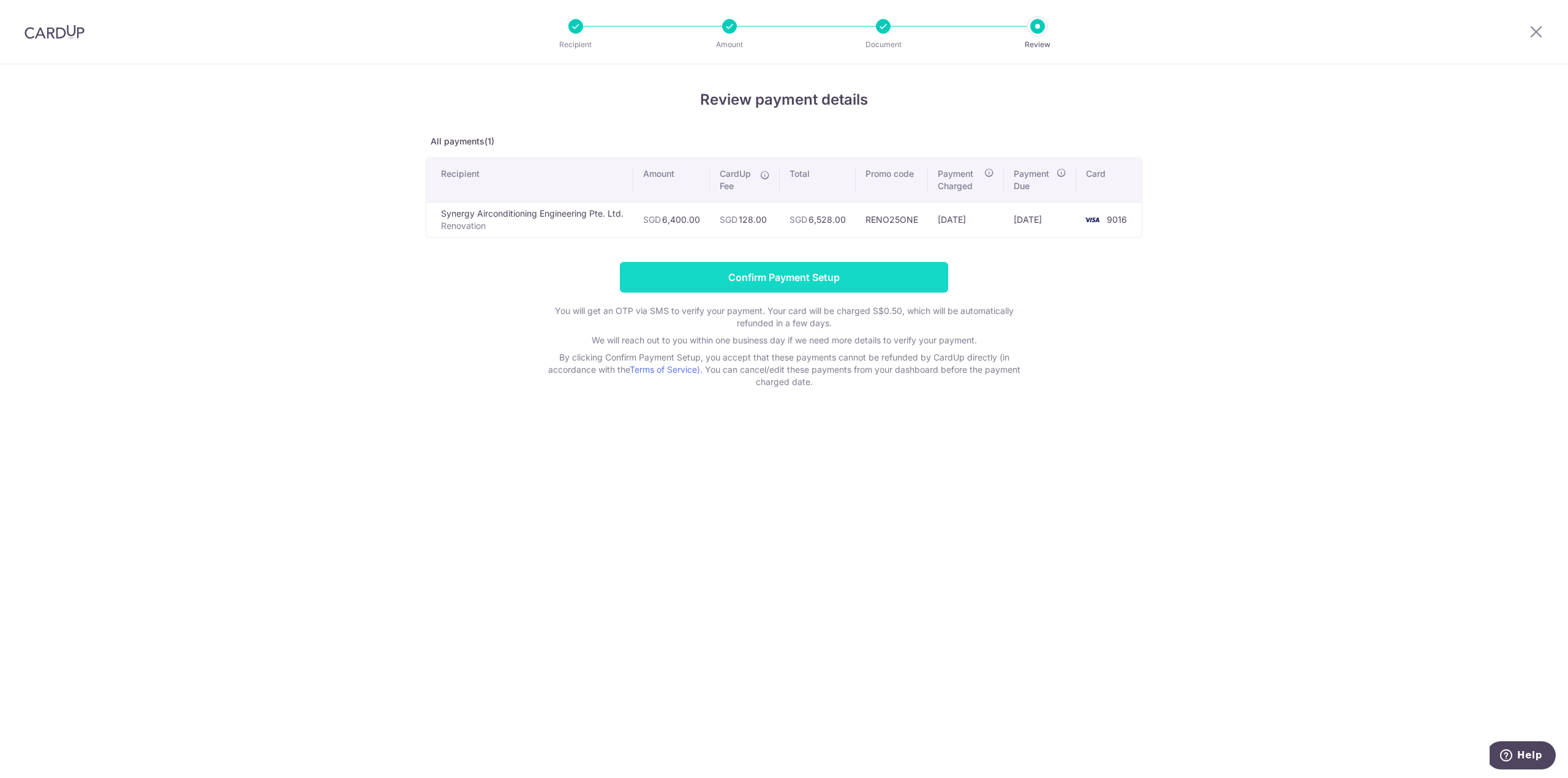
click at [830, 279] on input "Confirm Payment Setup" at bounding box center [784, 278] width 328 height 31
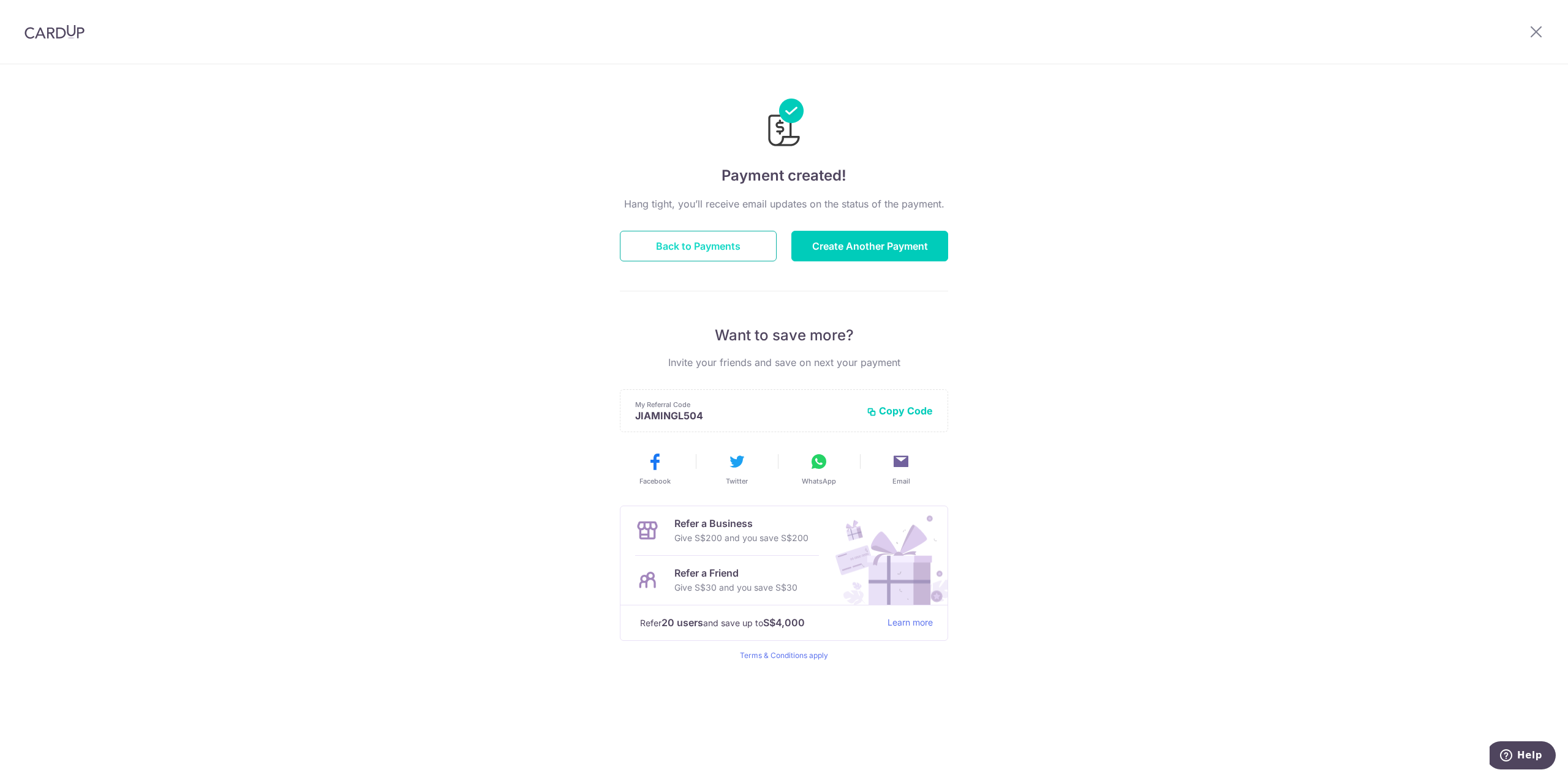
click at [688, 254] on button "Back to Payments" at bounding box center [698, 246] width 157 height 31
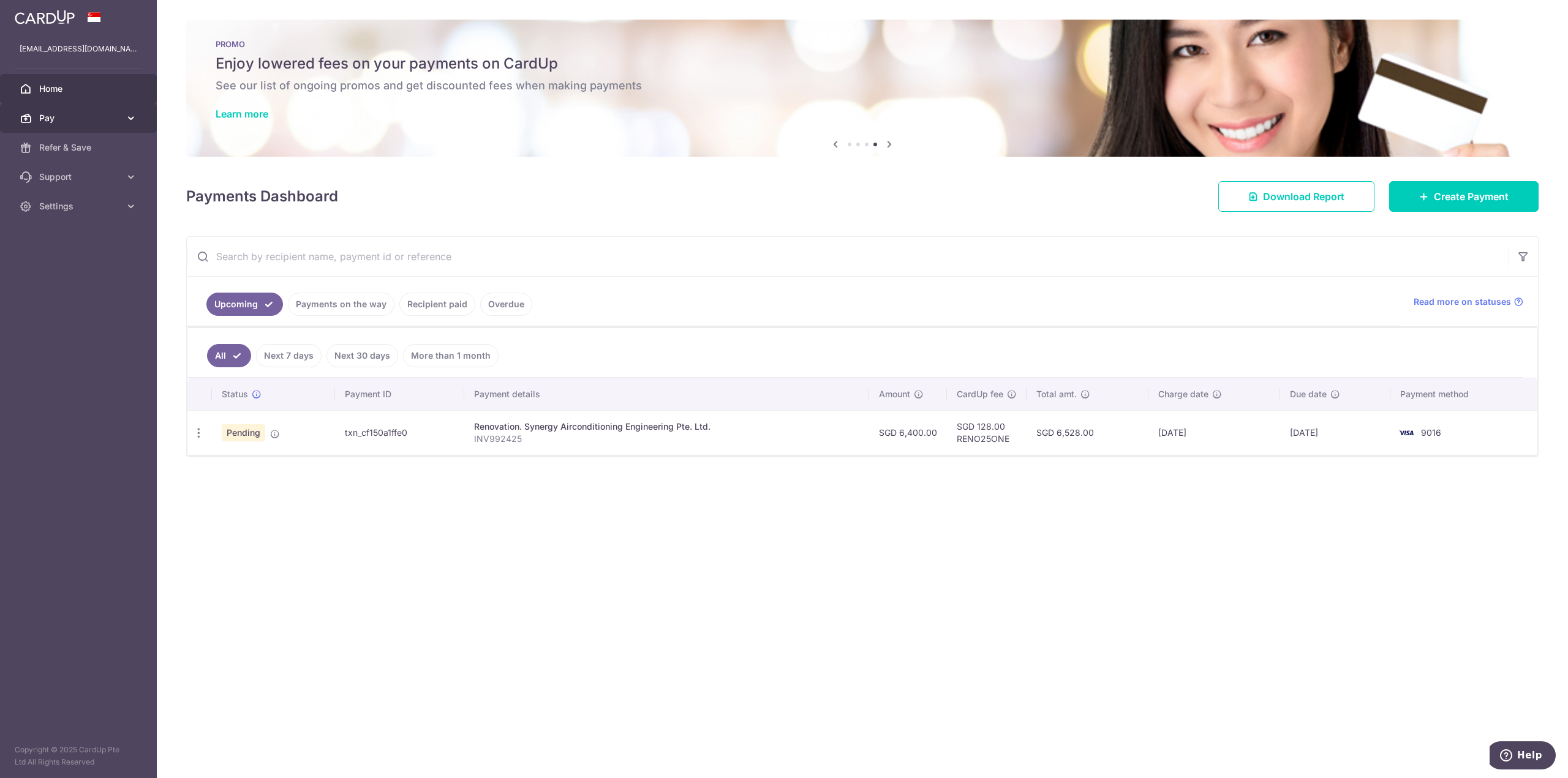
click at [88, 122] on span "Pay" at bounding box center [79, 118] width 81 height 12
click at [57, 21] on img at bounding box center [45, 17] width 60 height 15
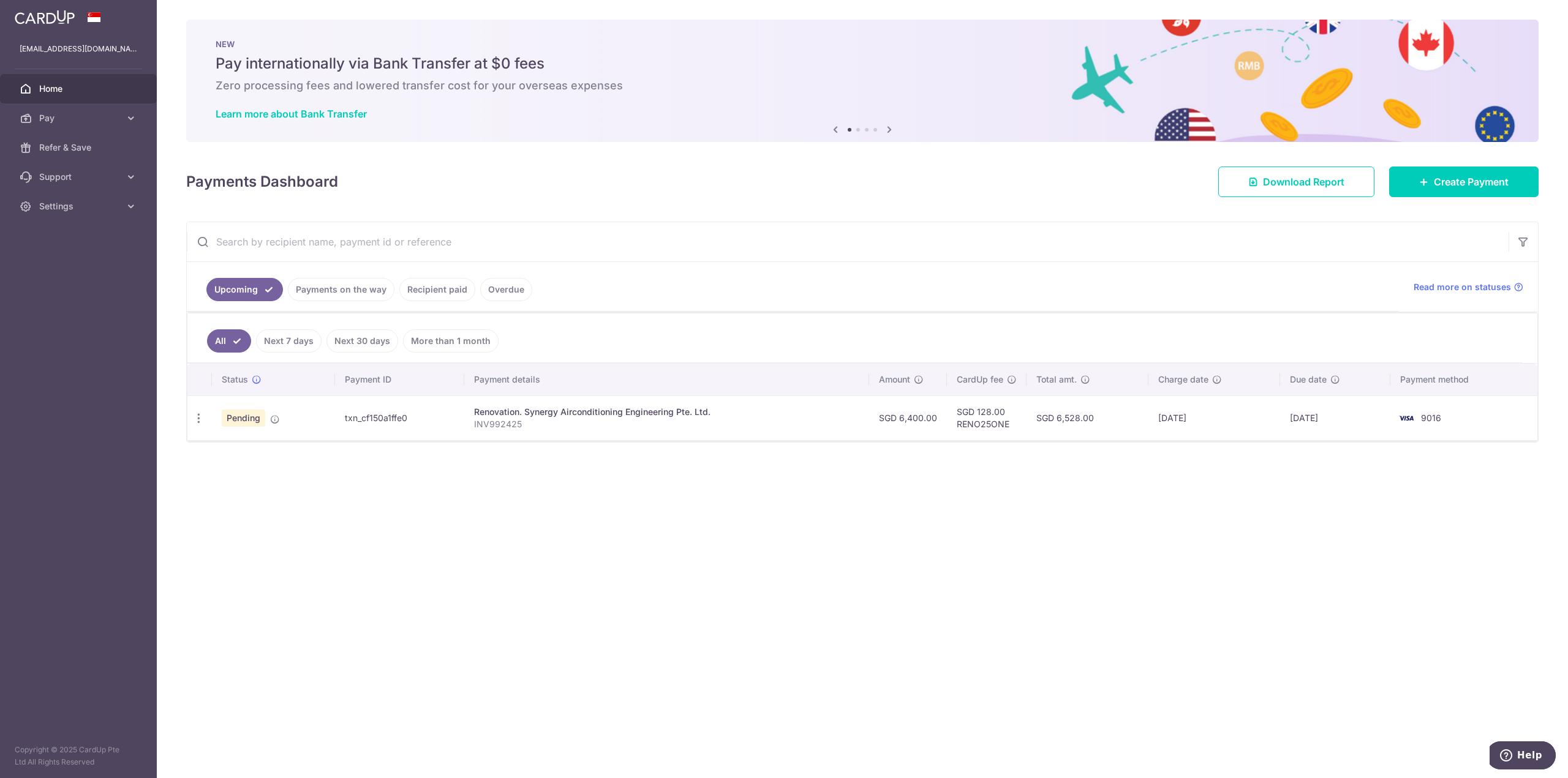
click at [888, 132] on icon at bounding box center [889, 130] width 15 height 15
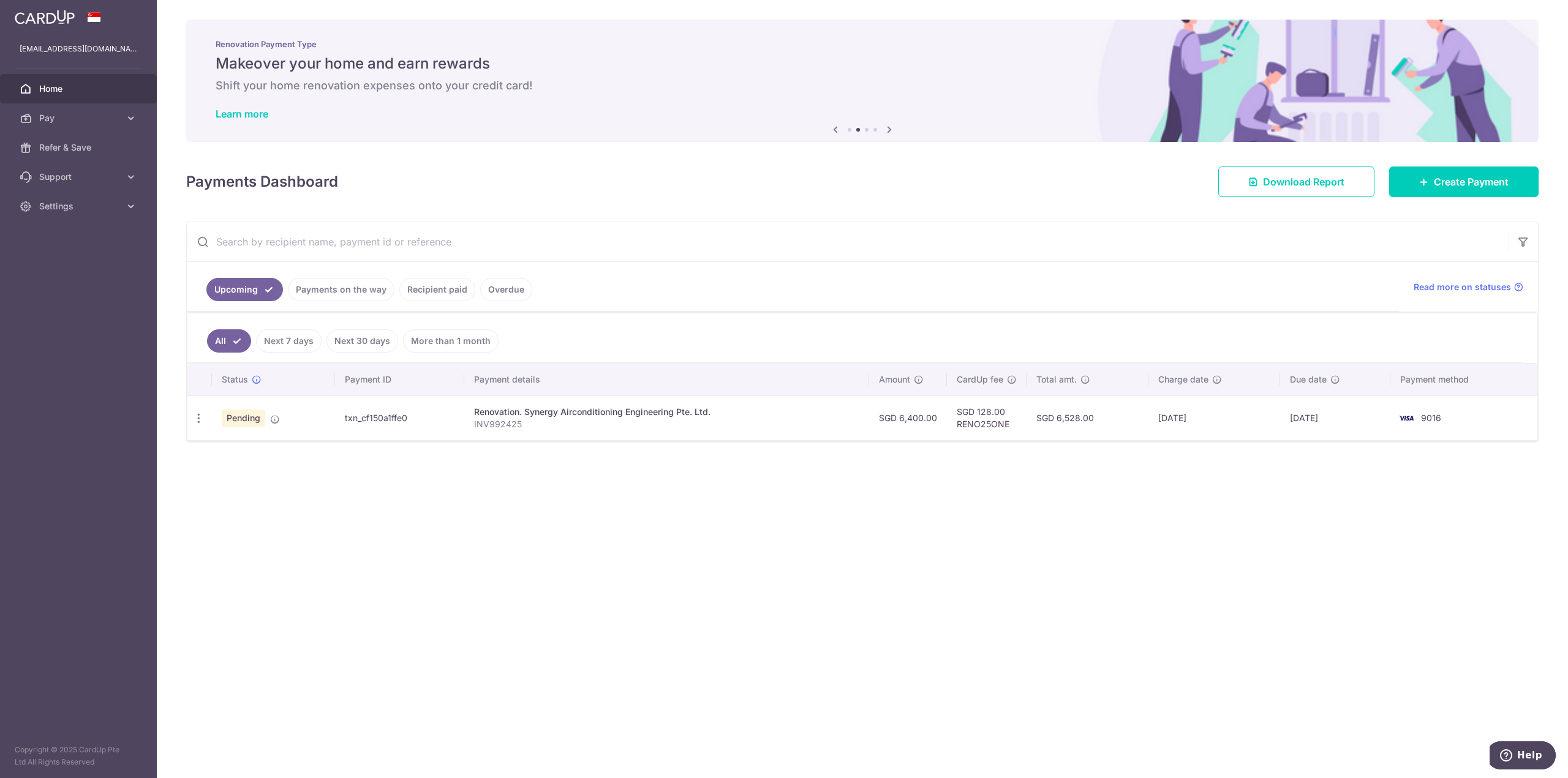
click at [888, 132] on icon at bounding box center [889, 130] width 15 height 15
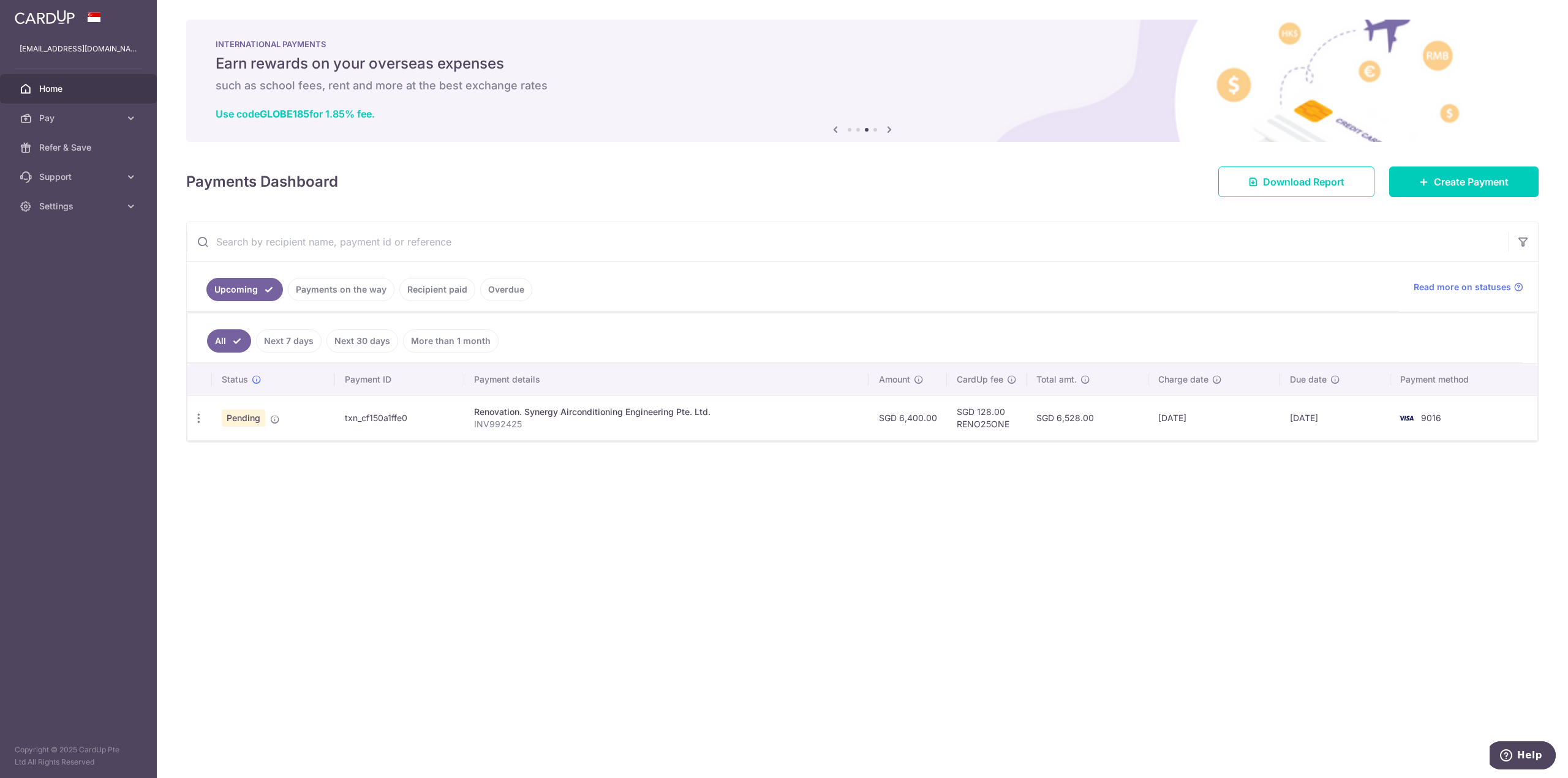
click at [827, 129] on div "INTERNATIONAL PAYMENTS Earn rewards on your overseas expenses such as school fe…" at bounding box center [863, 81] width 1352 height 123
click at [840, 124] on icon at bounding box center [835, 130] width 15 height 15
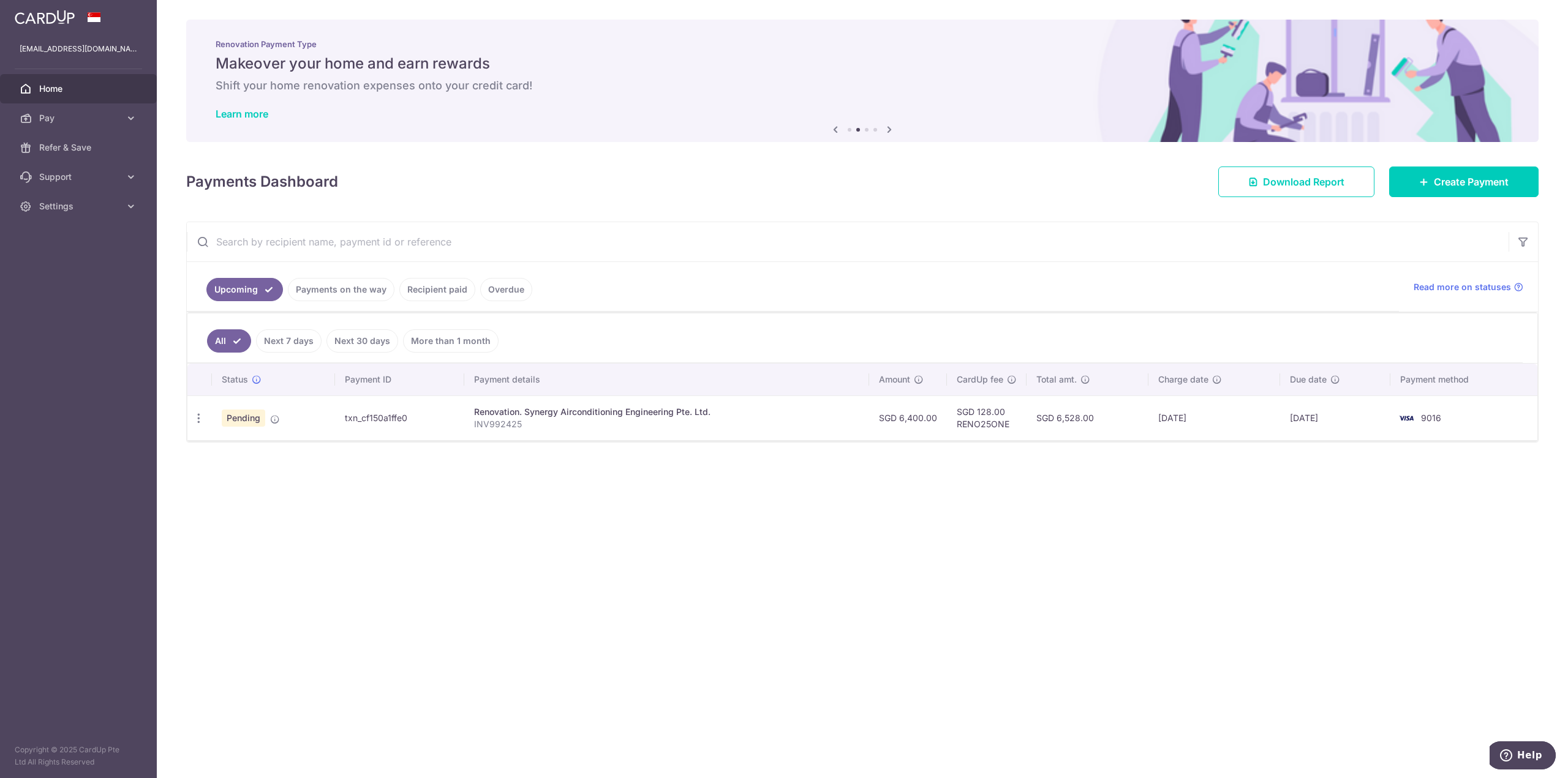
click at [890, 130] on icon at bounding box center [889, 130] width 15 height 15
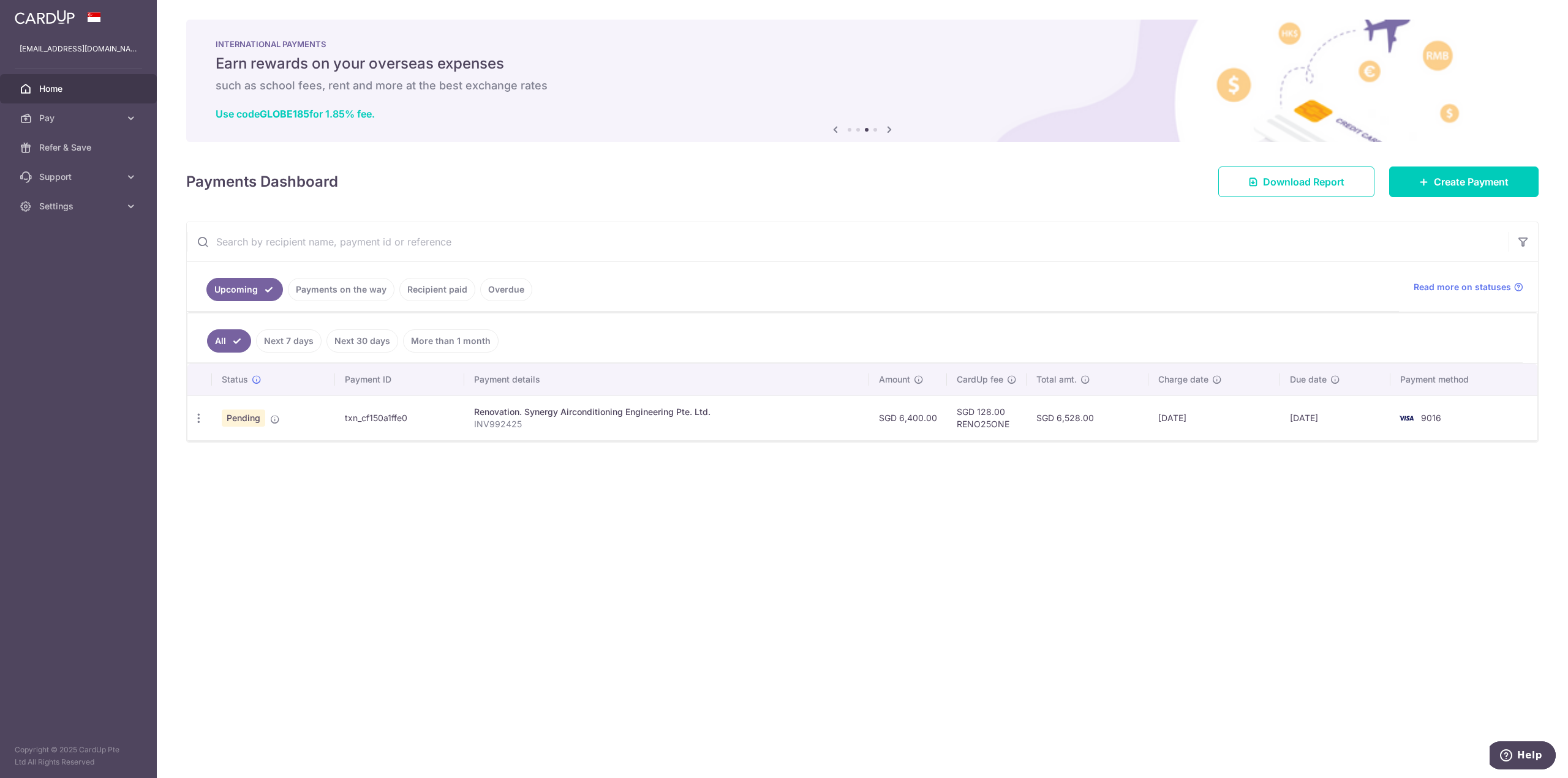
click at [890, 130] on icon at bounding box center [889, 130] width 15 height 15
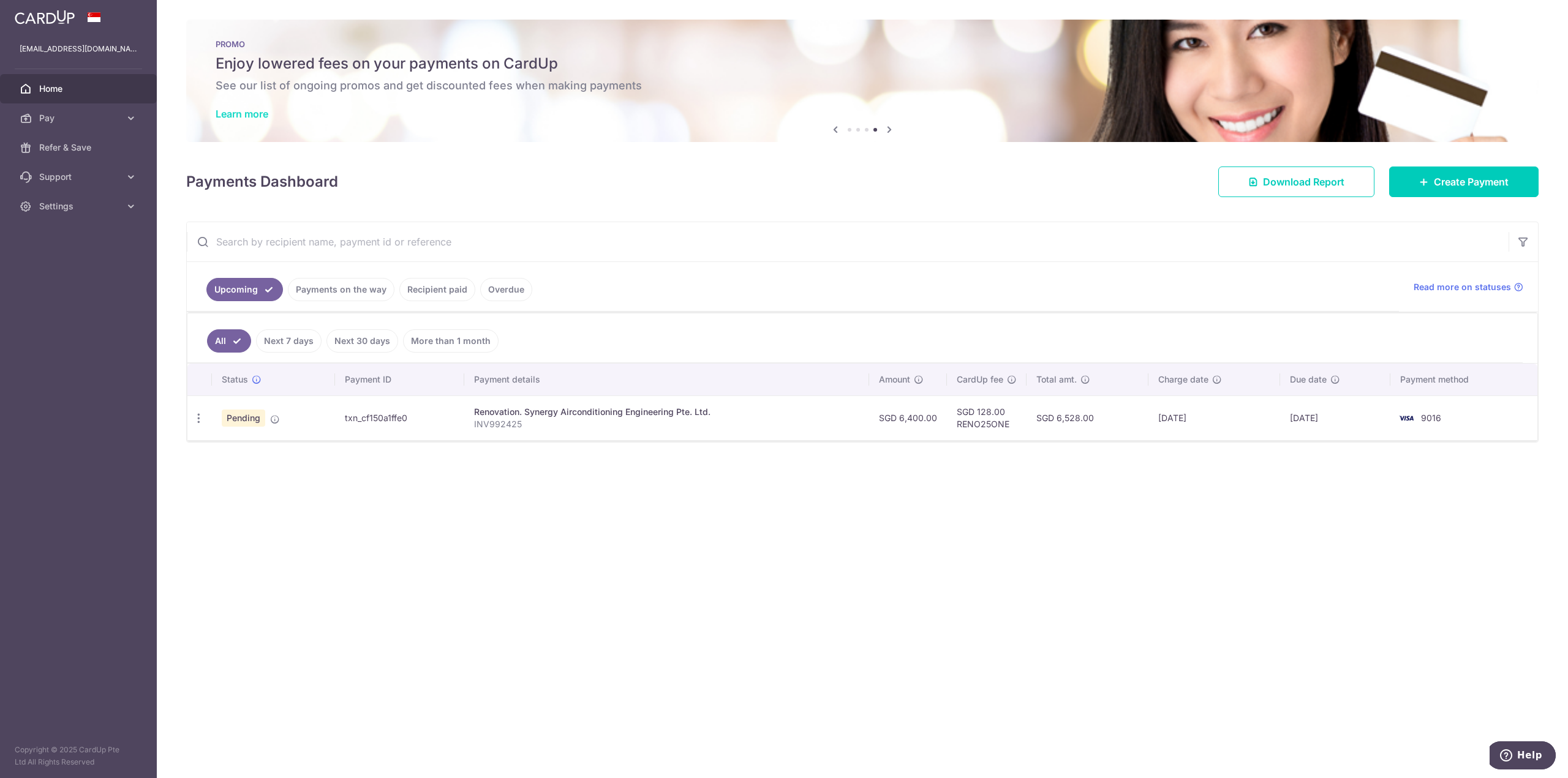
click at [228, 117] on link "Learn more" at bounding box center [242, 114] width 53 height 12
